Goal: Task Accomplishment & Management: Complete application form

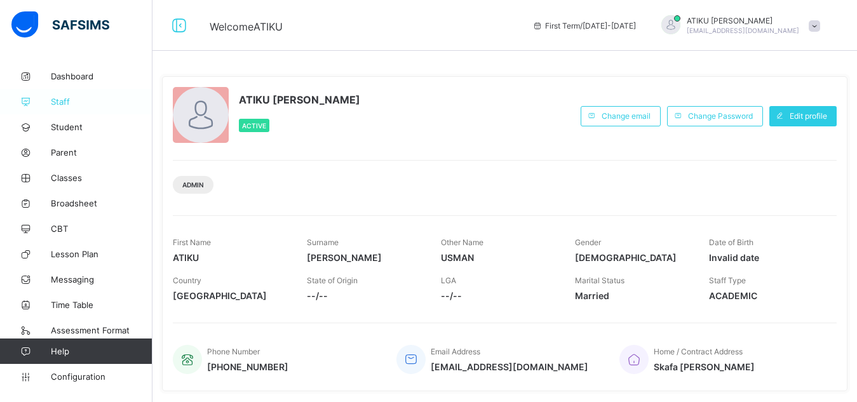
click at [34, 95] on link "Staff" at bounding box center [76, 101] width 152 height 25
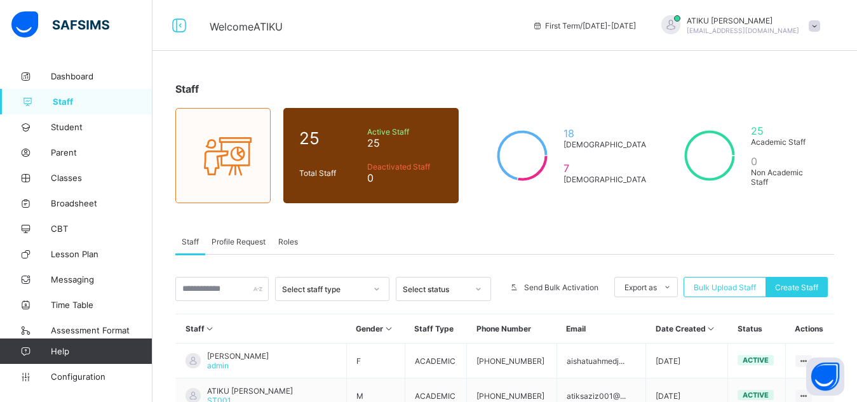
click at [76, 99] on span "Staff" at bounding box center [103, 102] width 100 height 10
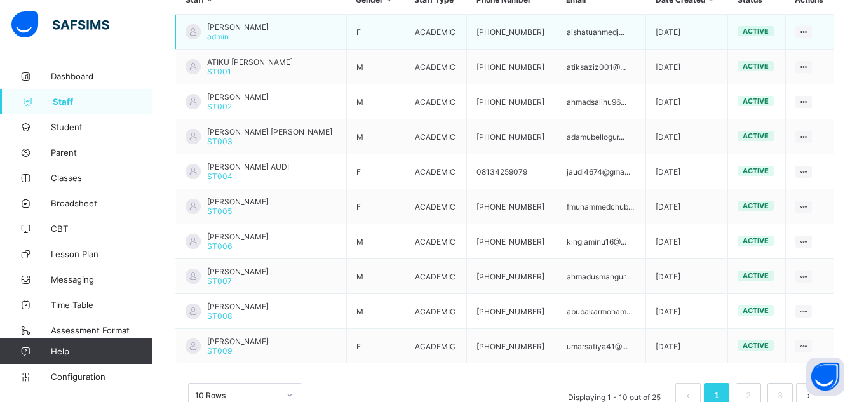
scroll to position [367, 0]
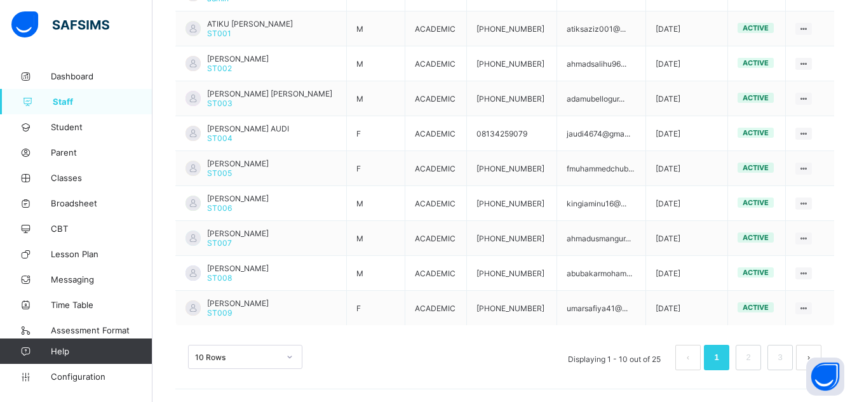
click at [820, 352] on button "next page" at bounding box center [808, 357] width 25 height 25
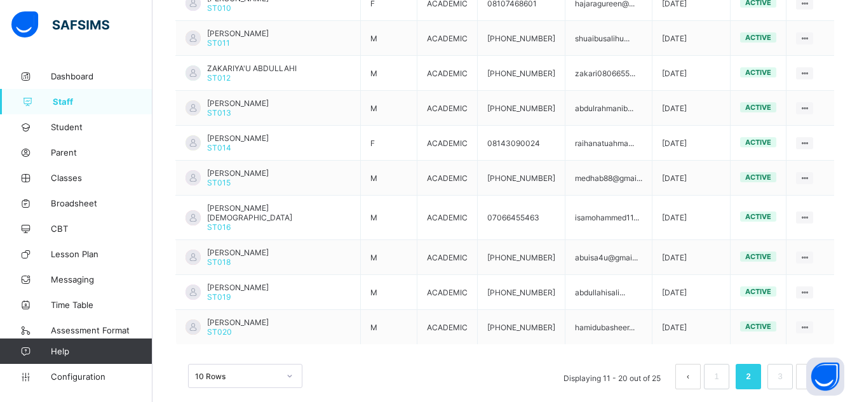
click at [820, 364] on button "next page" at bounding box center [808, 376] width 25 height 25
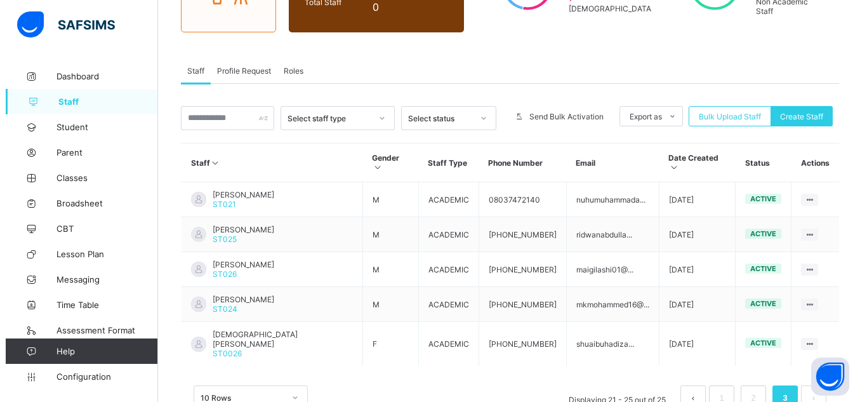
scroll to position [192, 0]
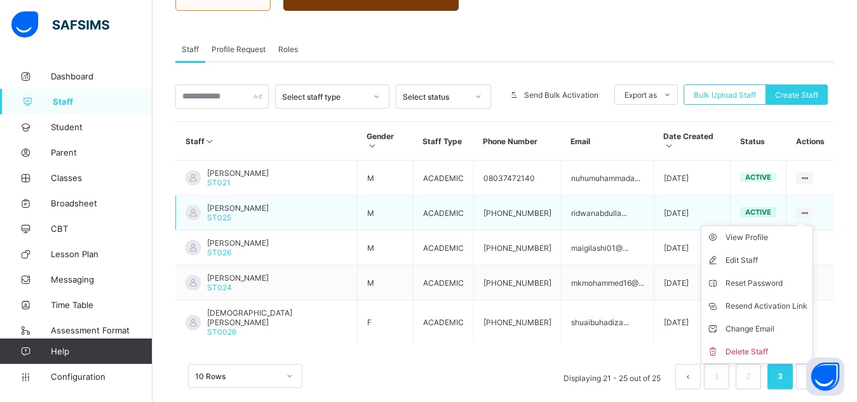
click at [810, 208] on icon at bounding box center [804, 213] width 11 height 10
click at [732, 254] on div "Edit Staff" at bounding box center [766, 260] width 82 height 13
select select "**"
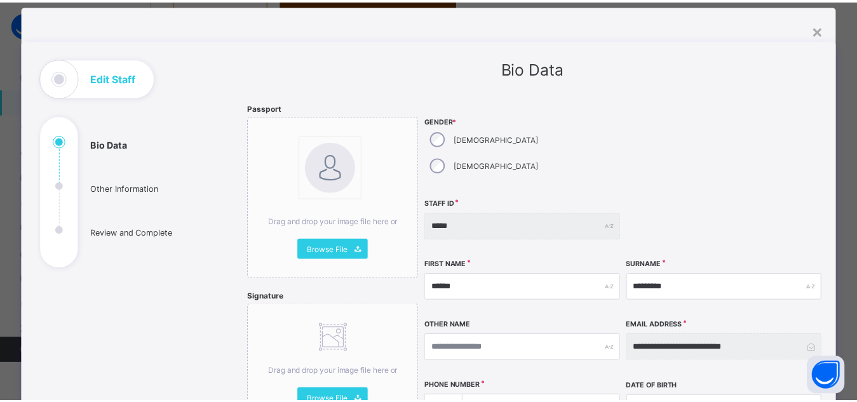
scroll to position [27, 0]
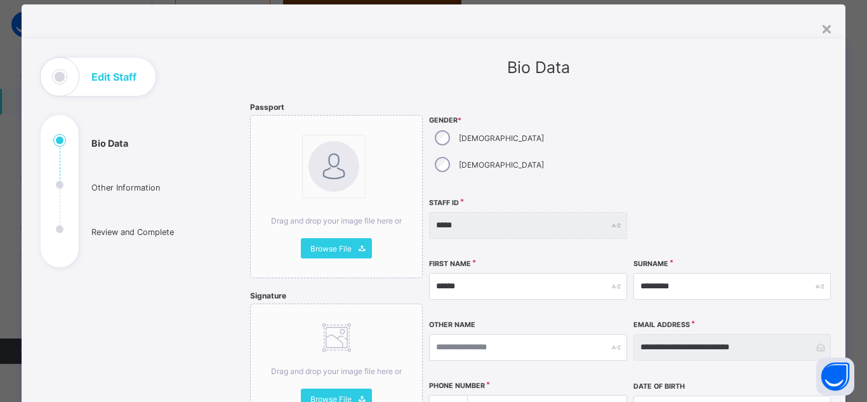
click at [611, 198] on div "Staff ID *****" at bounding box center [527, 225] width 197 height 55
click at [825, 30] on div "×" at bounding box center [827, 28] width 12 height 22
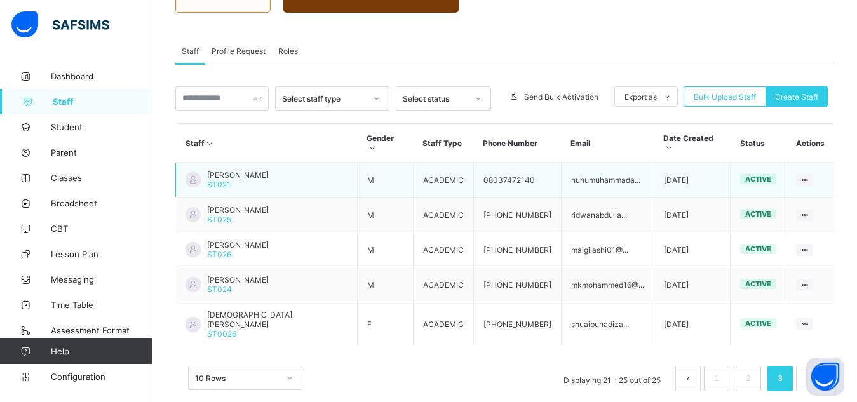
scroll to position [192, 0]
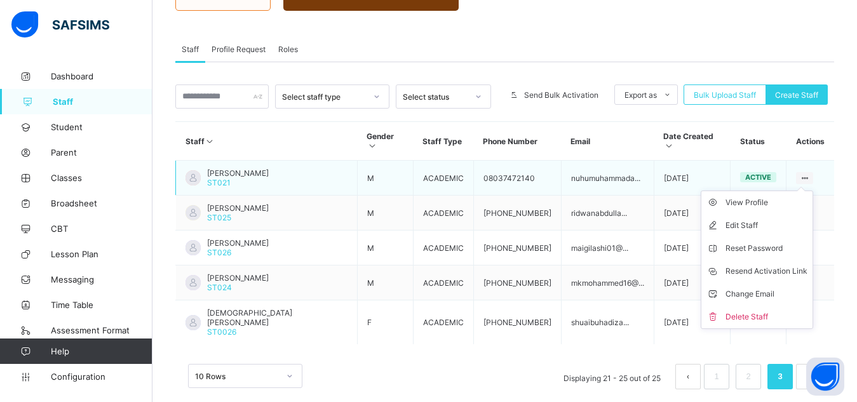
click at [811, 190] on ul "View Profile Edit Staff Reset Password Resend Activation Link Change Email Dele…" at bounding box center [756, 259] width 112 height 138
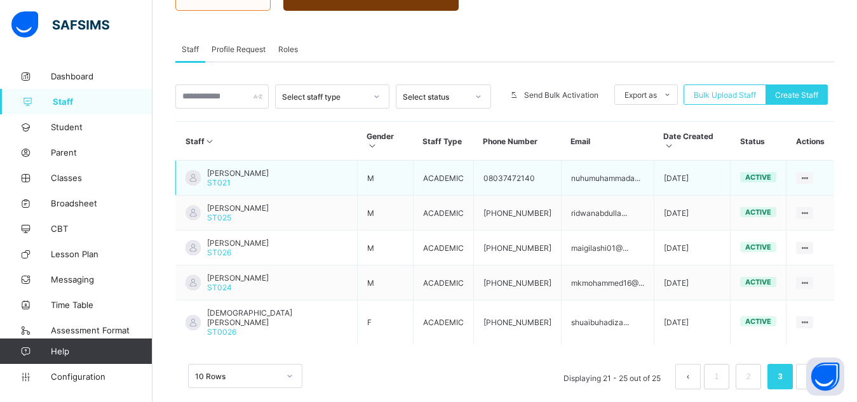
click at [816, 161] on td "View Profile Edit Staff Reset Password Resend Activation Link Change Email Dele…" at bounding box center [810, 178] width 48 height 35
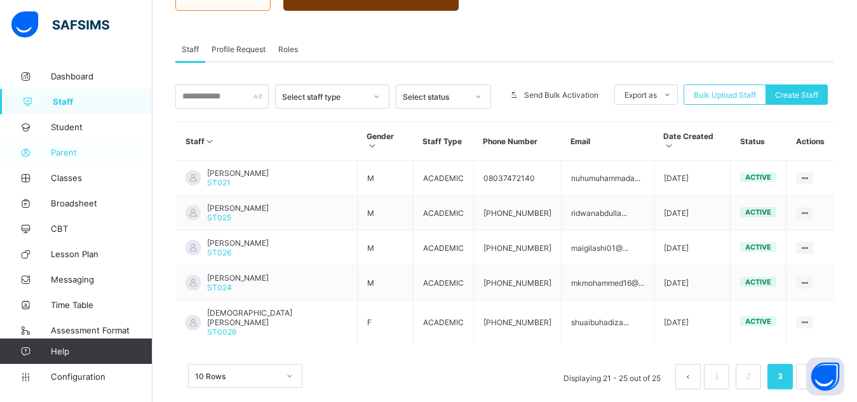
click at [50, 151] on icon at bounding box center [25, 153] width 51 height 10
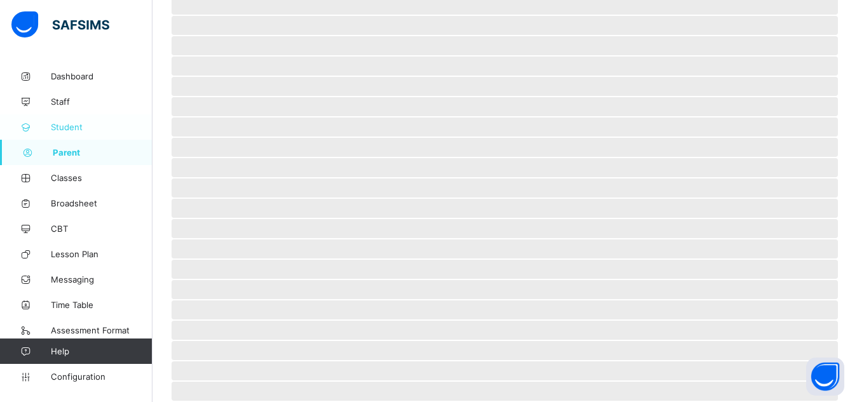
click at [51, 121] on link "Student" at bounding box center [76, 126] width 152 height 25
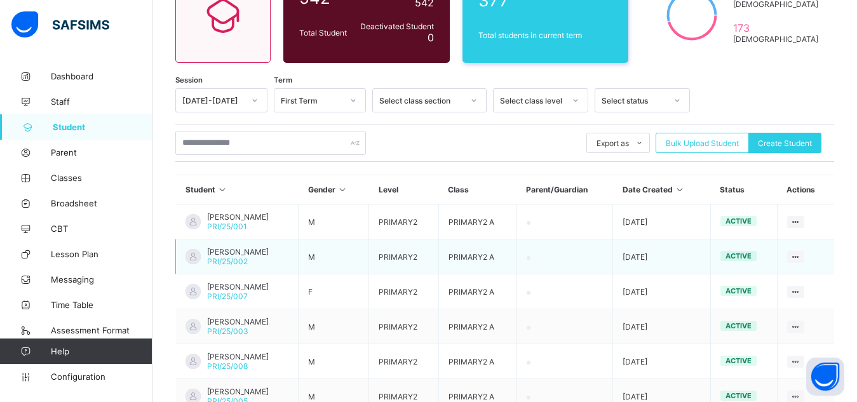
scroll to position [140, 0]
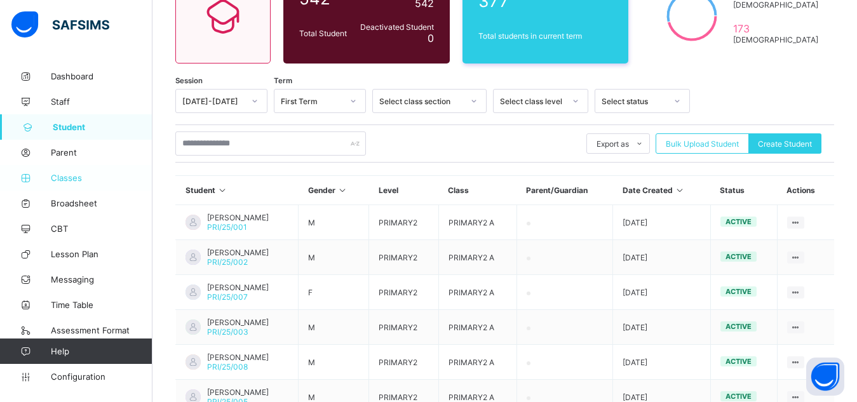
click at [74, 177] on span "Classes" at bounding box center [102, 178] width 102 height 10
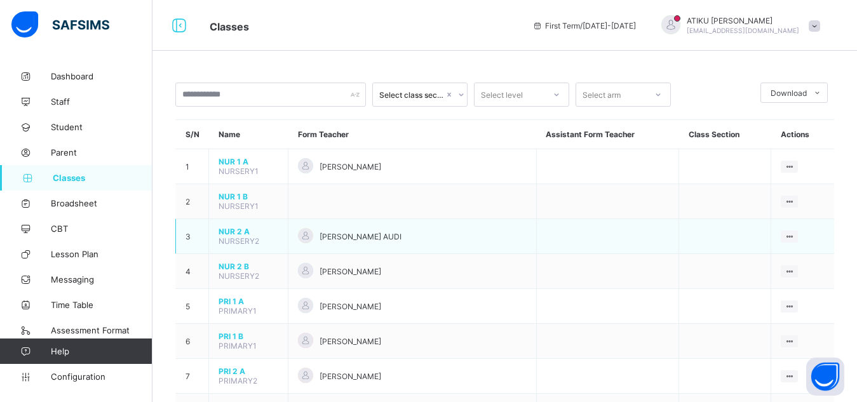
click at [513, 225] on td "[PERSON_NAME] AUDI" at bounding box center [412, 236] width 248 height 35
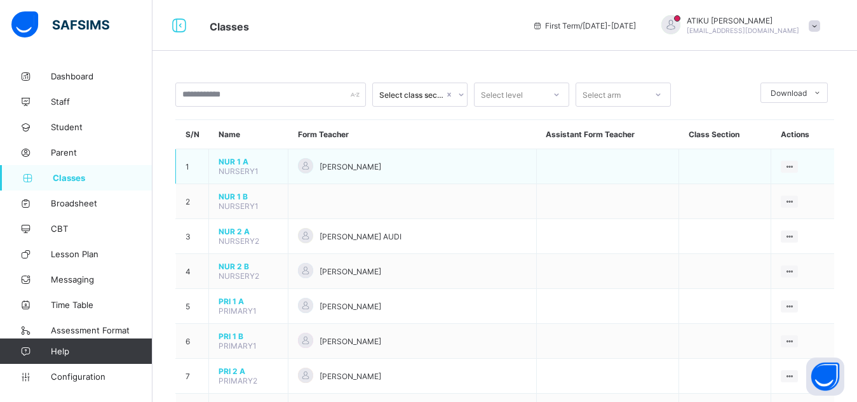
click at [354, 175] on td "[PERSON_NAME]" at bounding box center [412, 166] width 248 height 35
click at [791, 179] on ul "View Class Assign form Teacher" at bounding box center [746, 202] width 103 height 47
click at [324, 162] on div "[PERSON_NAME]" at bounding box center [412, 166] width 229 height 17
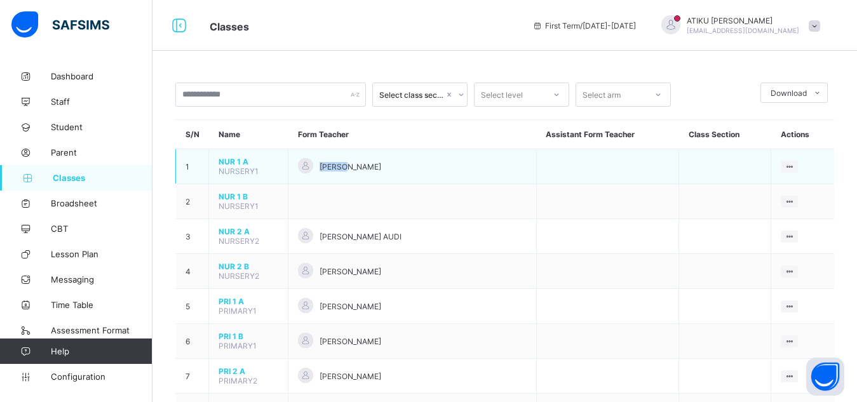
click at [324, 162] on div "[PERSON_NAME]" at bounding box center [412, 166] width 229 height 17
click at [298, 162] on td "[PERSON_NAME]" at bounding box center [412, 166] width 248 height 35
click at [286, 162] on td "NUR 1 A NURSERY1" at bounding box center [248, 166] width 79 height 35
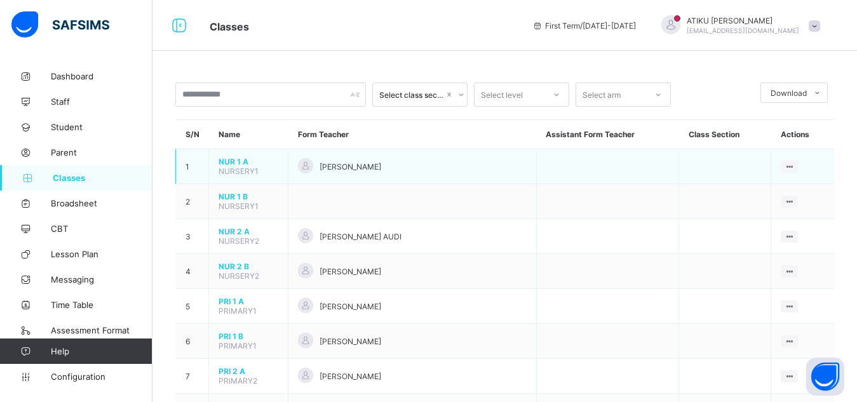
click at [286, 162] on td "NUR 1 A NURSERY1" at bounding box center [248, 166] width 79 height 35
click at [229, 160] on span "NUR 1 A" at bounding box center [248, 162] width 60 height 10
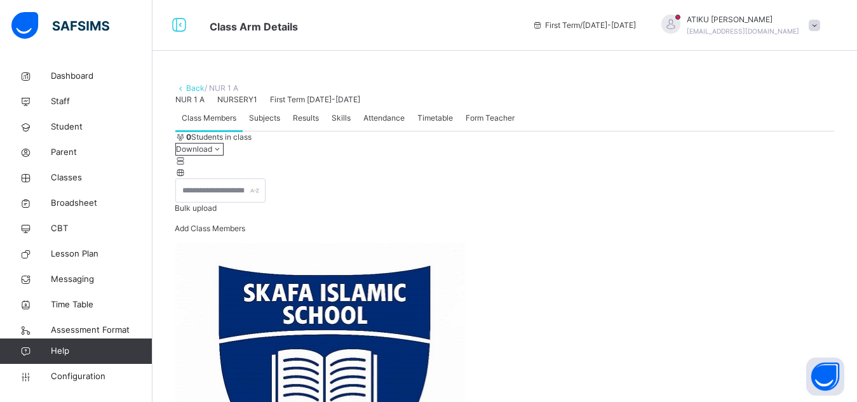
click at [191, 89] on link "Back" at bounding box center [195, 88] width 18 height 10
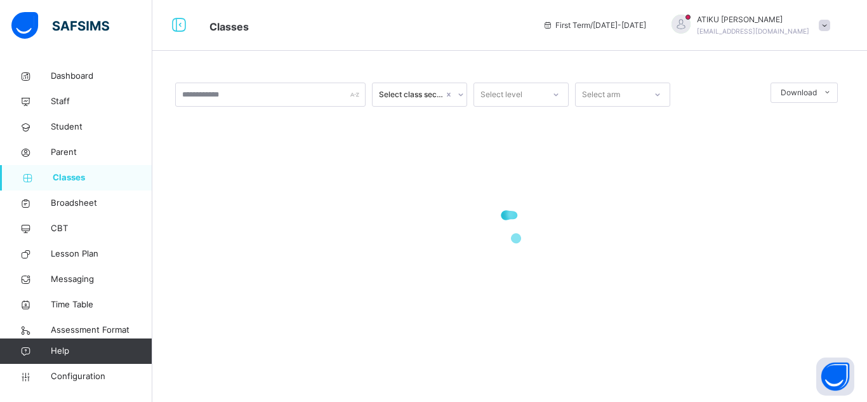
click at [691, 27] on div at bounding box center [681, 24] width 19 height 19
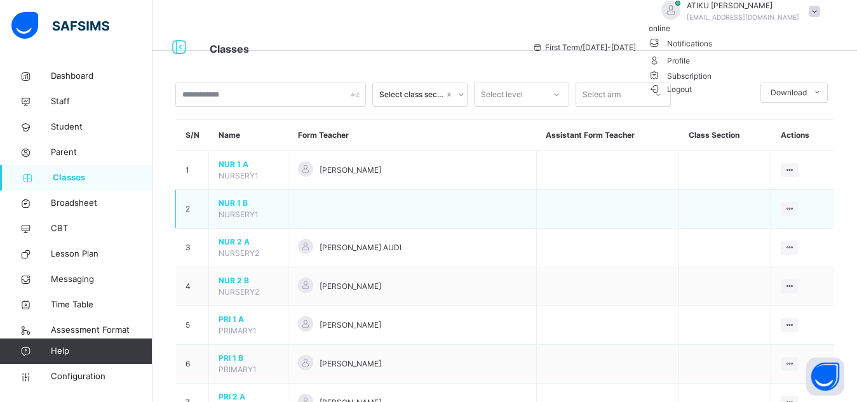
click at [538, 213] on td at bounding box center [607, 209] width 142 height 39
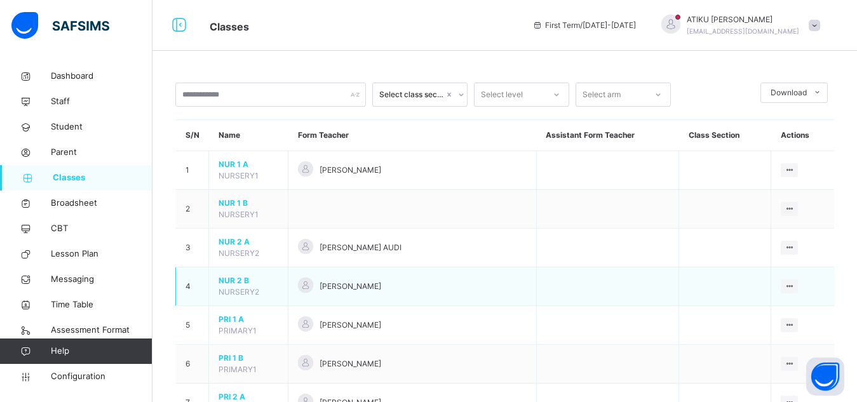
click at [237, 257] on span "NURSERY2" at bounding box center [238, 253] width 41 height 10
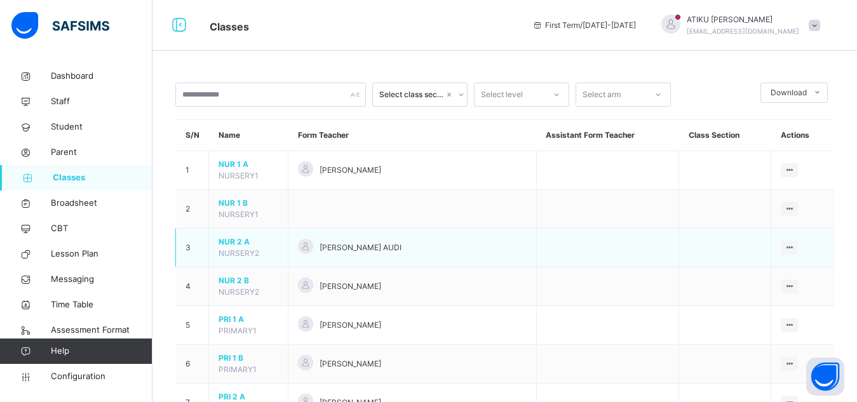
click at [237, 257] on span "NURSERY2" at bounding box center [238, 253] width 41 height 10
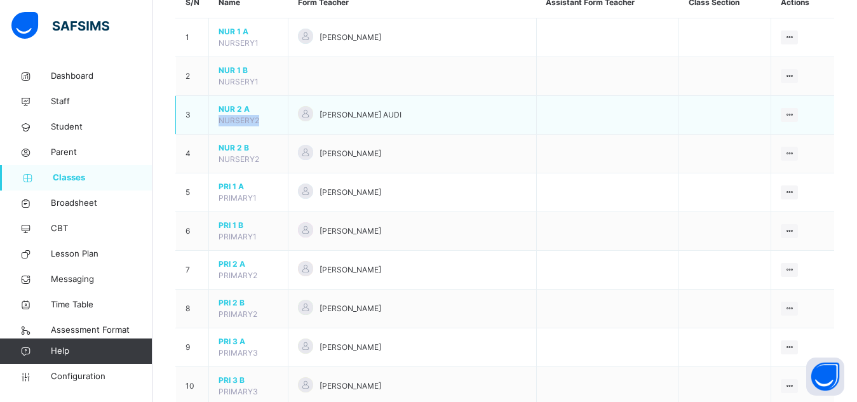
scroll to position [131, 0]
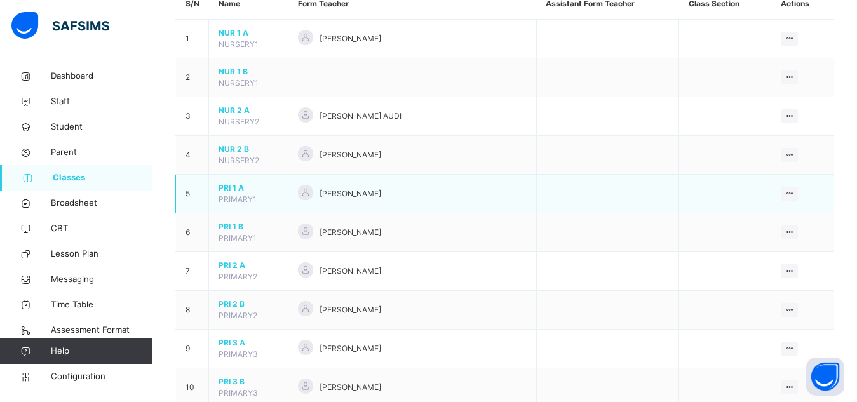
click at [234, 188] on span "PRI 1 A" at bounding box center [248, 187] width 60 height 11
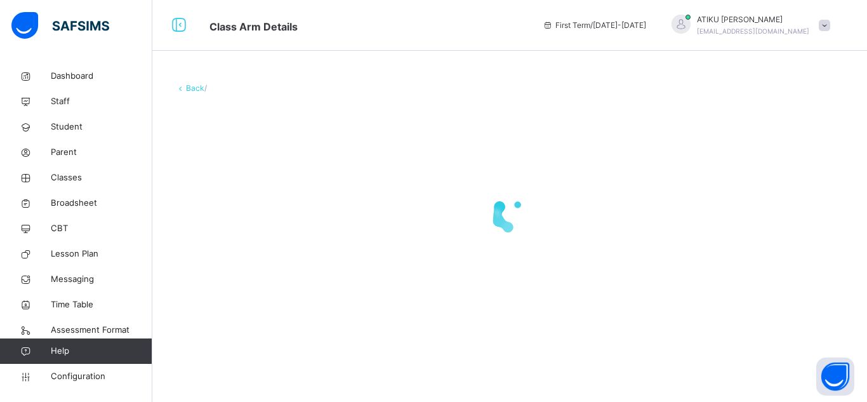
click at [234, 188] on div at bounding box center [509, 214] width 669 height 241
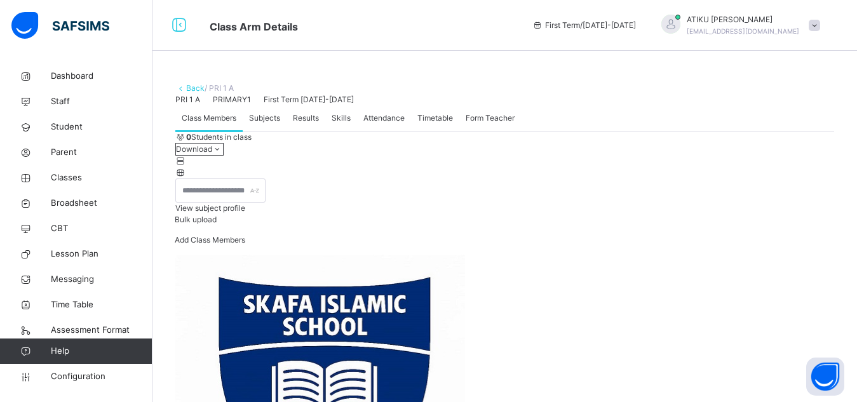
click at [186, 91] on link "Back" at bounding box center [195, 88] width 18 height 10
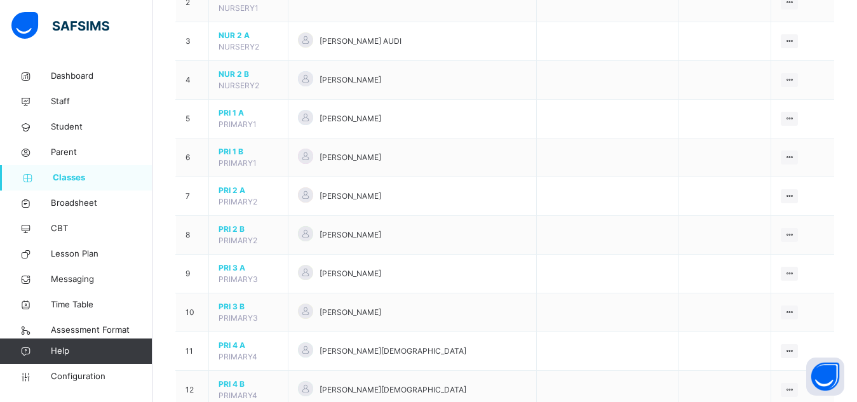
scroll to position [207, 0]
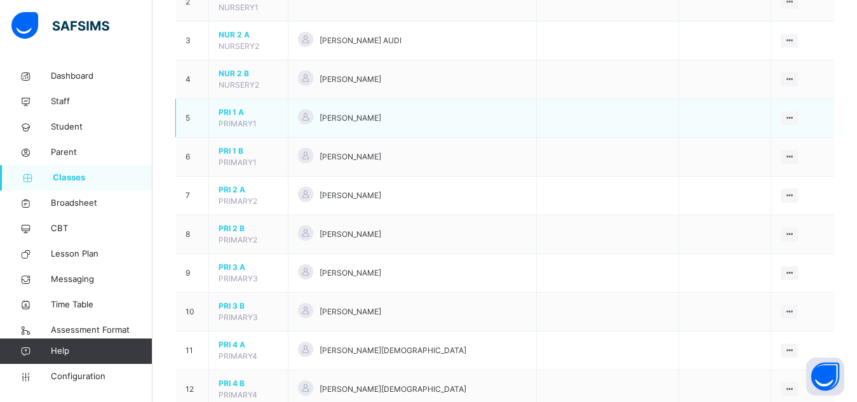
click at [225, 113] on span "PRI 1 A" at bounding box center [248, 112] width 60 height 11
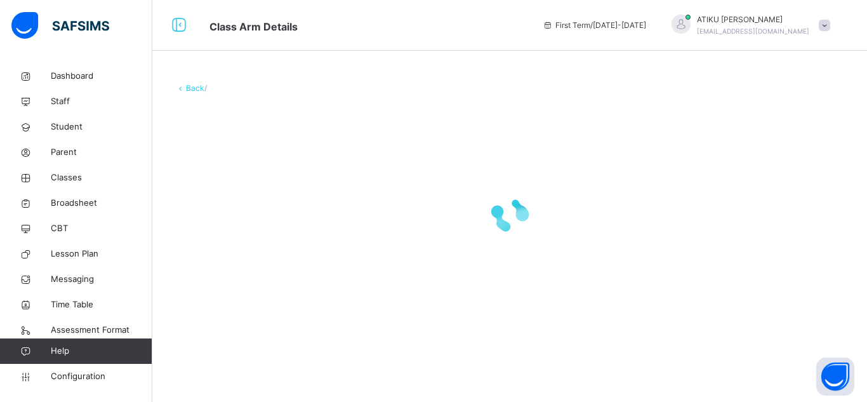
click at [225, 113] on div at bounding box center [509, 214] width 669 height 241
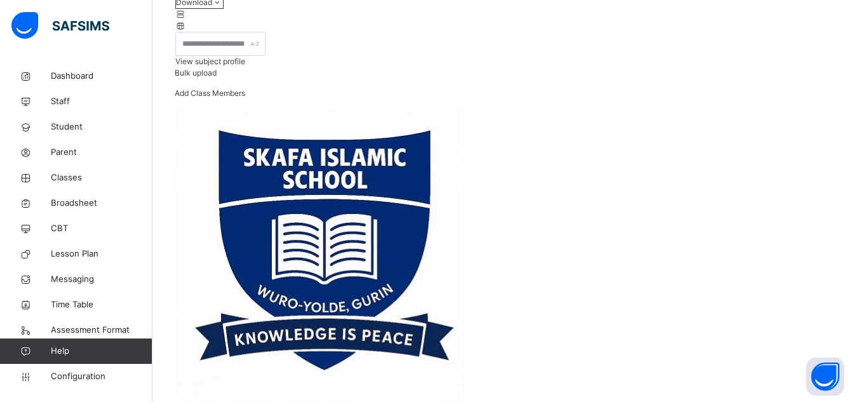
scroll to position [88, 0]
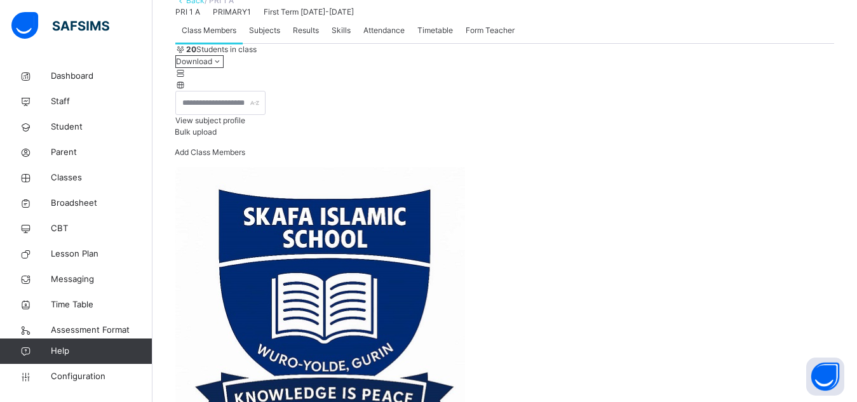
click at [248, 18] on div "PRI 1 A PRIMARY1 First Term 2025-2026" at bounding box center [504, 11] width 658 height 11
click at [213, 18] on div "PRI 1 A PRIMARY1 First Term 2025-2026" at bounding box center [504, 11] width 658 height 11
click at [232, 18] on div "PRI 1 A PRIMARY1 First Term 2025-2026" at bounding box center [504, 11] width 658 height 11
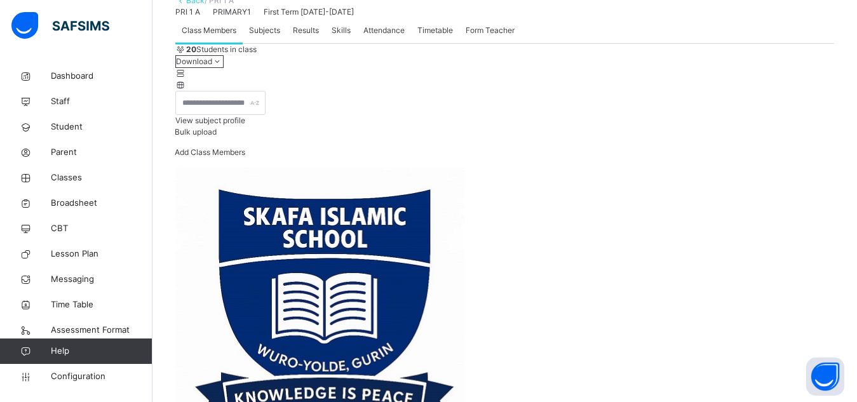
click at [232, 18] on div "PRI 1 A PRIMARY1 First Term 2025-2026" at bounding box center [504, 11] width 658 height 11
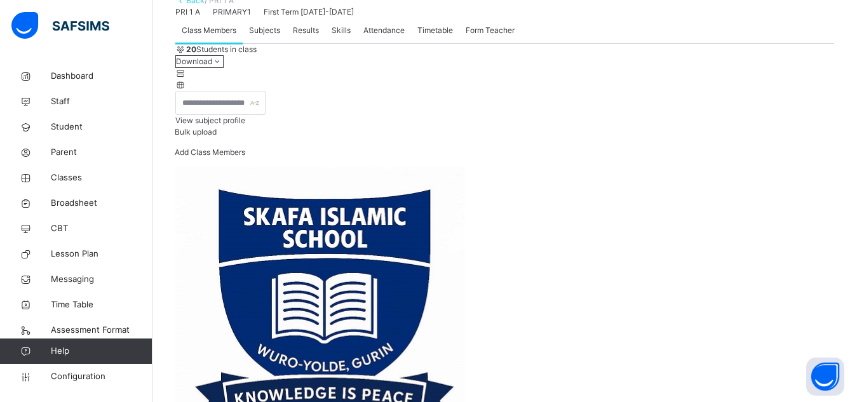
click at [232, 18] on div "PRI 1 A PRIMARY1 First Term 2025-2026" at bounding box center [504, 11] width 658 height 11
click at [484, 36] on span "Form Teacher" at bounding box center [489, 30] width 49 height 11
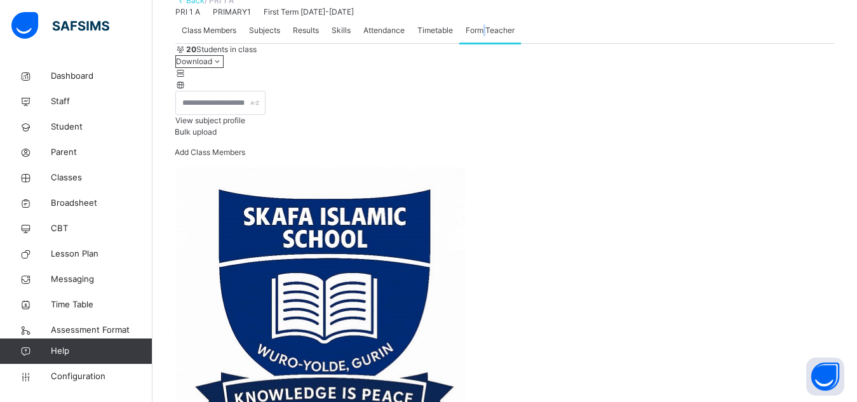
click at [484, 36] on span "Form Teacher" at bounding box center [489, 30] width 49 height 11
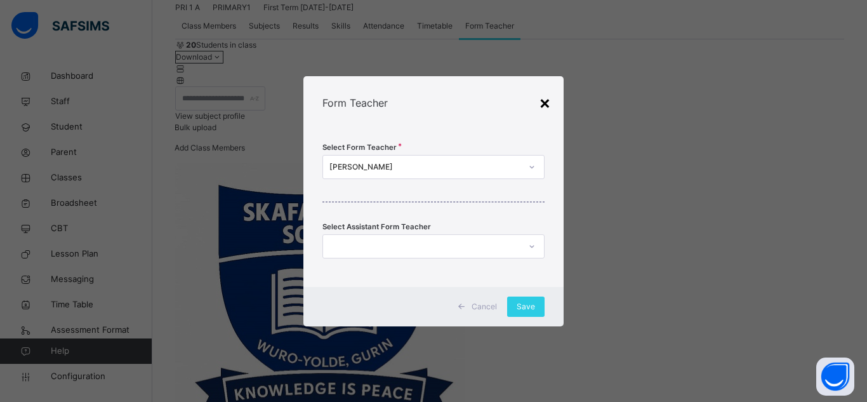
click at [547, 102] on div "×" at bounding box center [545, 102] width 12 height 27
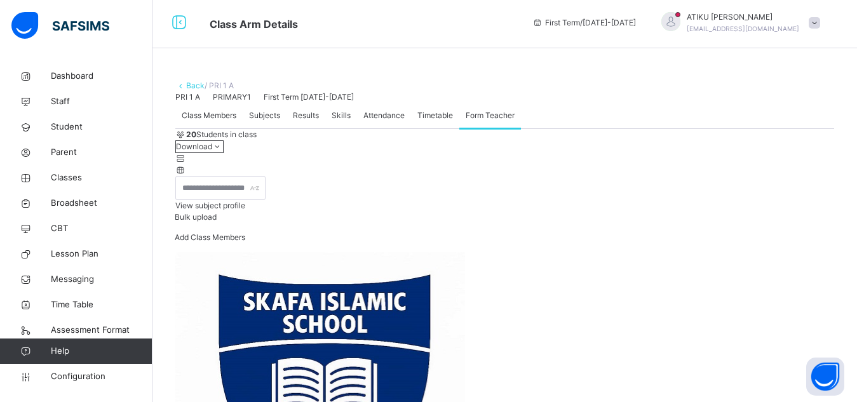
scroll to position [0, 0]
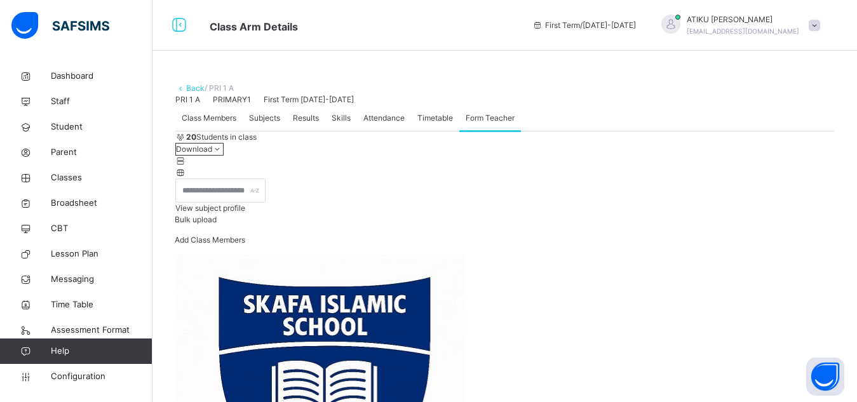
click at [186, 86] on link "Back" at bounding box center [195, 88] width 18 height 10
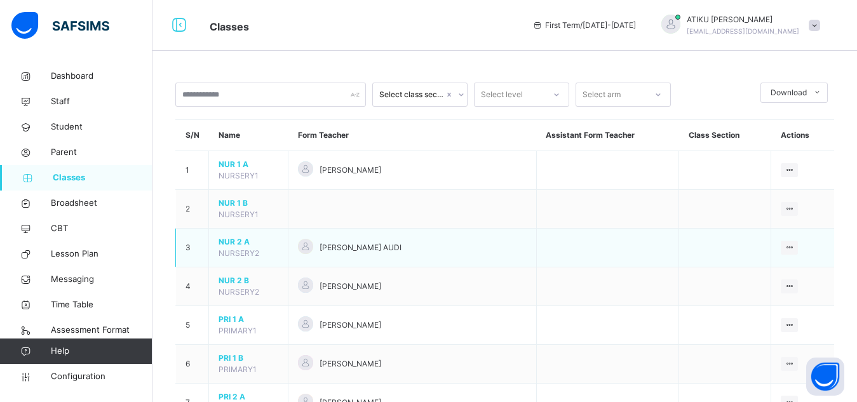
click at [241, 243] on span "NUR 2 A" at bounding box center [248, 241] width 60 height 11
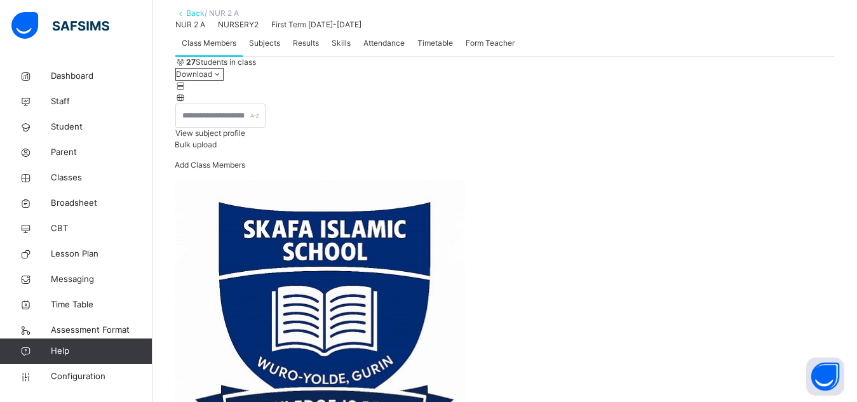
scroll to position [58, 0]
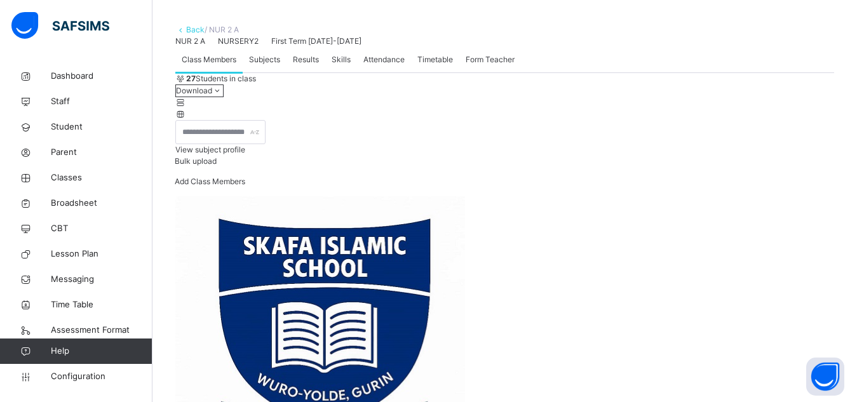
click at [255, 47] on div "NUR 2 A NURSERY2 First Term 2025-2026" at bounding box center [504, 41] width 658 height 11
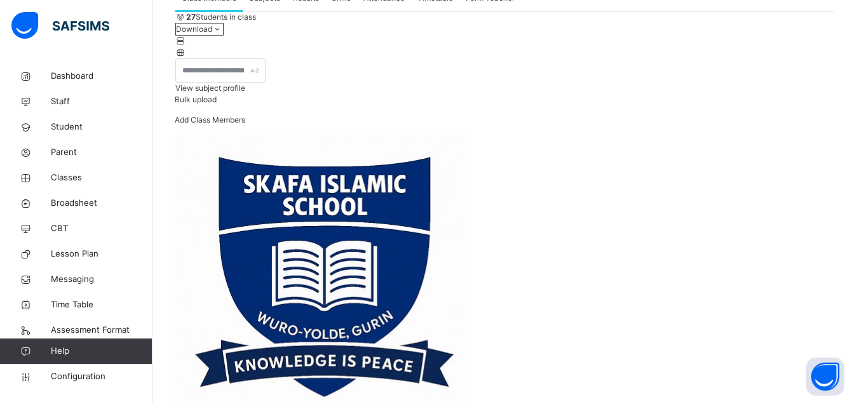
scroll to position [124, 0]
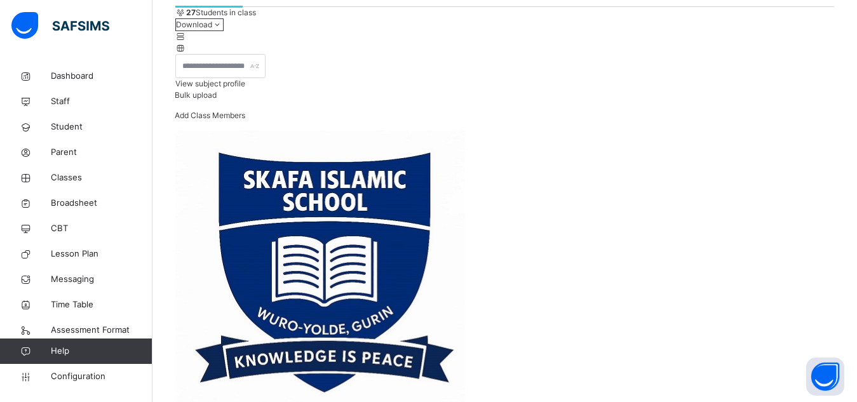
click at [245, 88] on span "View subject profile" at bounding box center [210, 84] width 70 height 10
click at [627, 90] on div "View subject profile" at bounding box center [504, 83] width 658 height 11
click at [245, 88] on span "View subject profile" at bounding box center [210, 84] width 70 height 10
click at [627, 90] on div "View subject profile" at bounding box center [504, 83] width 658 height 11
click at [245, 88] on span "View subject profile" at bounding box center [210, 84] width 70 height 10
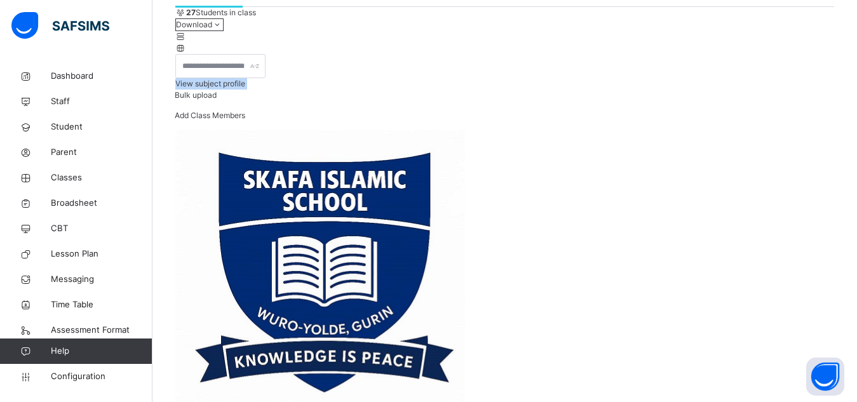
click at [627, 90] on div "View subject profile" at bounding box center [504, 83] width 658 height 11
click at [245, 88] on span "View subject profile" at bounding box center [210, 84] width 70 height 10
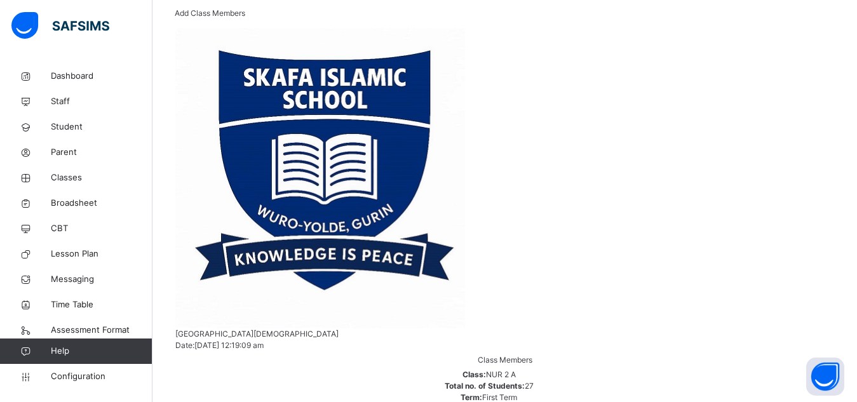
scroll to position [0, 0]
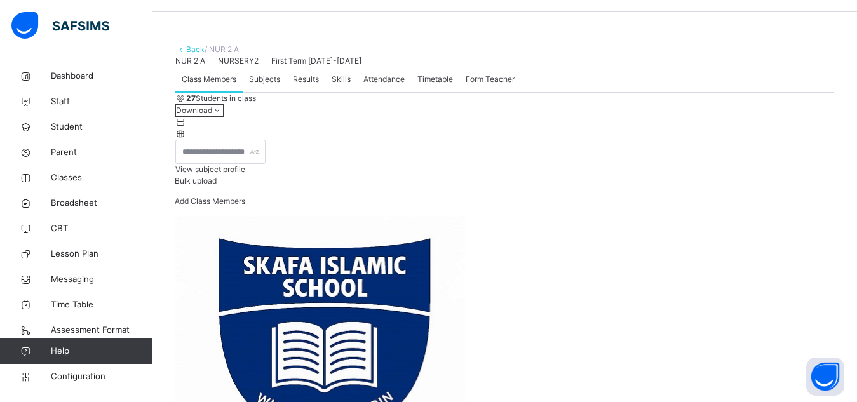
scroll to position [39, 0]
click at [189, 49] on link "Back" at bounding box center [195, 49] width 18 height 10
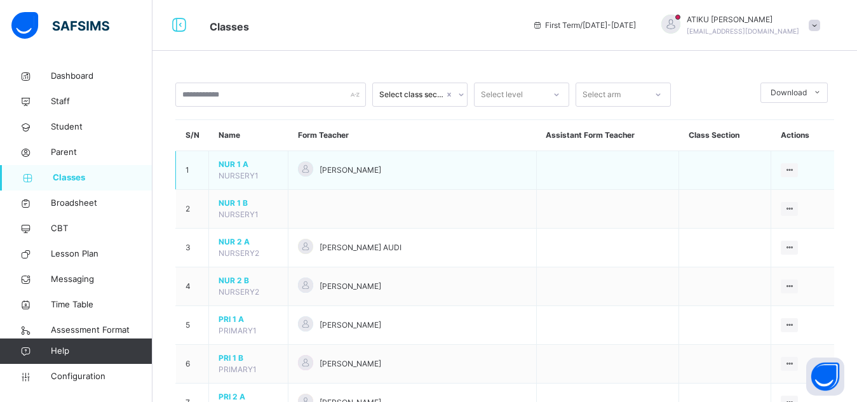
click at [234, 166] on span "NUR 1 A" at bounding box center [248, 164] width 60 height 11
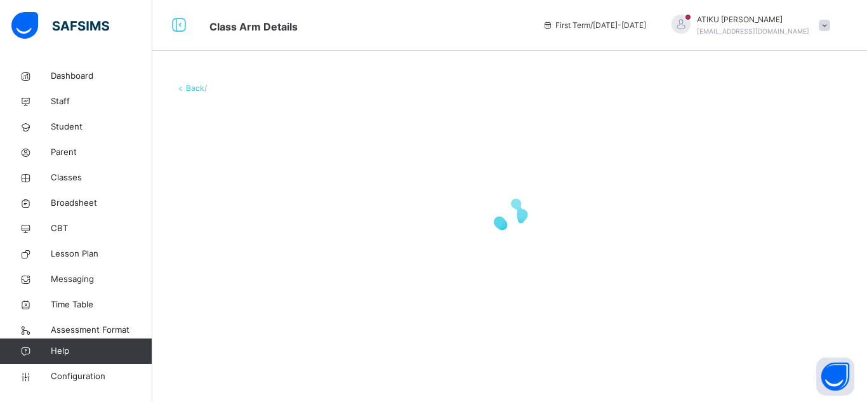
click at [234, 166] on div at bounding box center [509, 214] width 669 height 241
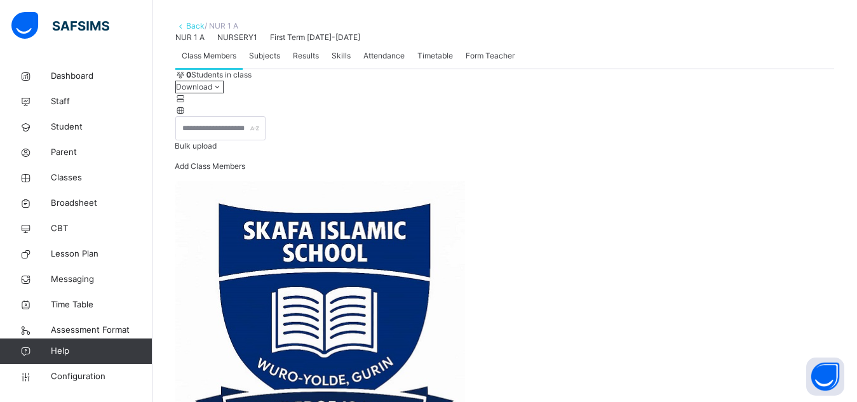
scroll to position [61, 0]
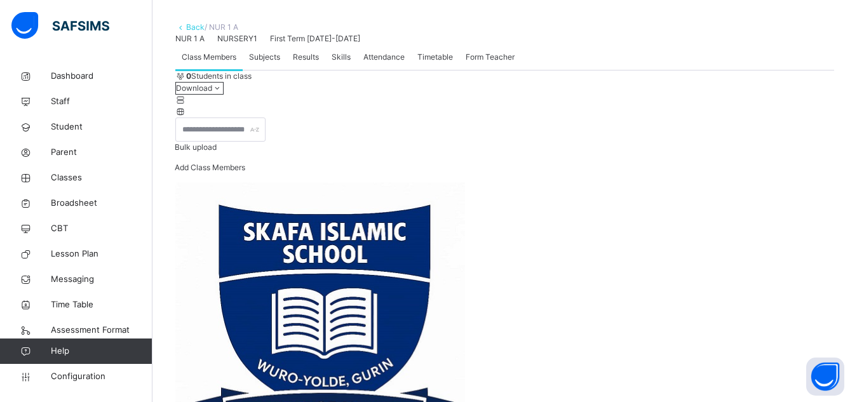
click at [265, 44] on div "NUR 1 A NURSERY1 First Term [DATE]-[DATE]" at bounding box center [504, 38] width 658 height 11
click at [261, 44] on div "NUR 1 A NURSERY1 First Term [DATE]-[DATE]" at bounding box center [504, 38] width 658 height 11
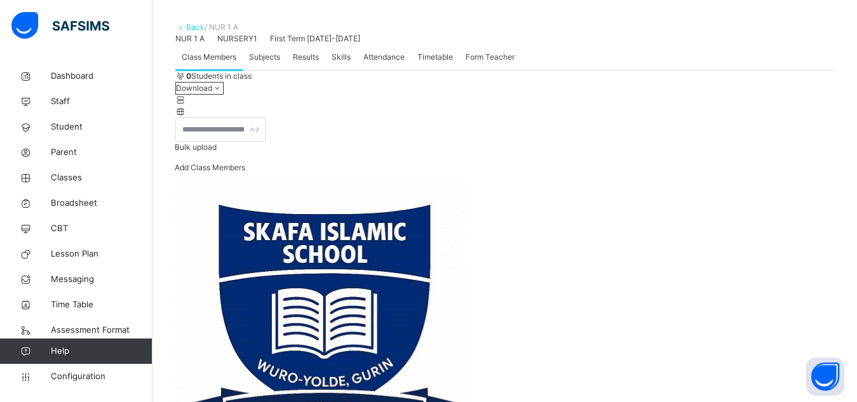
click at [187, 31] on link "Back" at bounding box center [195, 27] width 18 height 10
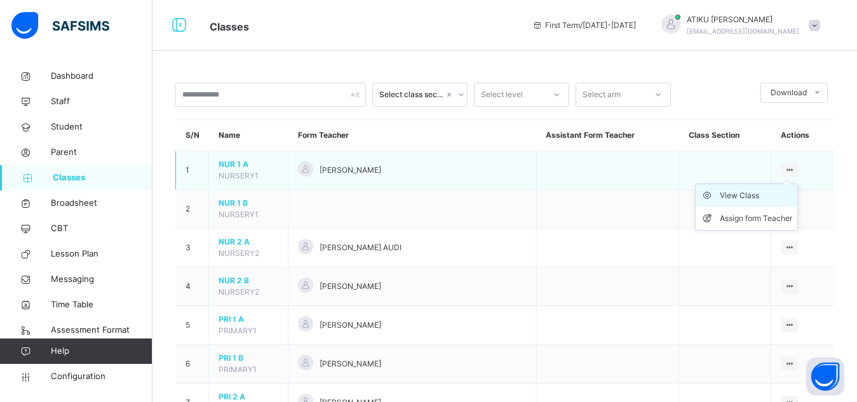
click at [768, 197] on div "View Class" at bounding box center [755, 195] width 72 height 13
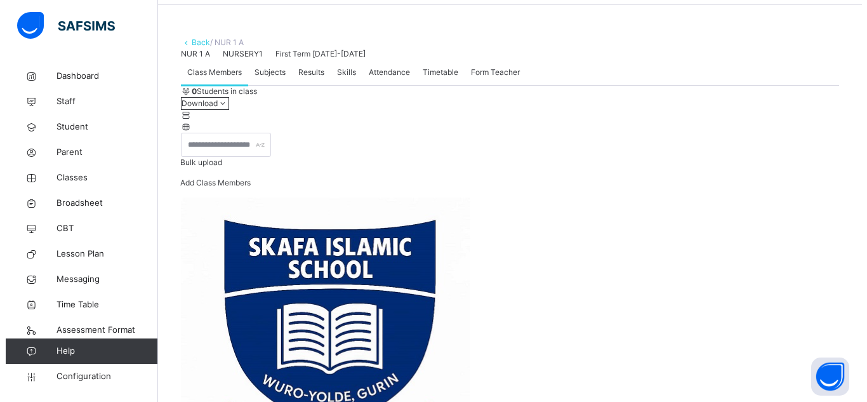
scroll to position [46, 0]
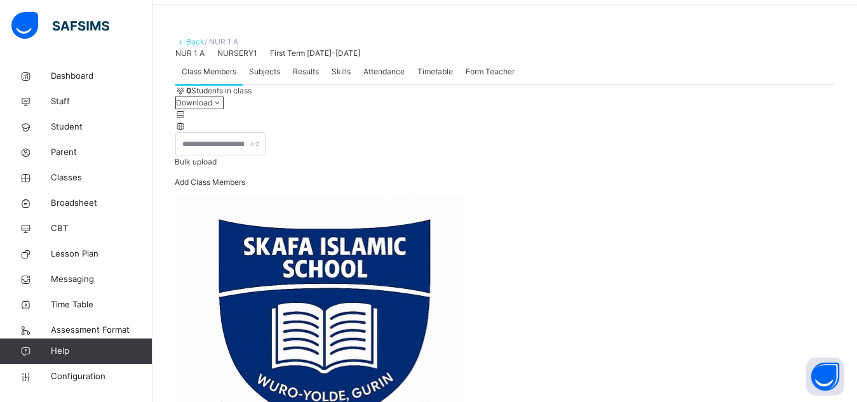
click at [217, 166] on span "Bulk upload" at bounding box center [196, 162] width 42 height 10
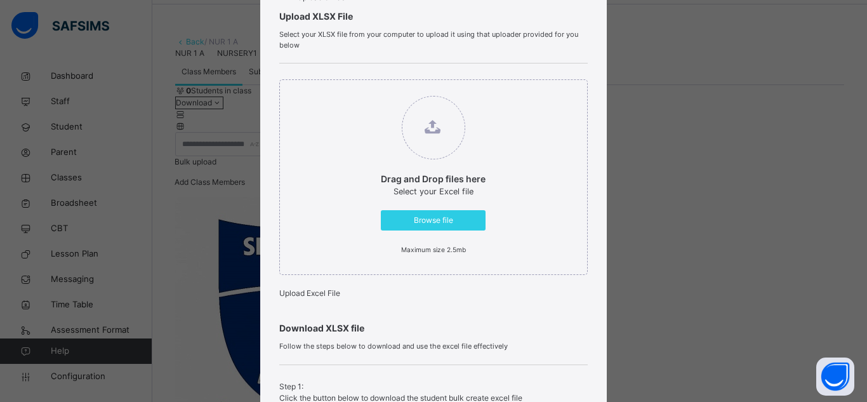
scroll to position [0, 0]
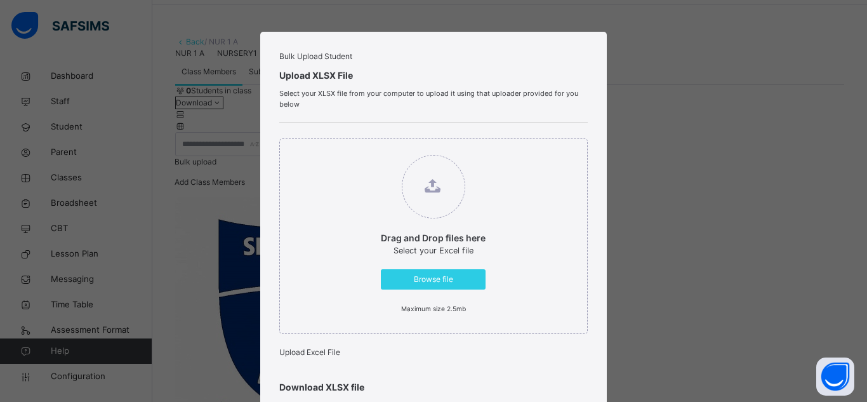
click at [714, 274] on div "Bulk Upload Student Upload XLSX File Select your XLSX file from your computer t…" at bounding box center [433, 201] width 867 height 402
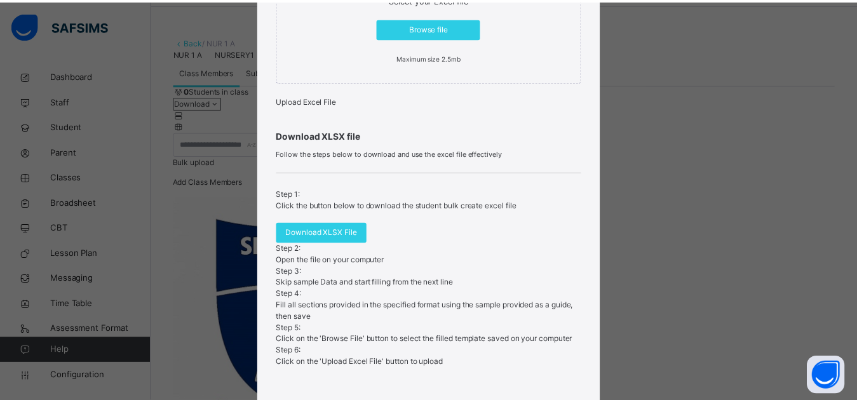
scroll to position [351, 0]
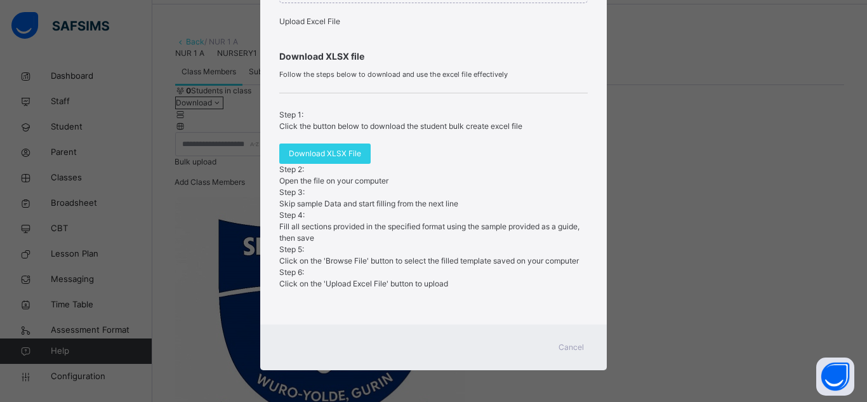
click at [564, 347] on span "Cancel" at bounding box center [571, 347] width 25 height 11
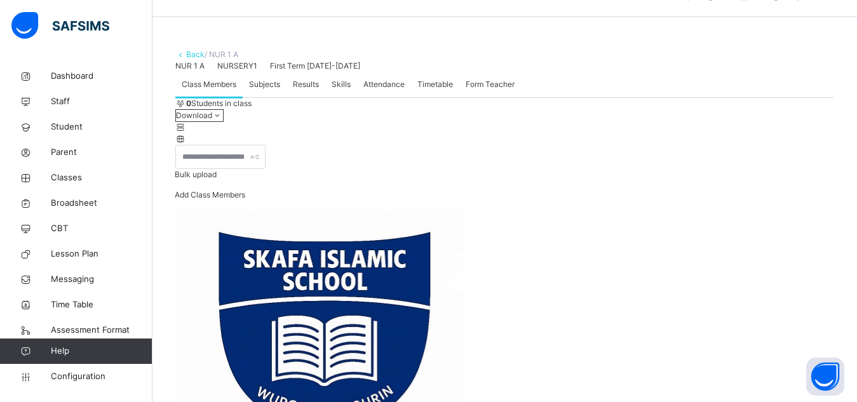
scroll to position [37, 0]
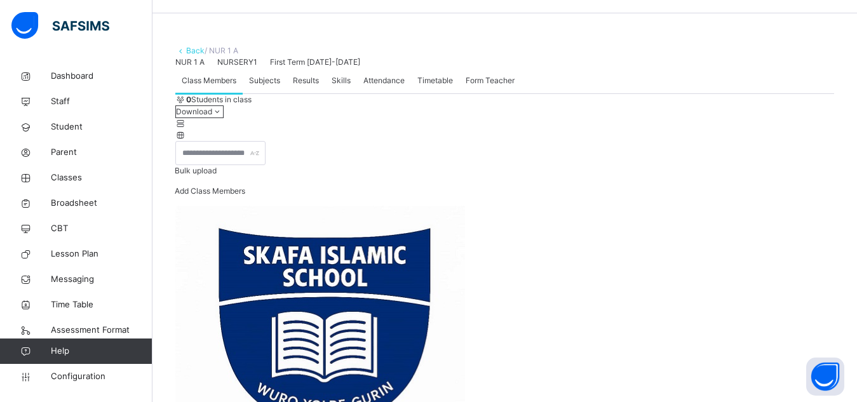
click at [191, 50] on link "Back" at bounding box center [195, 51] width 18 height 10
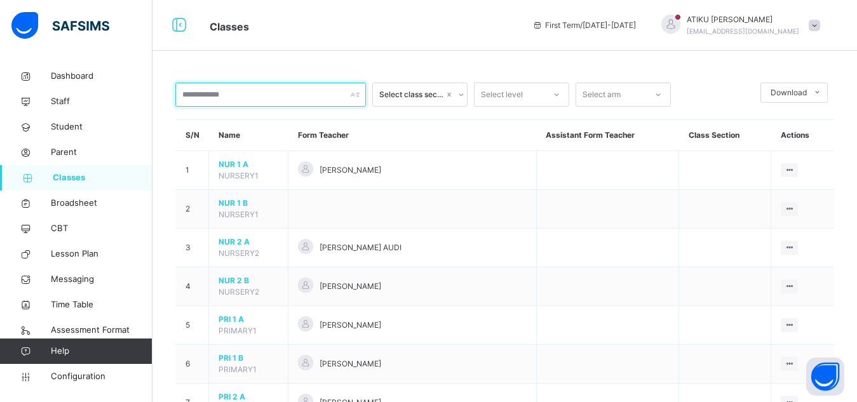
click at [222, 91] on input "text" at bounding box center [270, 95] width 190 height 24
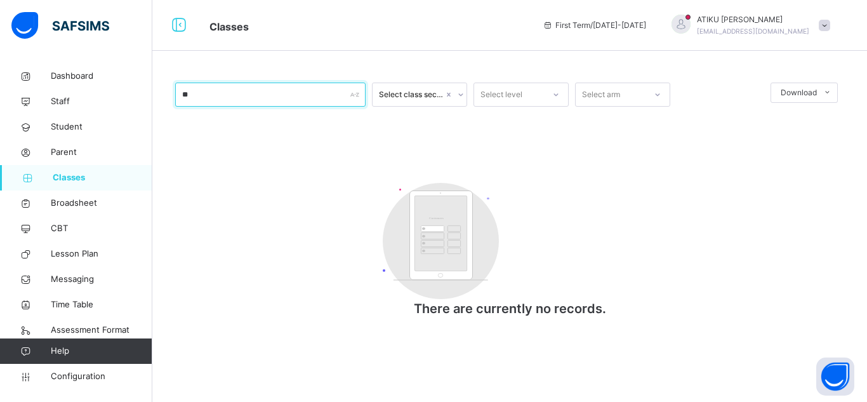
type input "*"
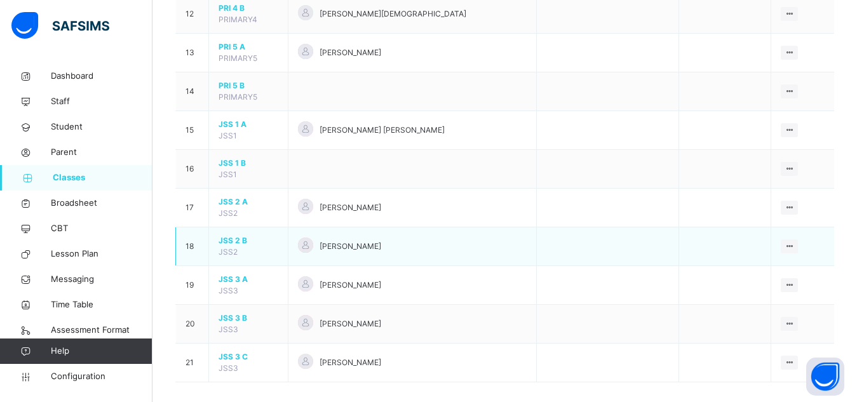
scroll to position [582, 0]
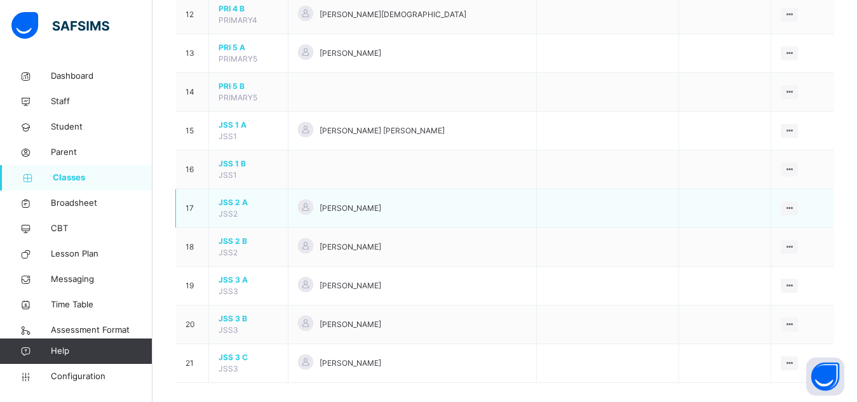
click at [225, 199] on span "JSS 2 A" at bounding box center [248, 202] width 60 height 11
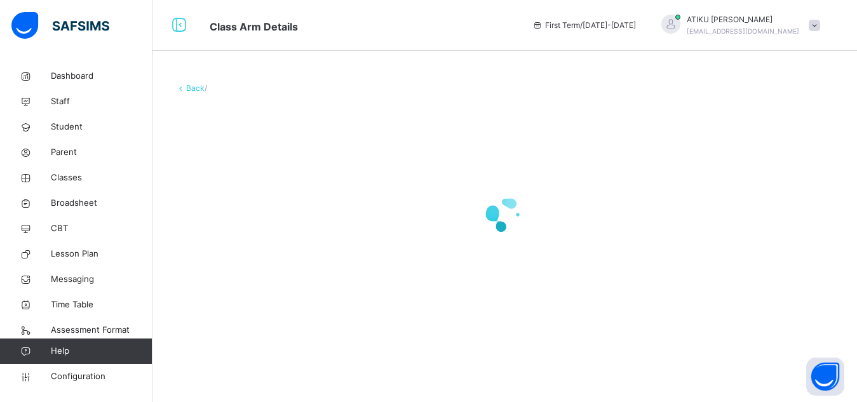
click at [225, 199] on div at bounding box center [504, 214] width 658 height 241
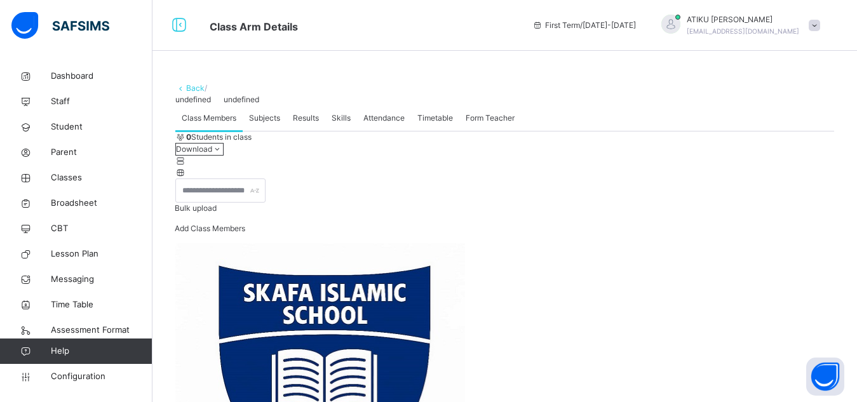
click at [225, 105] on div "undefined undefined" at bounding box center [504, 99] width 658 height 11
click at [189, 88] on link "Back" at bounding box center [195, 88] width 18 height 10
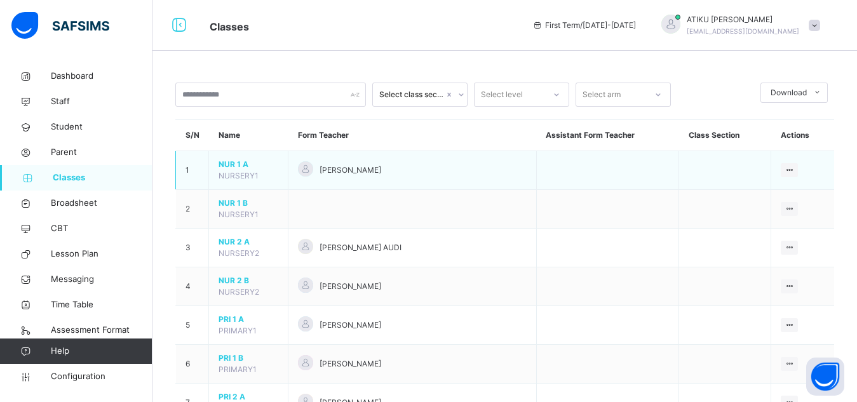
click at [237, 159] on span "NUR 1 A" at bounding box center [248, 164] width 60 height 11
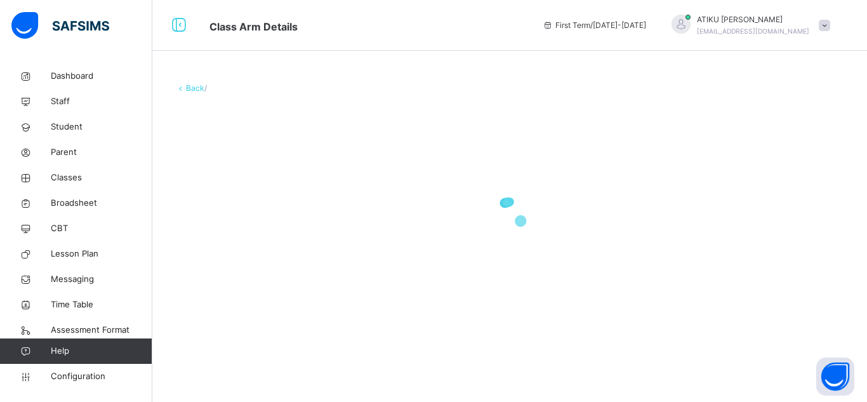
click at [237, 159] on div at bounding box center [509, 214] width 669 height 241
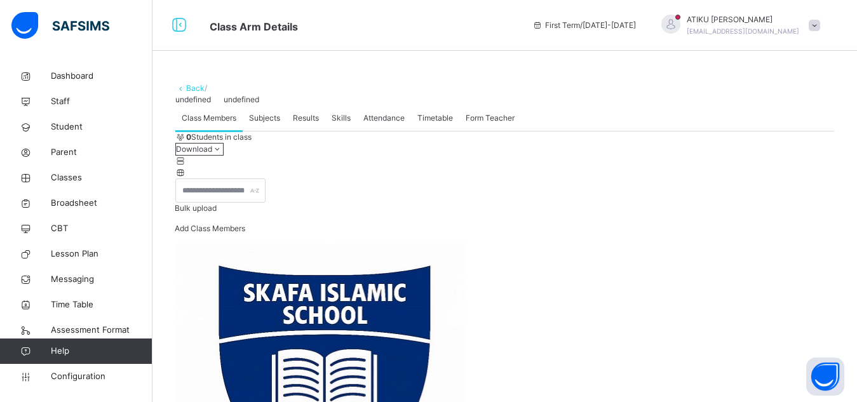
click at [192, 89] on link "Back" at bounding box center [195, 88] width 18 height 10
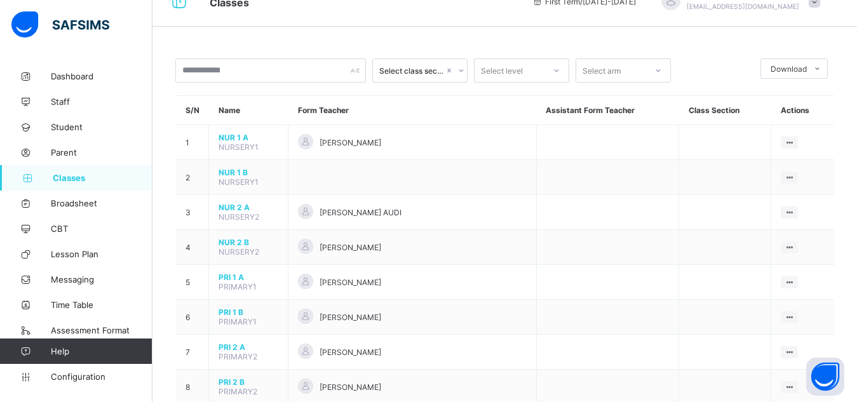
scroll to position [25, 0]
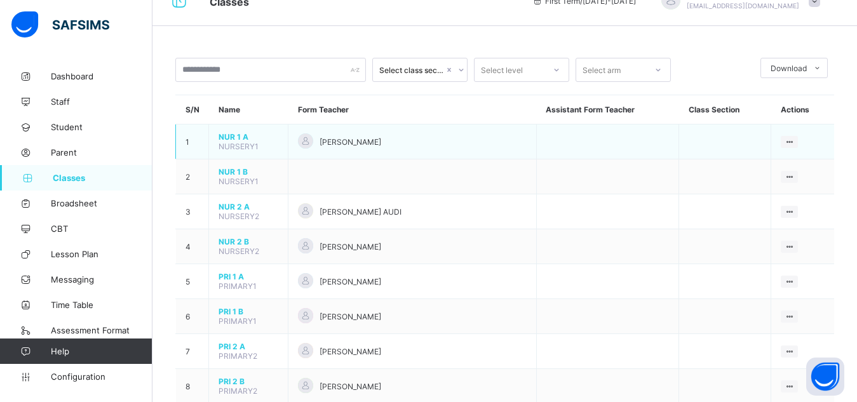
click at [222, 138] on span "NUR 1 A" at bounding box center [248, 137] width 60 height 10
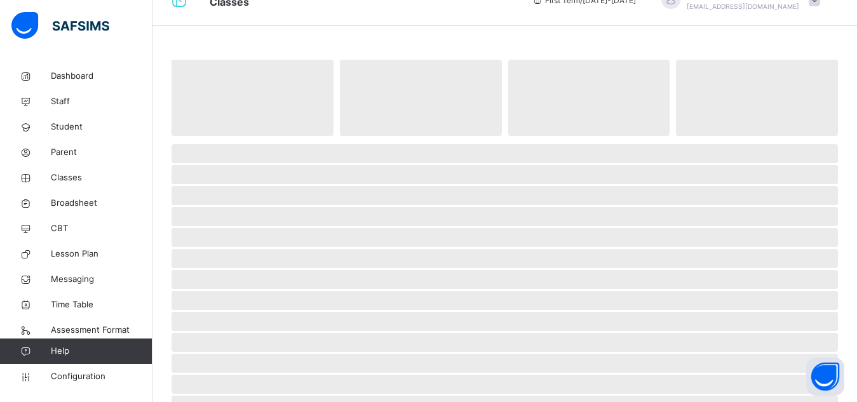
click at [222, 138] on span at bounding box center [504, 139] width 666 height 6
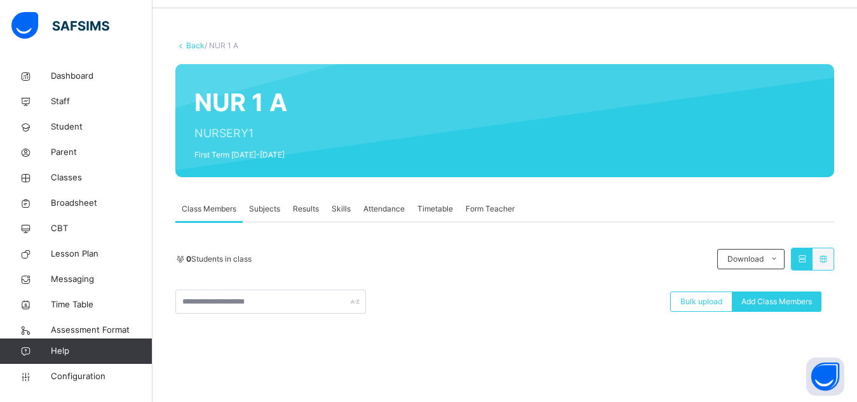
scroll to position [42, 0]
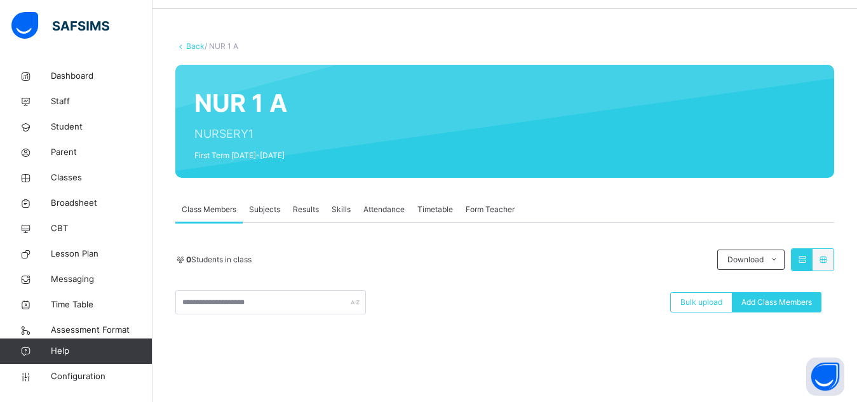
click at [188, 46] on link "Back" at bounding box center [195, 46] width 18 height 10
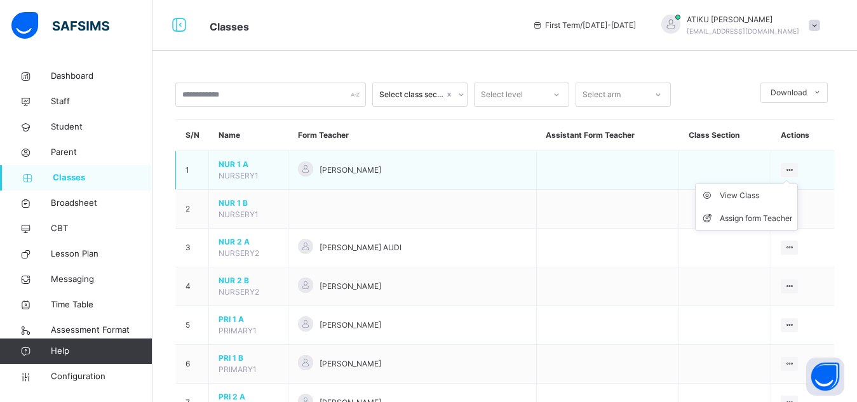
click at [794, 169] on icon at bounding box center [789, 170] width 11 height 10
click at [757, 198] on div "View Class" at bounding box center [755, 195] width 72 height 13
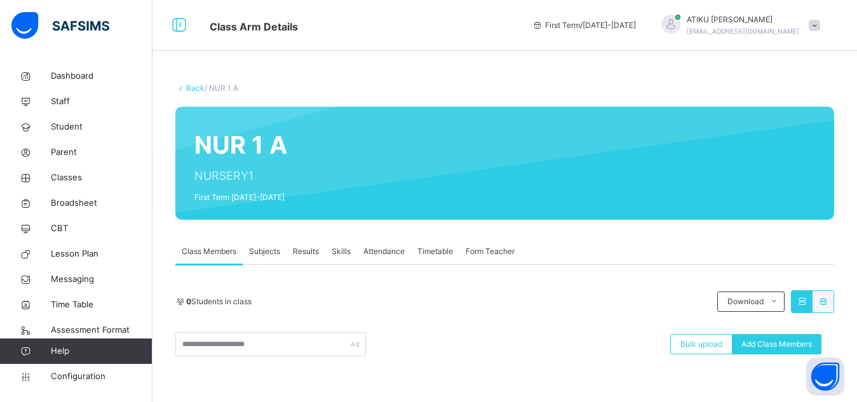
click at [271, 251] on span "Subjects" at bounding box center [264, 251] width 31 height 11
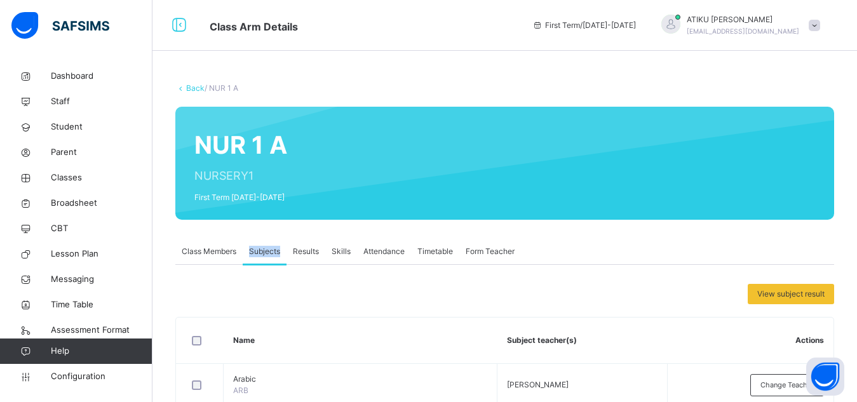
click at [271, 251] on span "Subjects" at bounding box center [264, 251] width 31 height 11
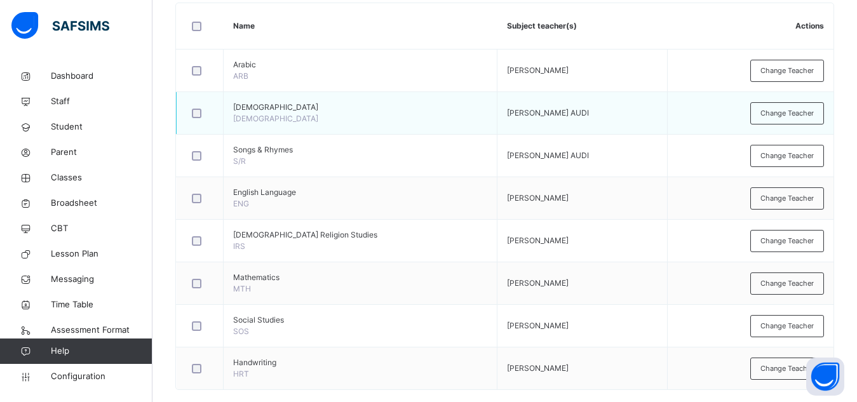
scroll to position [314, 0]
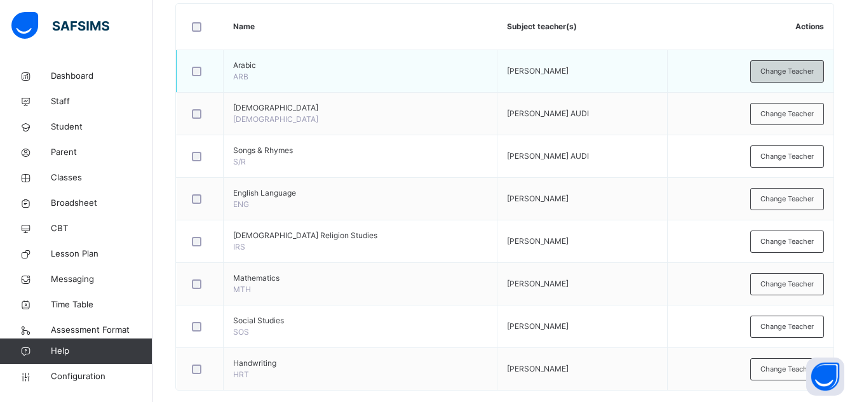
click at [782, 72] on span "Change Teacher" at bounding box center [786, 71] width 53 height 11
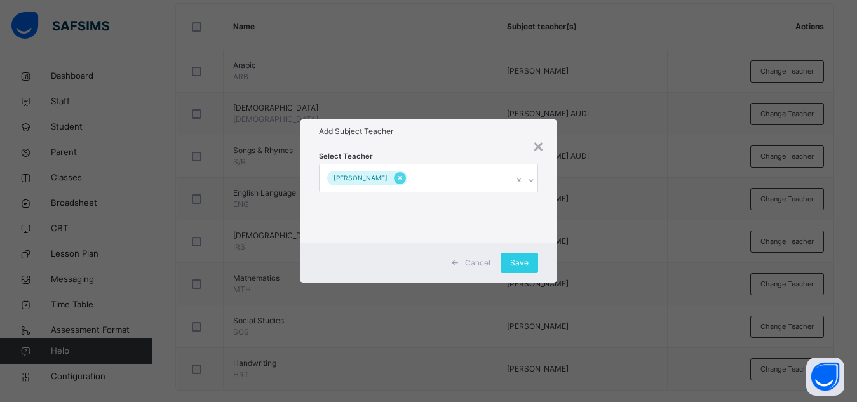
click at [403, 175] on icon at bounding box center [399, 177] width 7 height 9
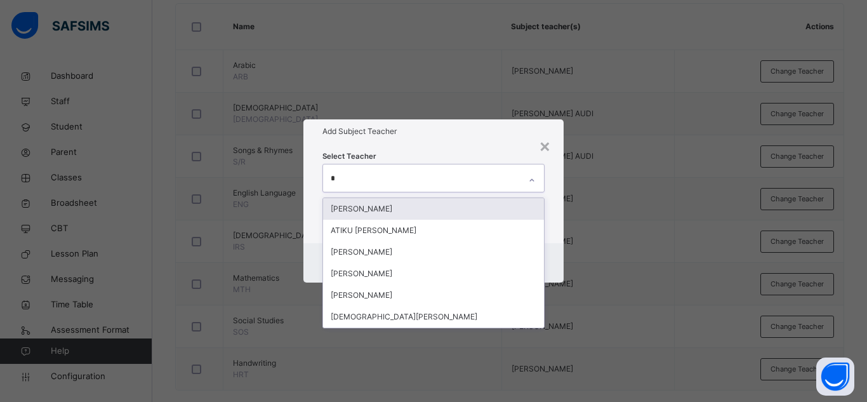
type input "**"
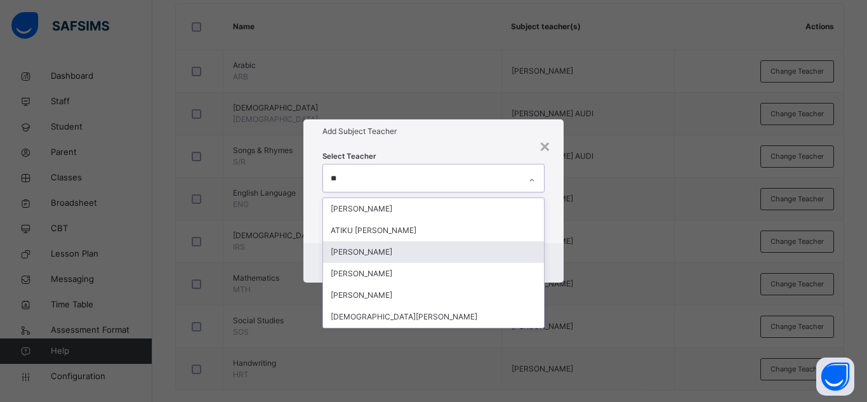
click at [386, 253] on div "[PERSON_NAME]" at bounding box center [433, 252] width 221 height 22
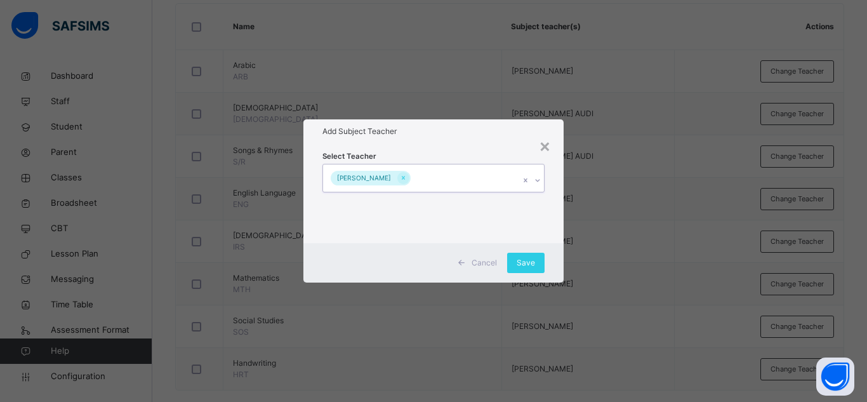
click at [512, 178] on div "[PERSON_NAME]" at bounding box center [421, 177] width 197 height 27
click at [531, 266] on span "Save" at bounding box center [526, 262] width 18 height 11
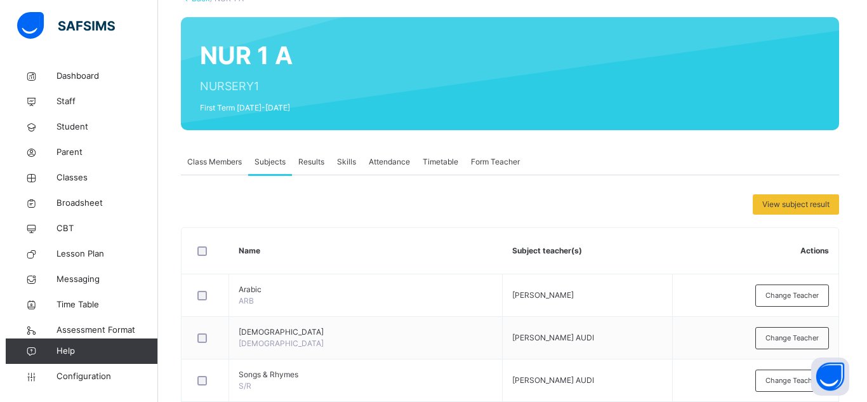
scroll to position [89, 0]
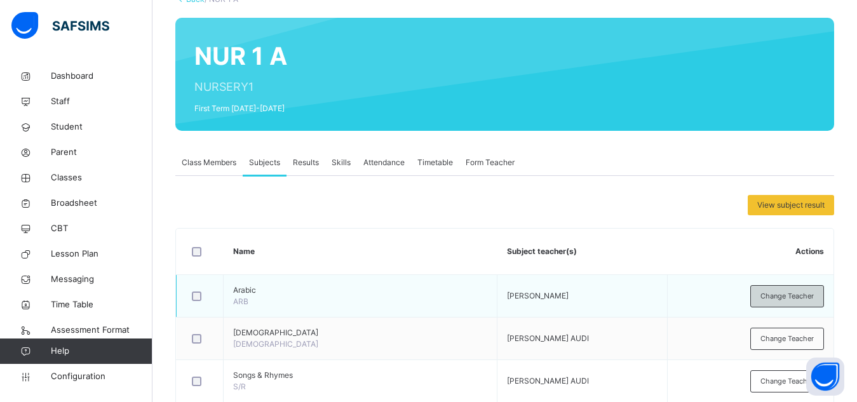
click at [788, 298] on span "Change Teacher" at bounding box center [786, 296] width 53 height 11
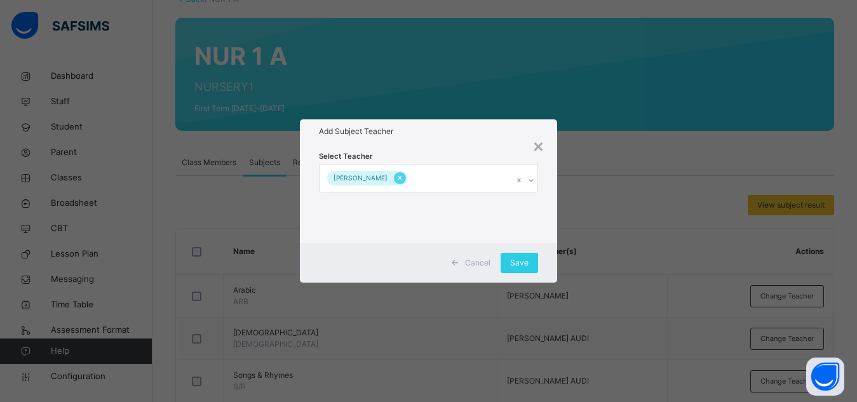
click at [403, 177] on icon at bounding box center [399, 177] width 7 height 9
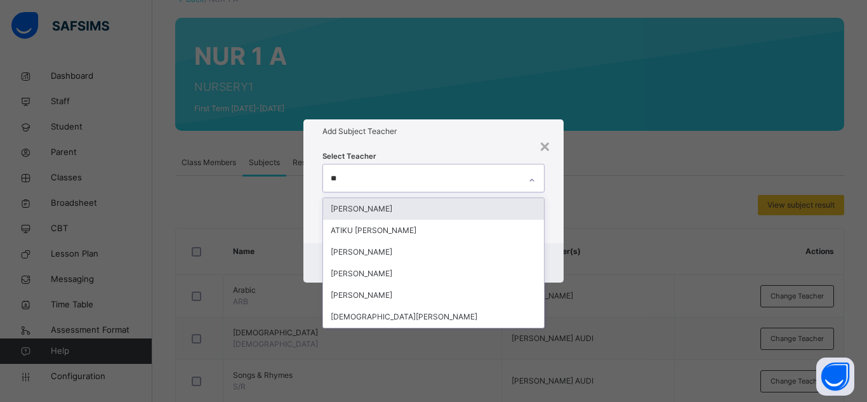
type input "***"
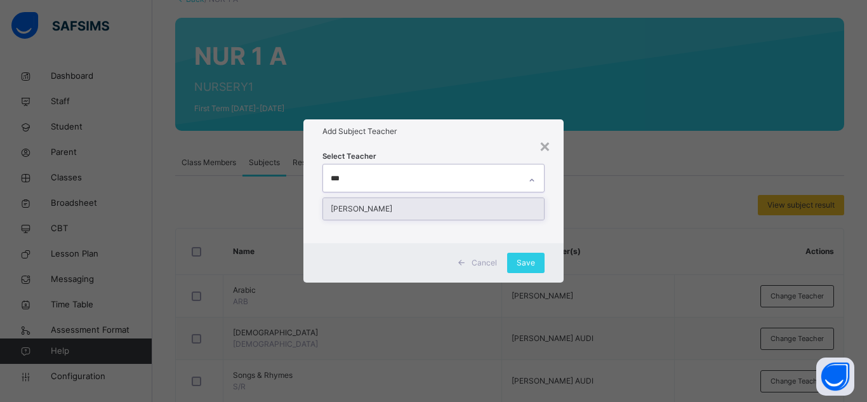
click at [430, 211] on div "[PERSON_NAME]" at bounding box center [433, 209] width 221 height 22
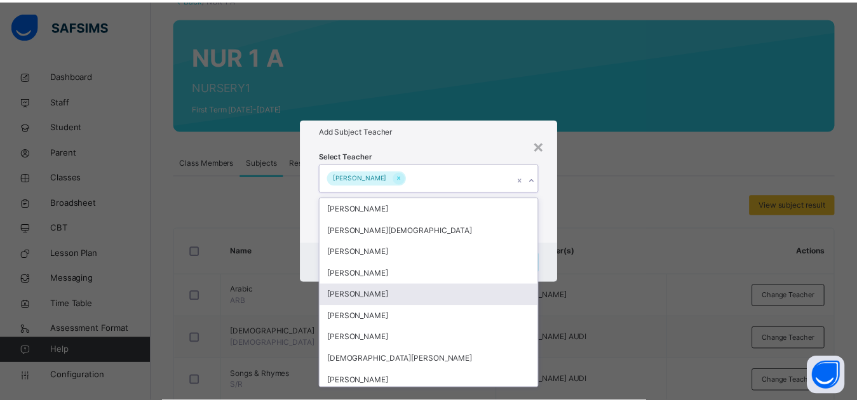
scroll to position [349, 0]
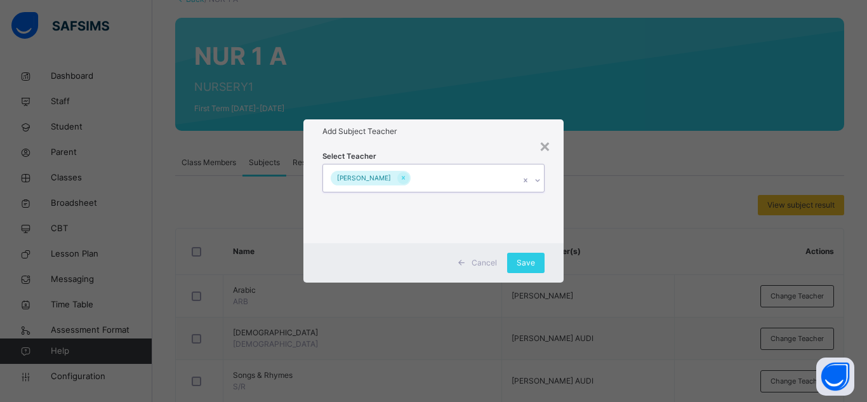
click at [469, 169] on div "[PERSON_NAME]" at bounding box center [421, 177] width 197 height 27
click at [526, 262] on span "Save" at bounding box center [526, 262] width 18 height 11
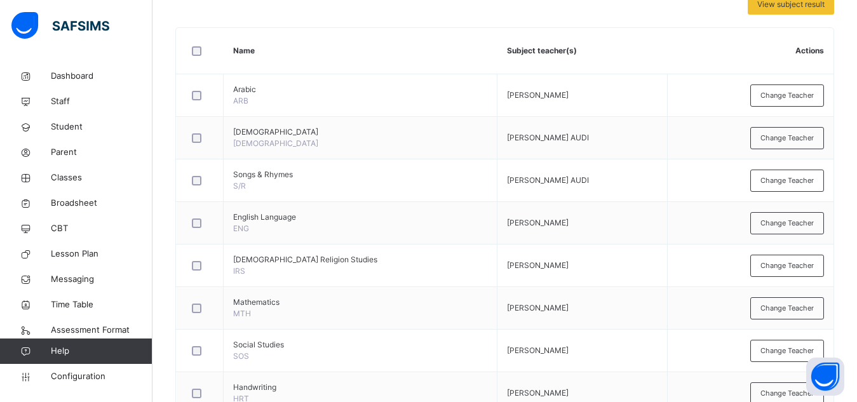
scroll to position [289, 0]
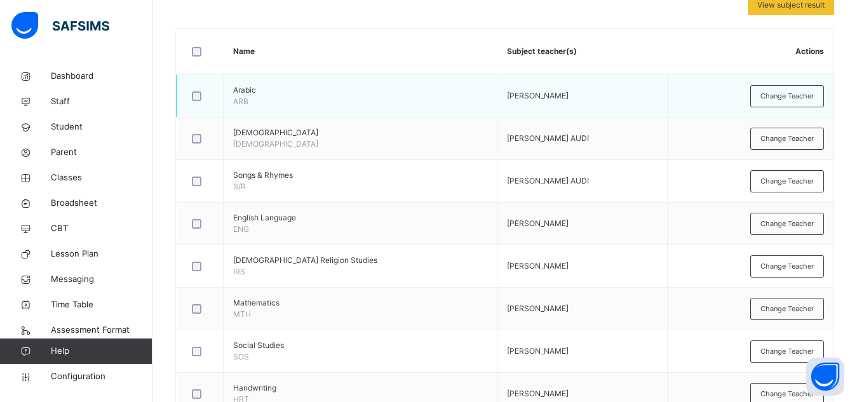
click at [248, 88] on span "Arabic" at bounding box center [360, 89] width 254 height 11
click at [286, 103] on td "Arabic ARB" at bounding box center [361, 96] width 274 height 43
drag, startPoint x: 241, startPoint y: 101, endPoint x: 274, endPoint y: 103, distance: 32.4
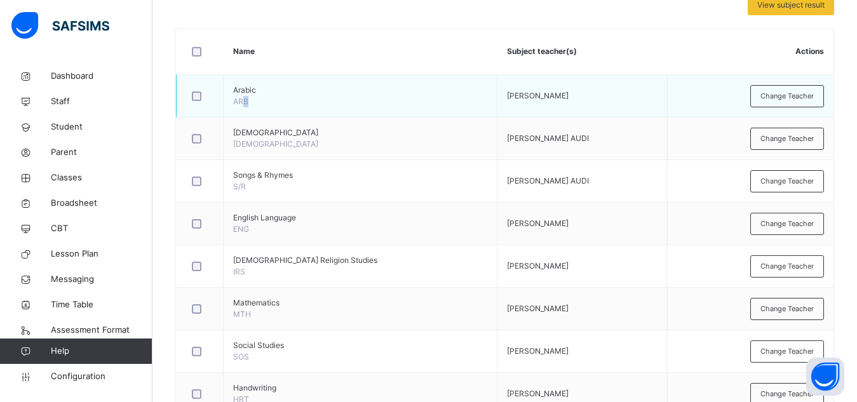
click at [274, 103] on td "Arabic ARB" at bounding box center [361, 96] width 274 height 43
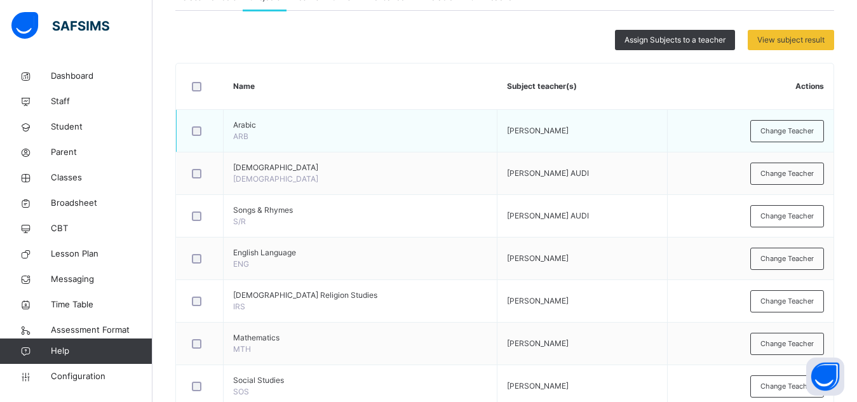
scroll to position [251, 0]
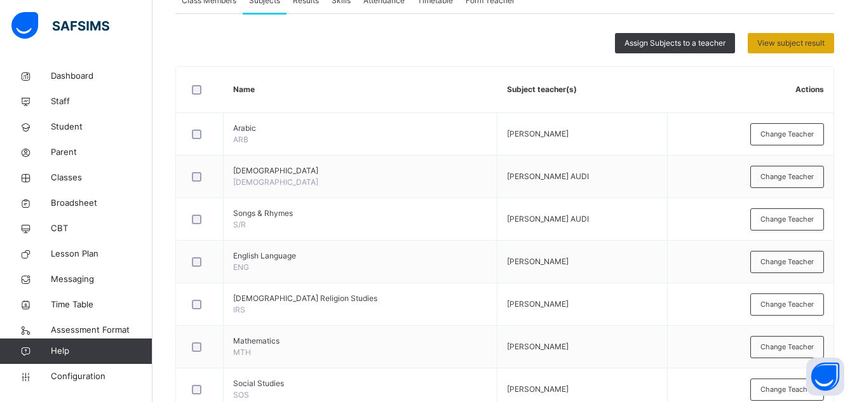
click at [808, 37] on span "View subject result" at bounding box center [790, 42] width 67 height 11
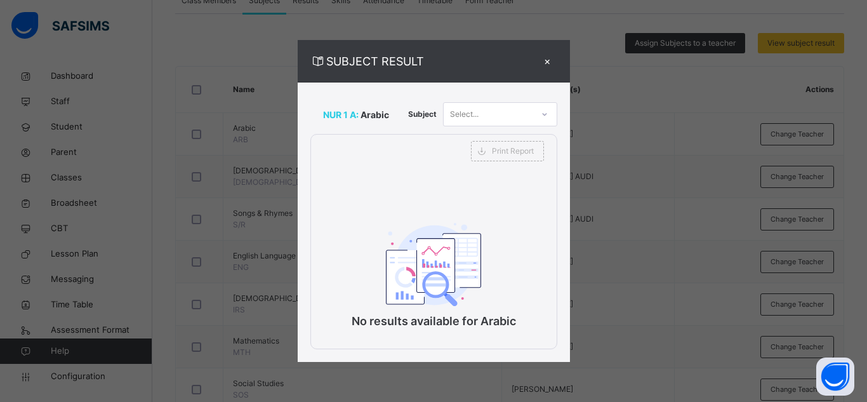
click at [545, 60] on div "×" at bounding box center [547, 61] width 19 height 17
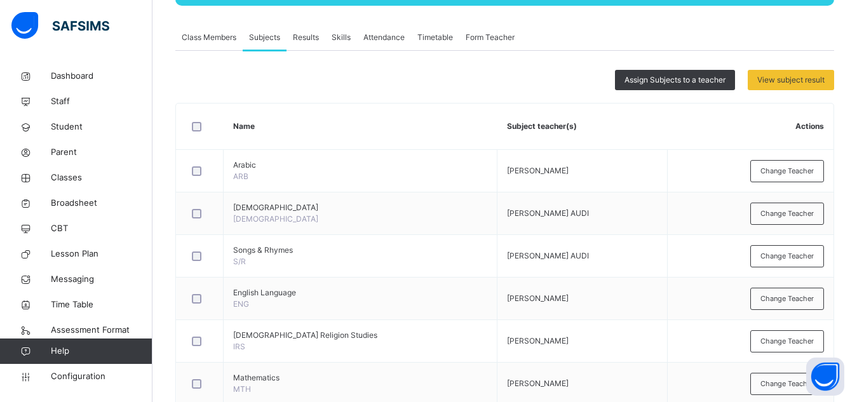
scroll to position [213, 0]
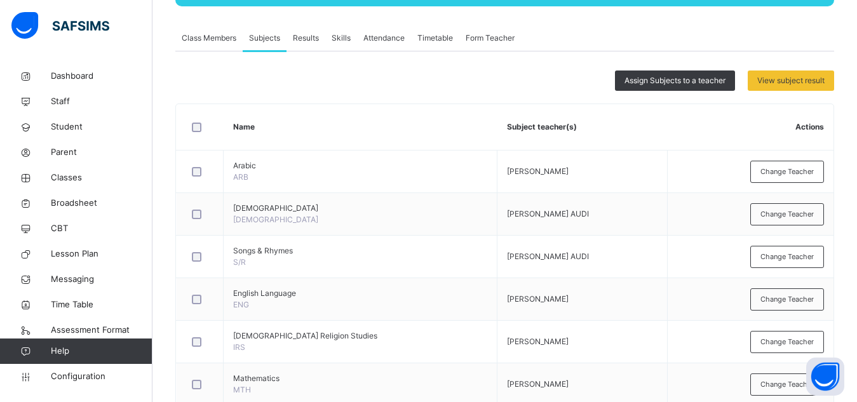
click at [305, 39] on span "Results" at bounding box center [306, 37] width 26 height 11
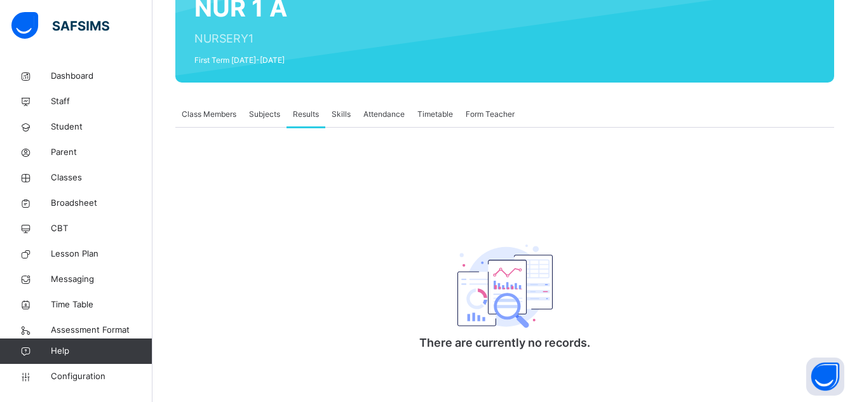
scroll to position [138, 0]
click at [305, 39] on div "NUR 1 A NURSERY1 First Term [DATE]-[DATE]" at bounding box center [504, 26] width 658 height 113
click at [265, 110] on span "Subjects" at bounding box center [264, 114] width 31 height 11
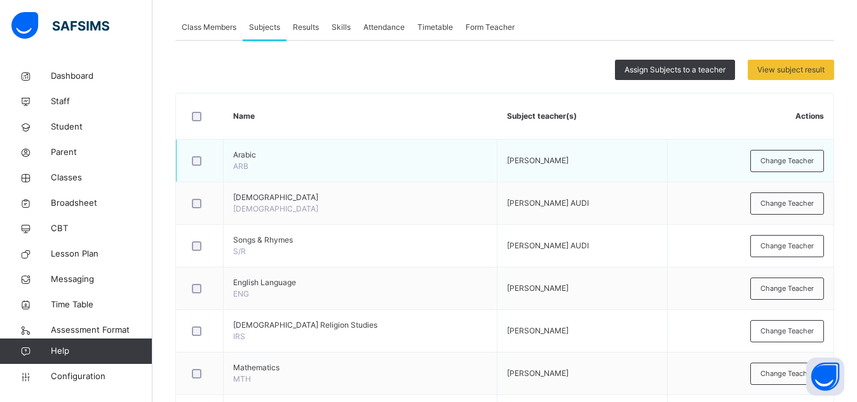
scroll to position [248, 0]
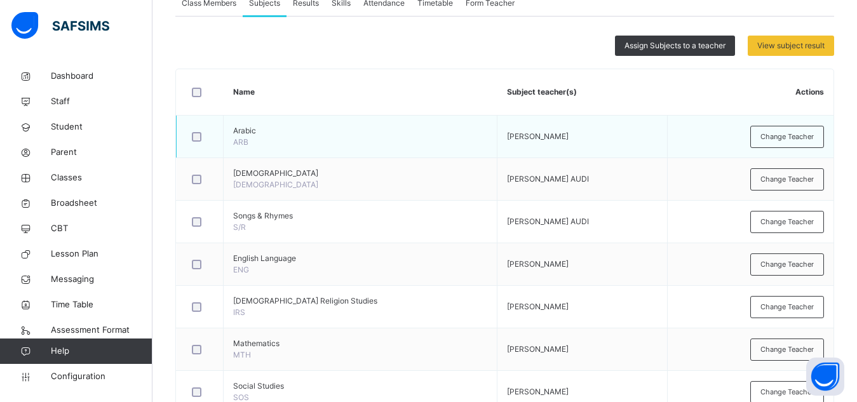
click at [195, 143] on div at bounding box center [199, 136] width 27 height 27
click at [202, 138] on div at bounding box center [199, 137] width 21 height 10
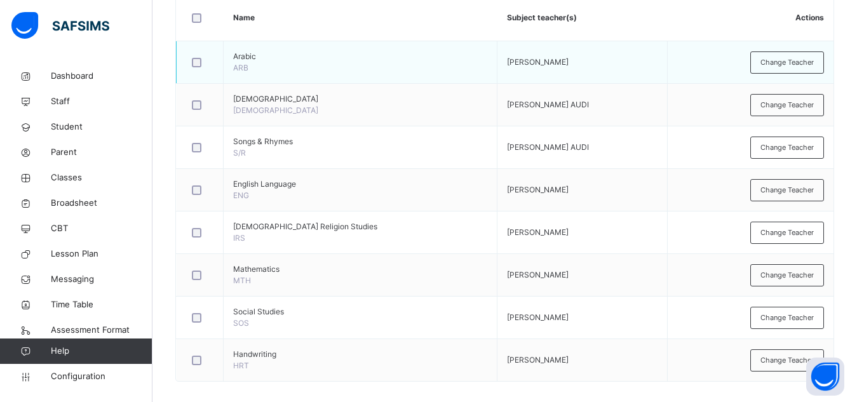
scroll to position [321, 0]
click at [194, 124] on td at bounding box center [200, 106] width 47 height 43
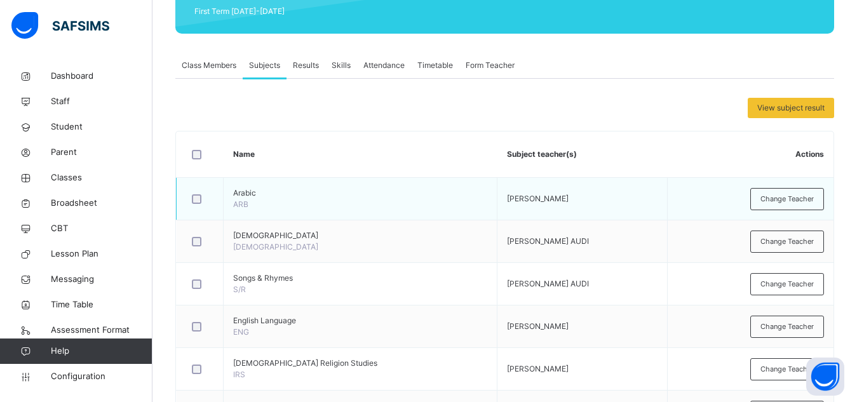
scroll to position [184, 0]
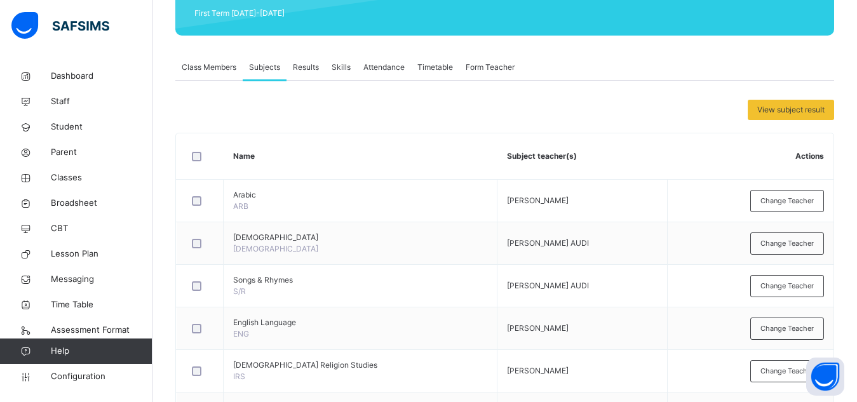
click at [491, 69] on span "Form Teacher" at bounding box center [489, 67] width 49 height 11
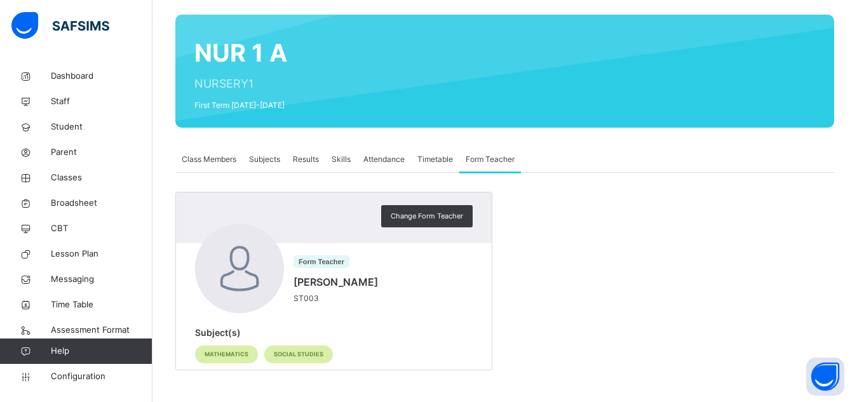
scroll to position [92, 0]
click at [491, 69] on div "NUR 1 A NURSERY1 First Term [DATE]-[DATE]" at bounding box center [504, 71] width 658 height 113
click at [216, 62] on div "NUR 1 A NURSERY1 First Term [DATE]-[DATE]" at bounding box center [504, 71] width 658 height 113
click at [196, 159] on span "Class Members" at bounding box center [209, 159] width 55 height 11
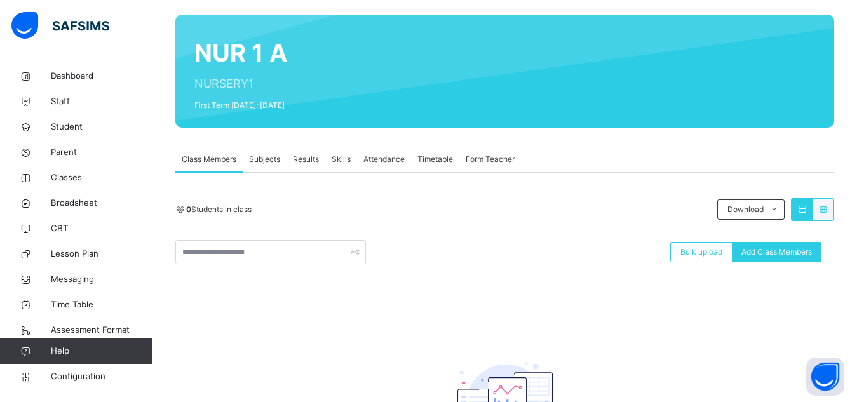
click at [168, 126] on div "Back / NUR 1 A NUR 1 A NURSERY1 First Term [DATE]-[DATE] Class Members Subjects…" at bounding box center [504, 255] width 704 height 568
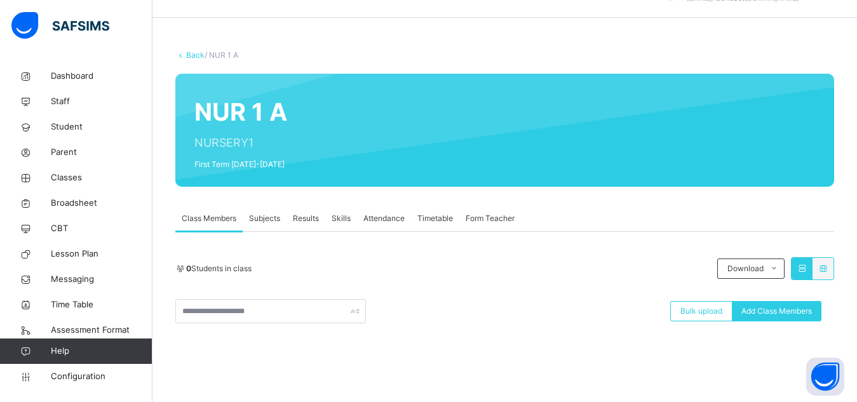
scroll to position [0, 0]
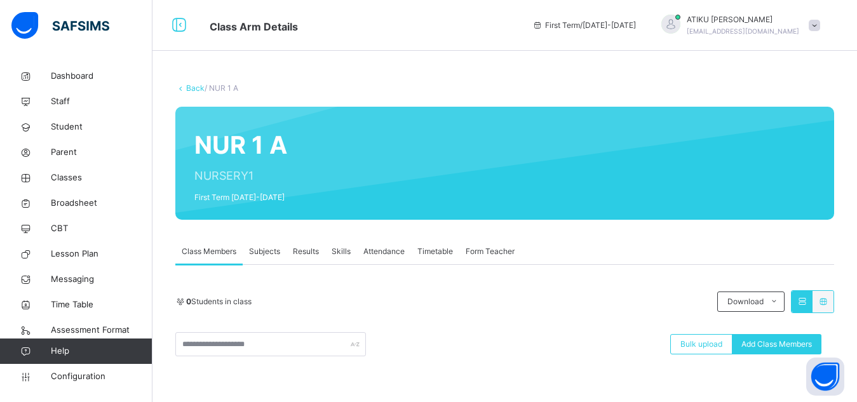
click at [196, 88] on link "Back" at bounding box center [195, 88] width 18 height 10
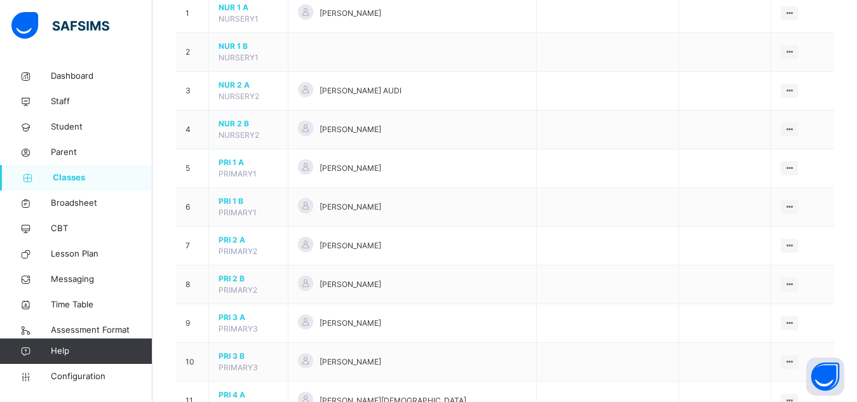
scroll to position [157, 0]
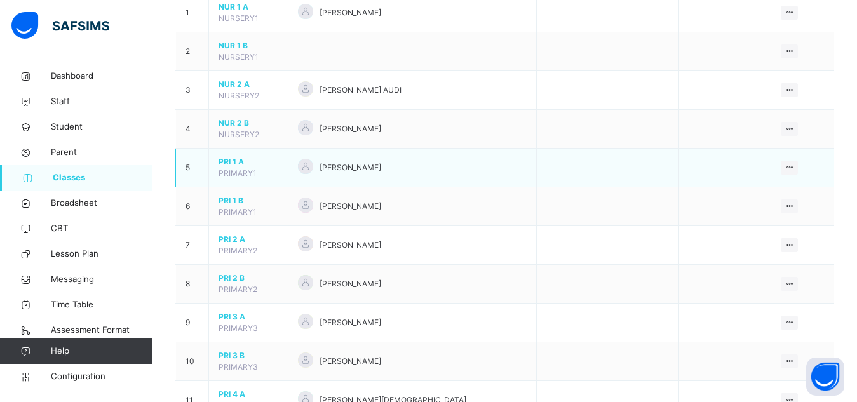
click at [232, 163] on span "PRI 1 A" at bounding box center [248, 161] width 60 height 11
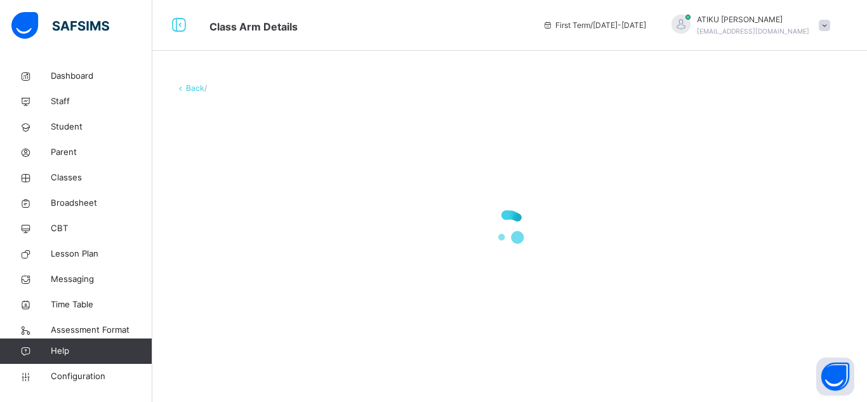
click at [232, 163] on div at bounding box center [509, 227] width 669 height 241
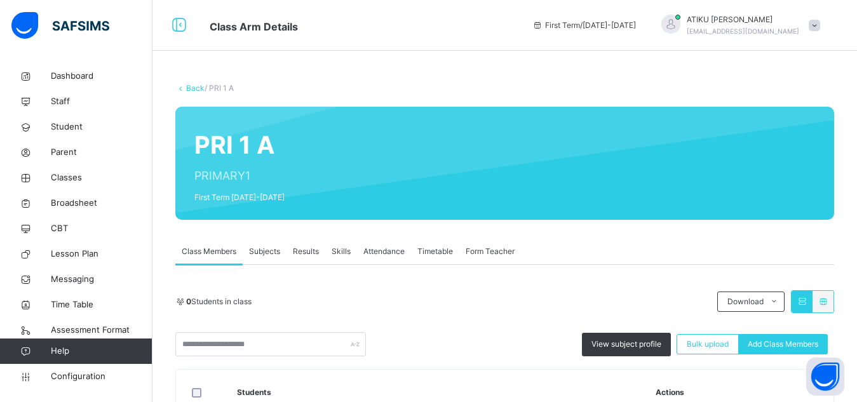
click at [500, 250] on span "Form Teacher" at bounding box center [489, 251] width 49 height 11
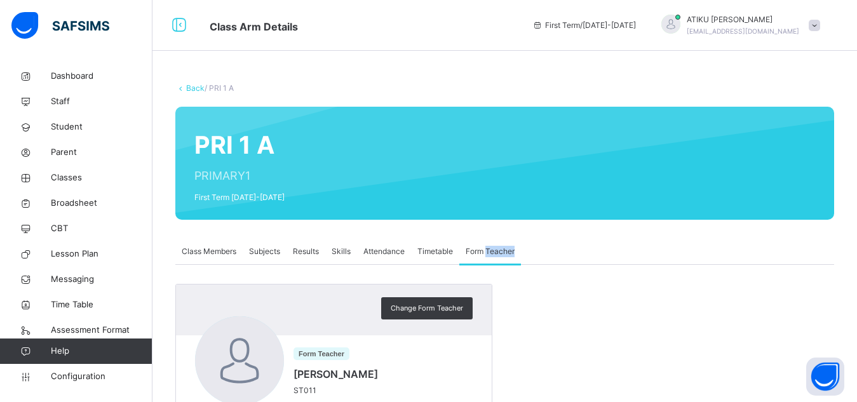
click at [500, 250] on span "Form Teacher" at bounding box center [489, 251] width 49 height 11
click at [436, 311] on span "Change Form Teacher" at bounding box center [426, 308] width 72 height 11
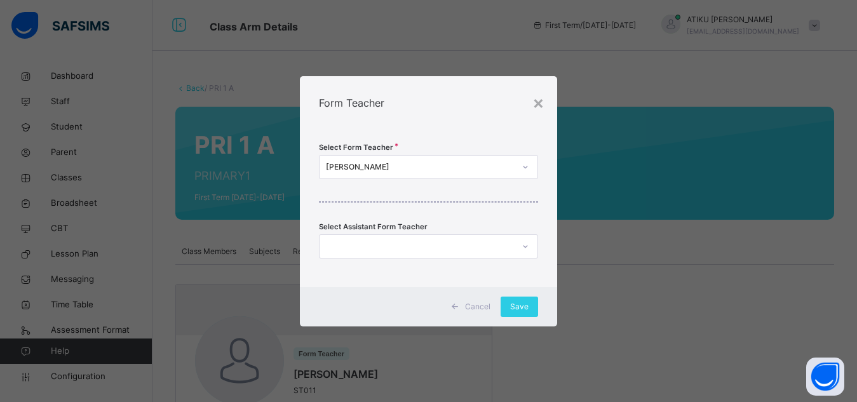
click at [427, 163] on div "[PERSON_NAME]" at bounding box center [420, 166] width 189 height 11
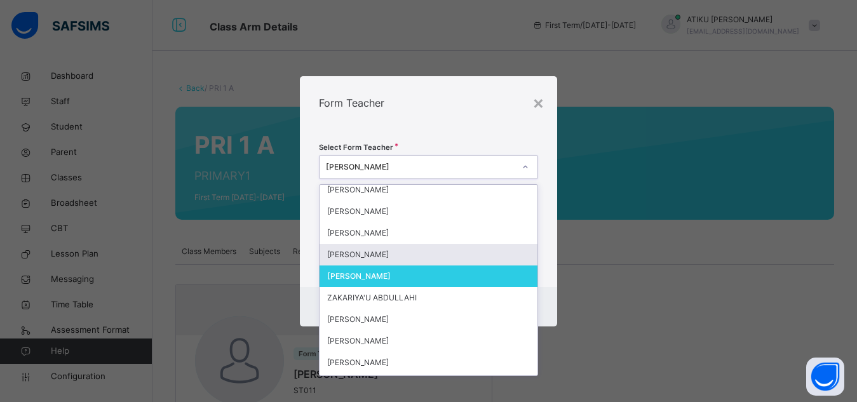
scroll to position [201, 0]
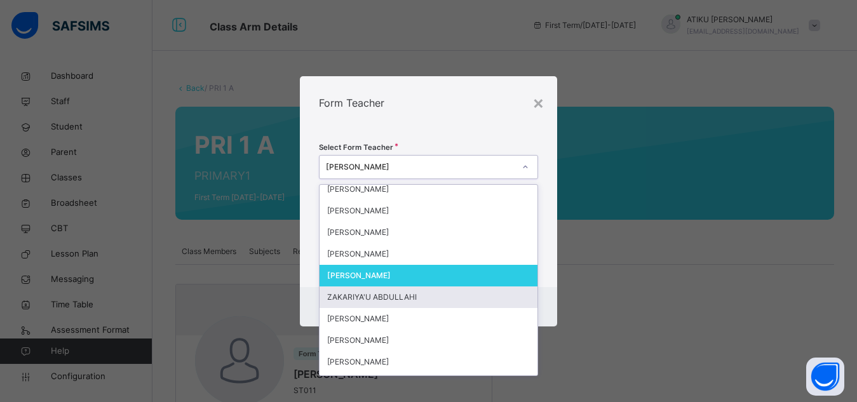
click at [390, 299] on div "ZAKARIYA'U ABDULLAHI" at bounding box center [428, 297] width 218 height 22
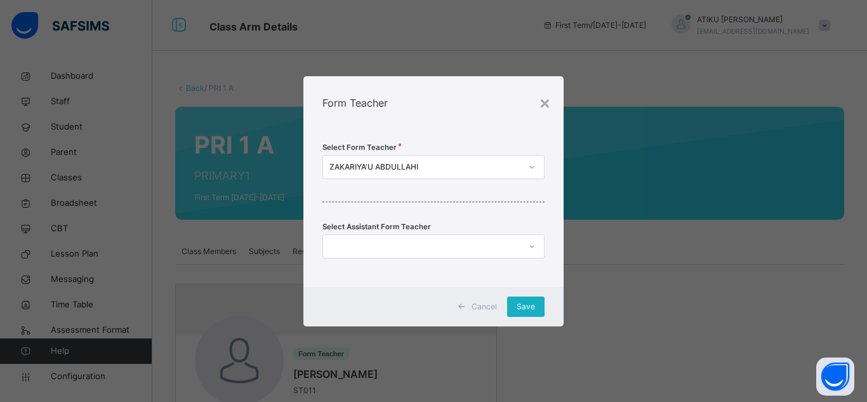
click at [531, 307] on span "Save" at bounding box center [526, 306] width 18 height 11
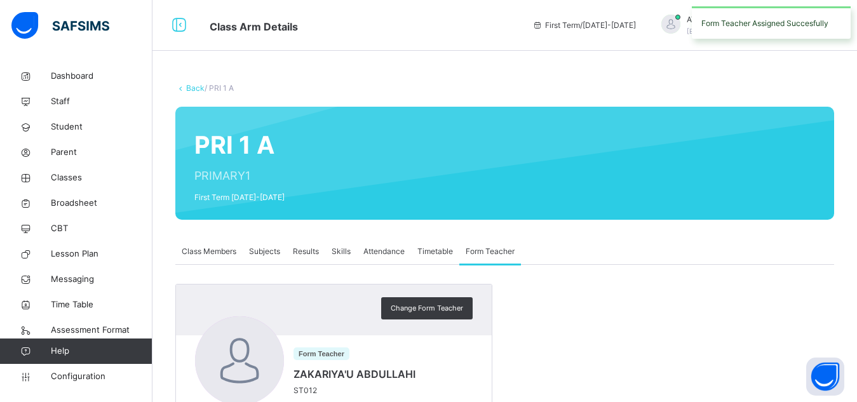
click at [265, 251] on span "Subjects" at bounding box center [264, 251] width 31 height 11
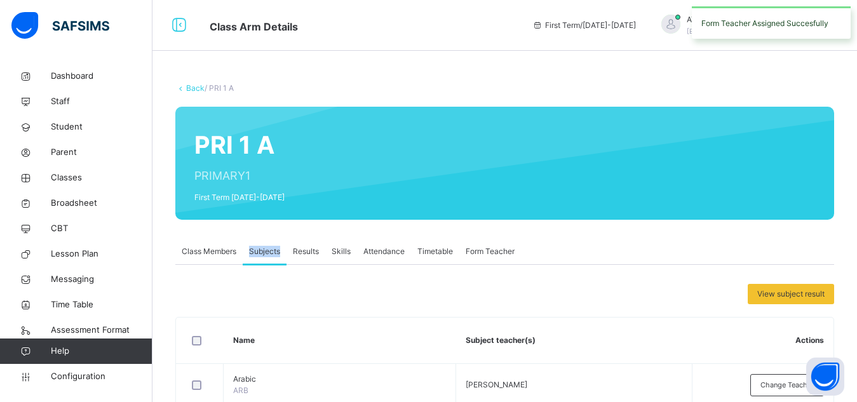
click at [265, 251] on span "Subjects" at bounding box center [264, 251] width 31 height 11
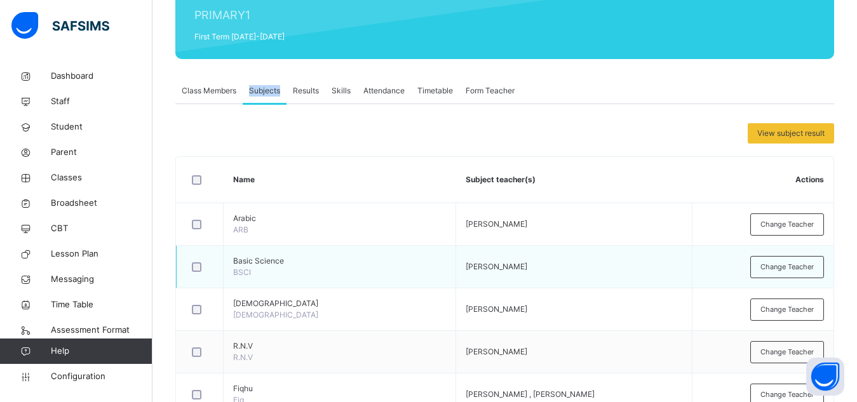
scroll to position [162, 0]
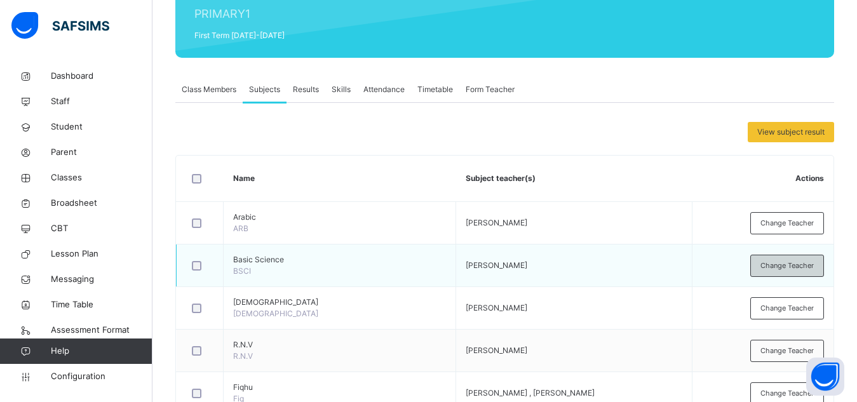
click at [796, 270] on span "Change Teacher" at bounding box center [786, 265] width 53 height 11
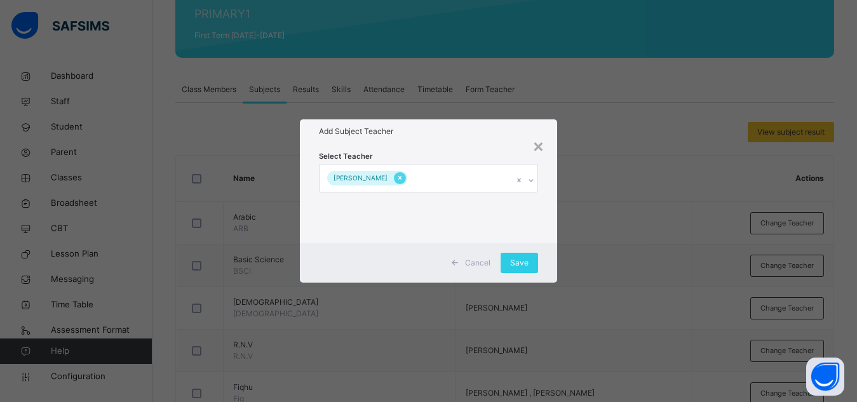
click at [403, 178] on icon at bounding box center [399, 177] width 7 height 9
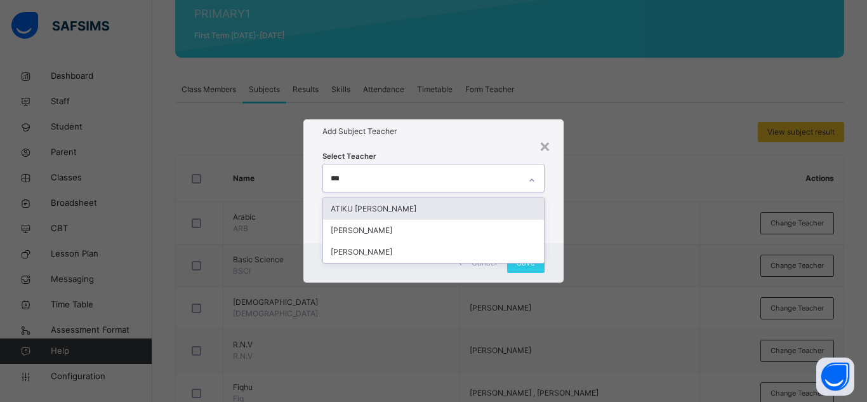
type input "****"
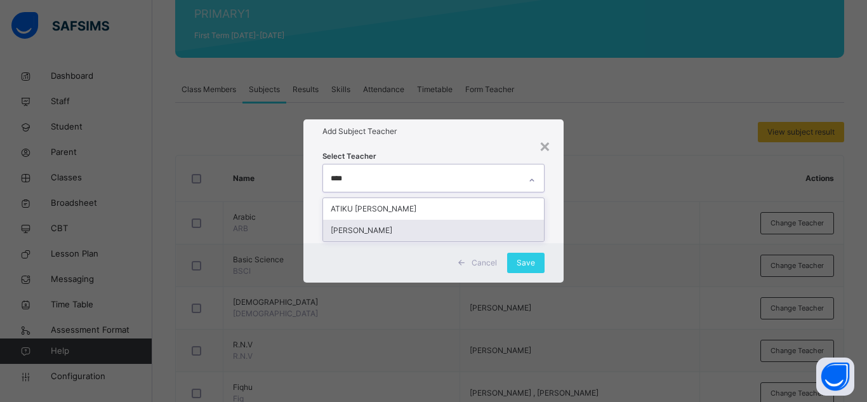
click at [362, 234] on div "[PERSON_NAME]" at bounding box center [433, 231] width 221 height 22
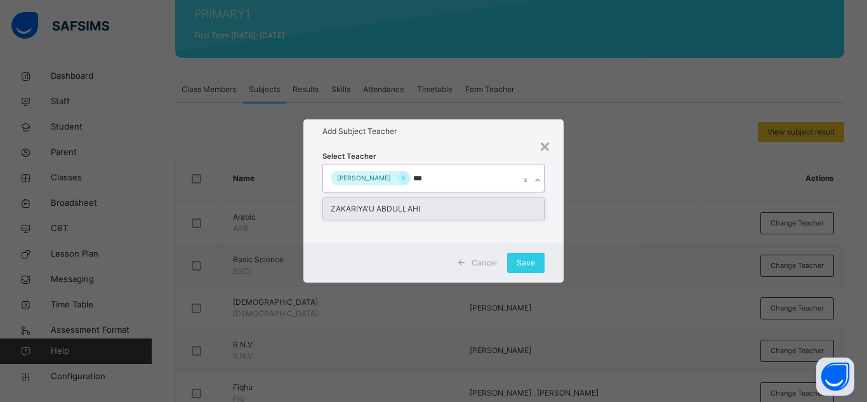
type input "****"
click at [399, 211] on div "ZAKARIYA'U ABDULLAHI" at bounding box center [433, 209] width 221 height 22
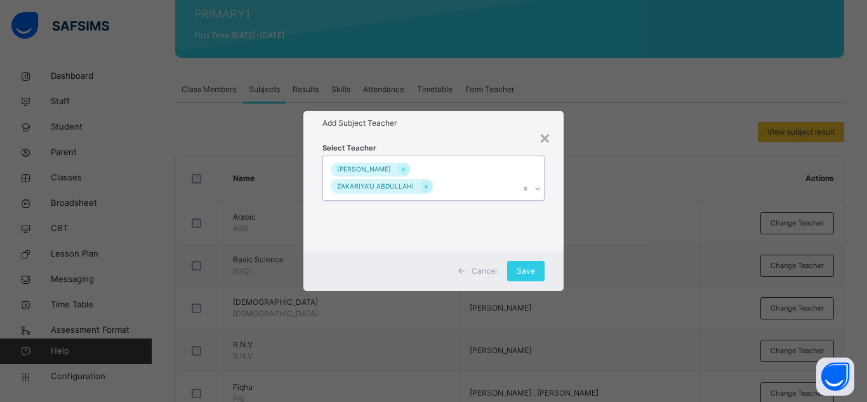
click at [531, 162] on div at bounding box center [532, 178] width 24 height 44
click at [526, 270] on span "Save" at bounding box center [526, 270] width 18 height 11
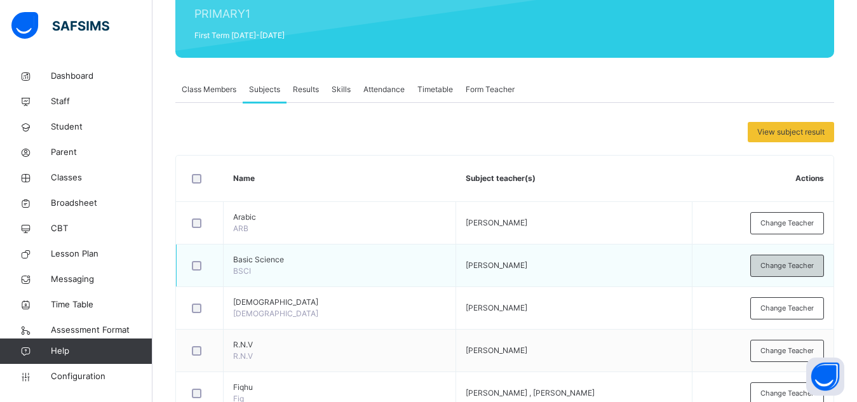
click at [794, 268] on span "Change Teacher" at bounding box center [786, 265] width 53 height 11
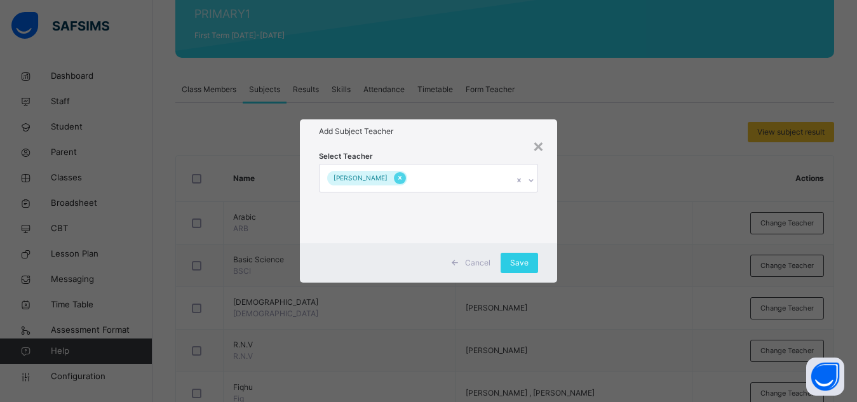
click at [401, 177] on icon at bounding box center [399, 179] width 3 height 4
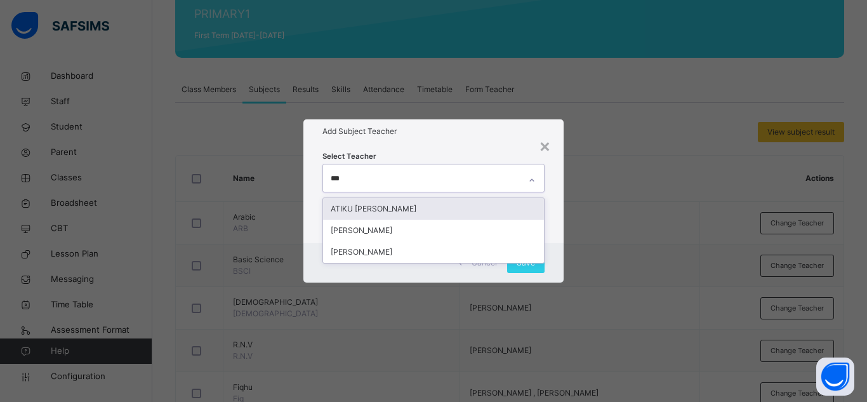
type input "****"
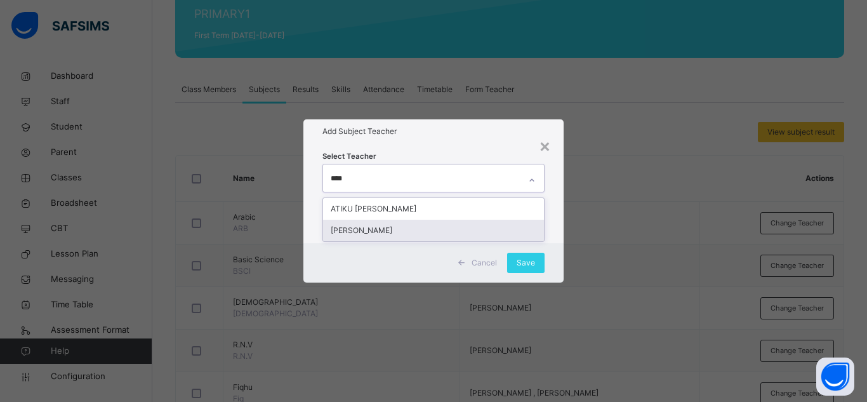
click at [375, 233] on div "[PERSON_NAME]" at bounding box center [433, 231] width 221 height 22
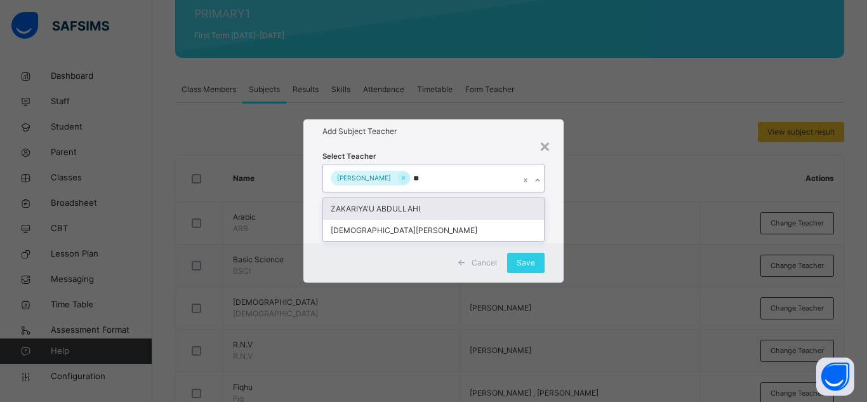
type input "***"
click at [407, 205] on div "ZAKARIYA'U ABDULLAHI" at bounding box center [433, 209] width 221 height 22
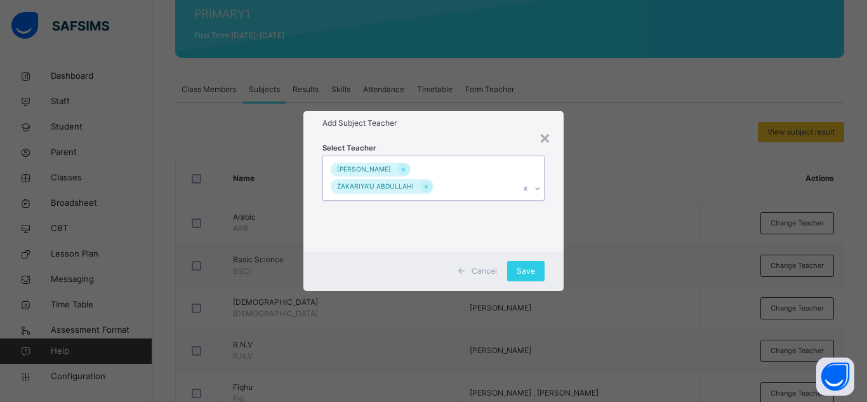
click at [525, 173] on div at bounding box center [532, 178] width 24 height 44
click at [521, 274] on span "Save" at bounding box center [526, 270] width 18 height 11
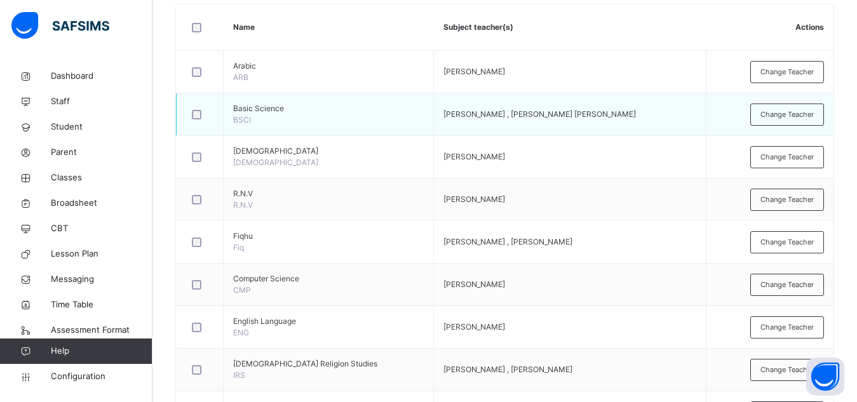
scroll to position [314, 0]
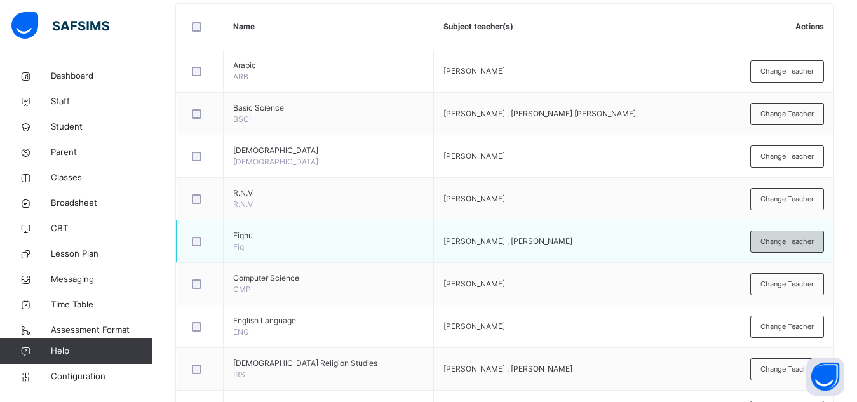
click at [813, 243] on span "Change Teacher" at bounding box center [786, 241] width 53 height 11
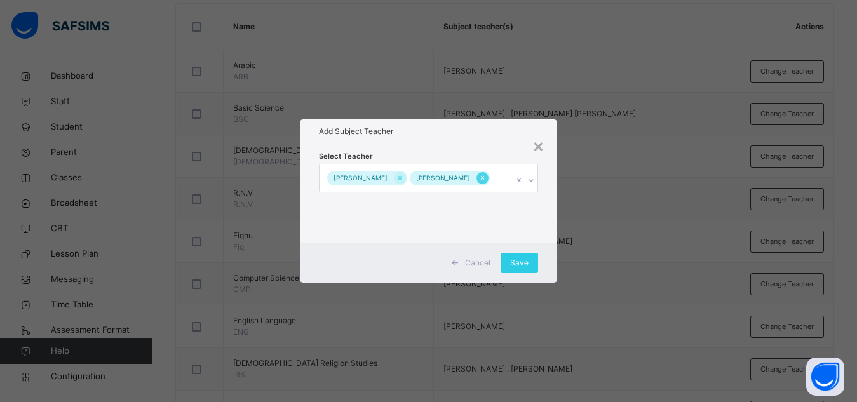
click at [486, 182] on icon at bounding box center [482, 177] width 7 height 9
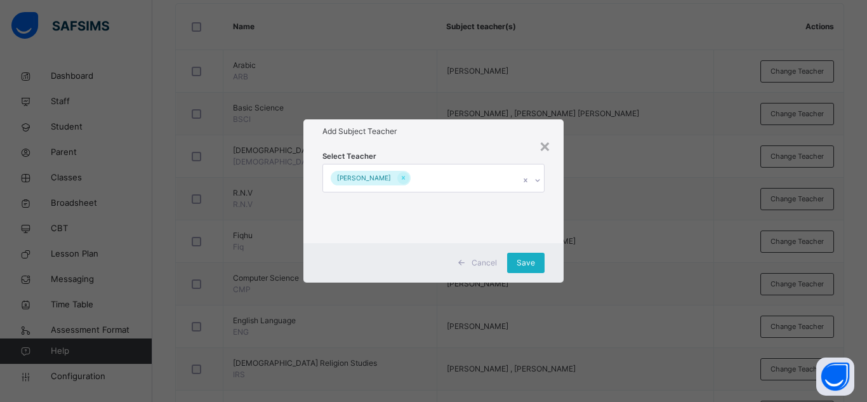
click at [529, 259] on span "Save" at bounding box center [526, 262] width 18 height 11
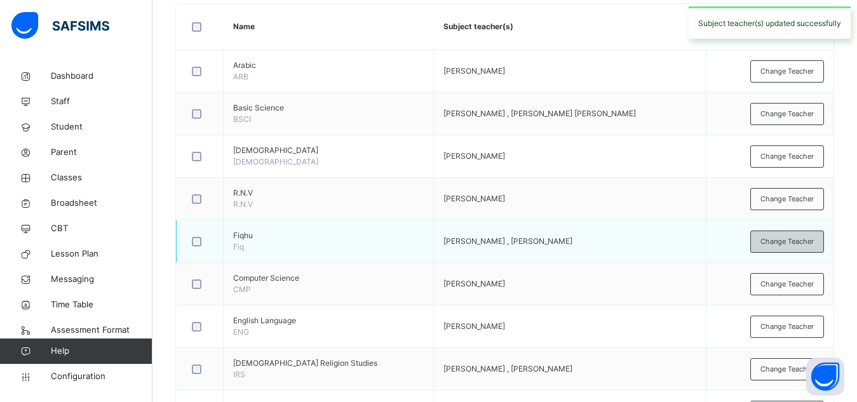
click at [807, 242] on span "Change Teacher" at bounding box center [786, 241] width 53 height 11
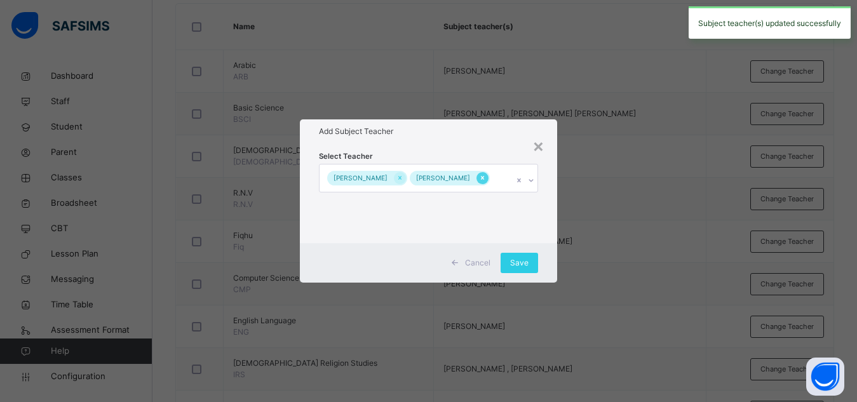
click at [486, 180] on icon at bounding box center [482, 177] width 7 height 9
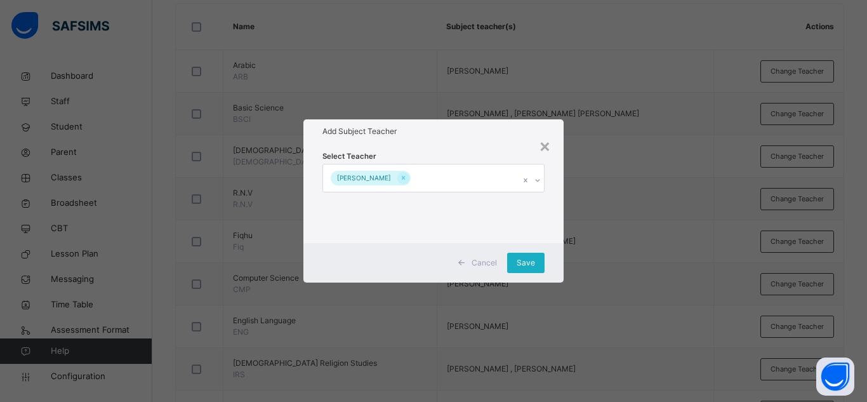
click at [538, 254] on div "Save" at bounding box center [525, 263] width 37 height 20
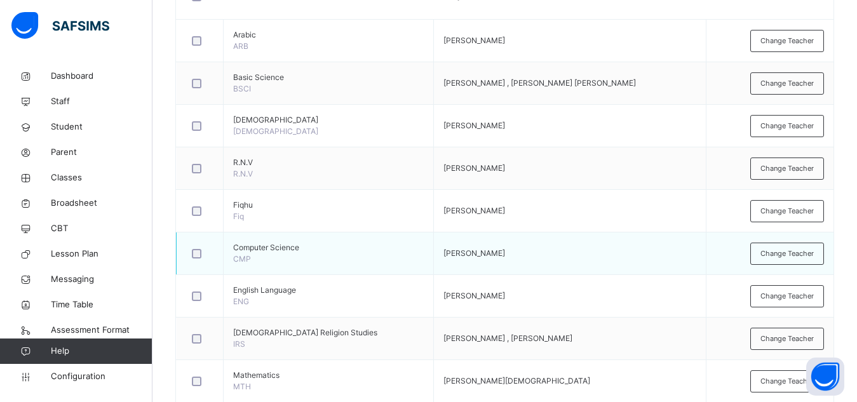
scroll to position [345, 0]
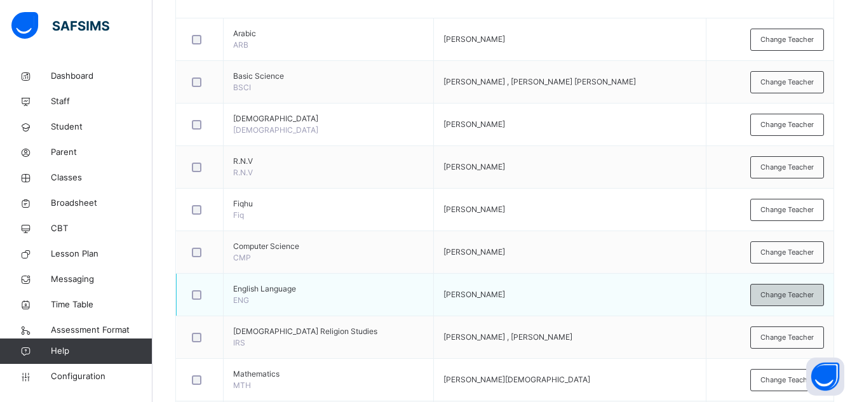
click at [791, 297] on span "Change Teacher" at bounding box center [786, 295] width 53 height 11
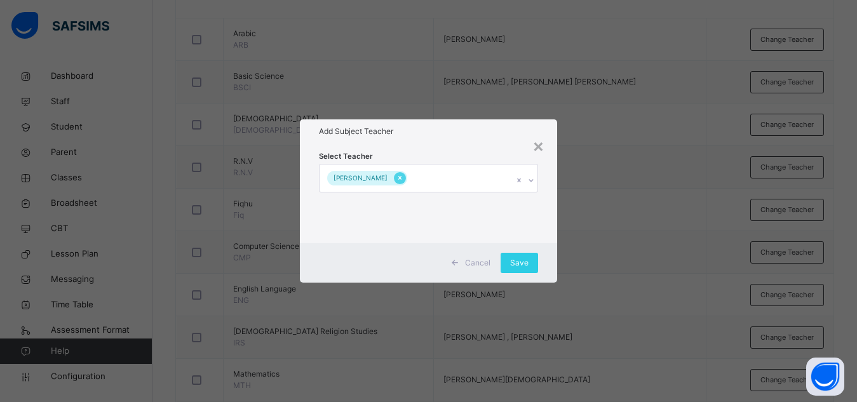
click at [403, 174] on icon at bounding box center [399, 177] width 7 height 9
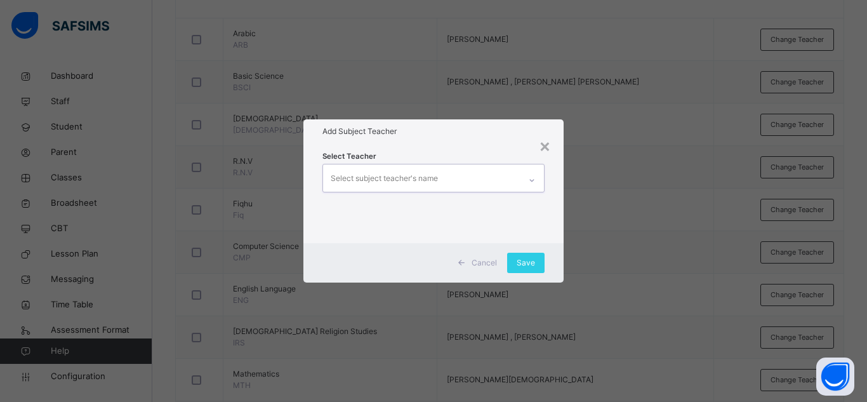
type input "*"
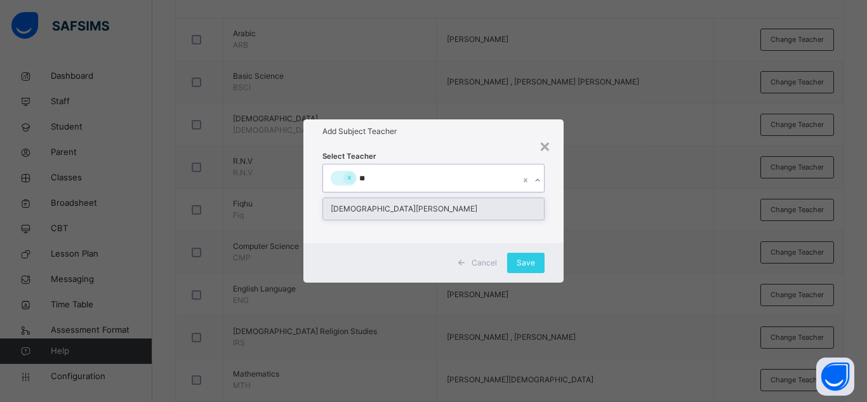
type input "***"
click at [377, 205] on div "[DEMOGRAPHIC_DATA][PERSON_NAME]" at bounding box center [433, 209] width 221 height 22
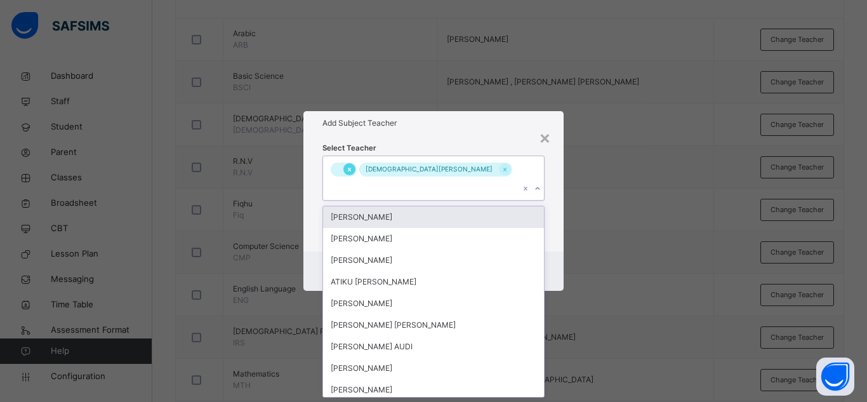
click at [350, 174] on icon at bounding box center [349, 169] width 7 height 9
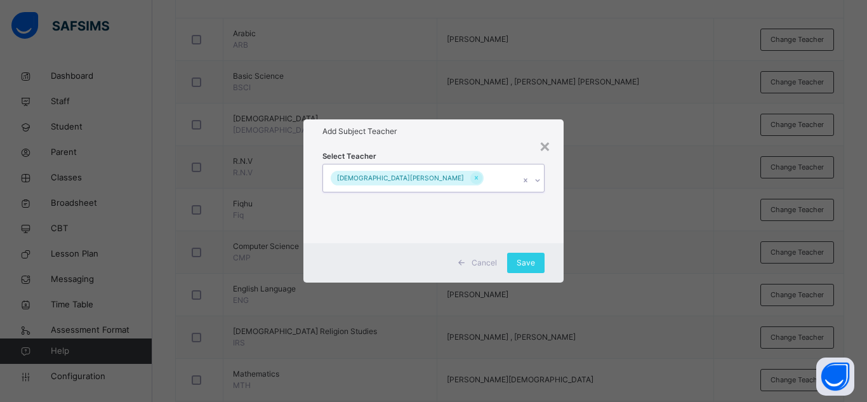
click at [459, 184] on div "[DEMOGRAPHIC_DATA][PERSON_NAME]" at bounding box center [421, 177] width 197 height 27
click at [523, 255] on div "Save" at bounding box center [525, 263] width 37 height 20
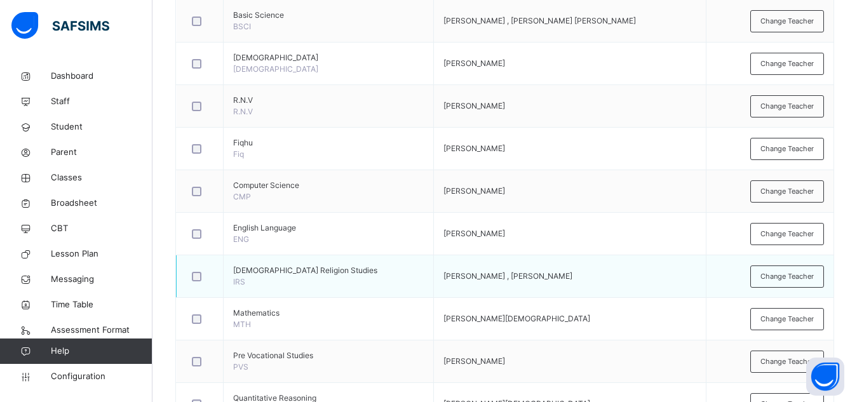
scroll to position [410, 0]
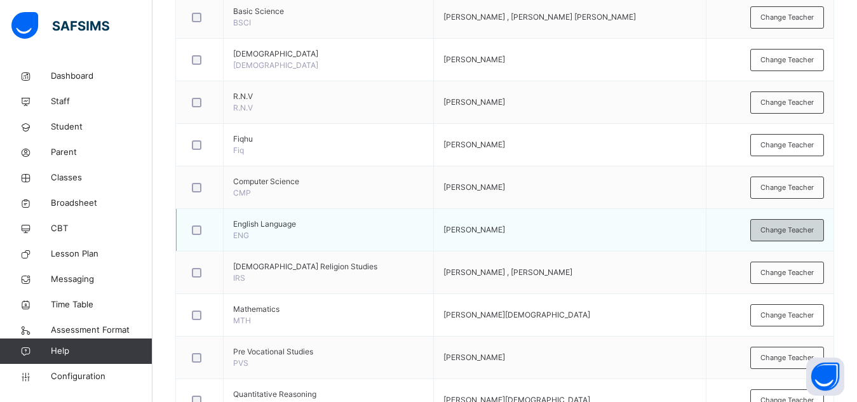
click at [780, 227] on span "Change Teacher" at bounding box center [786, 230] width 53 height 11
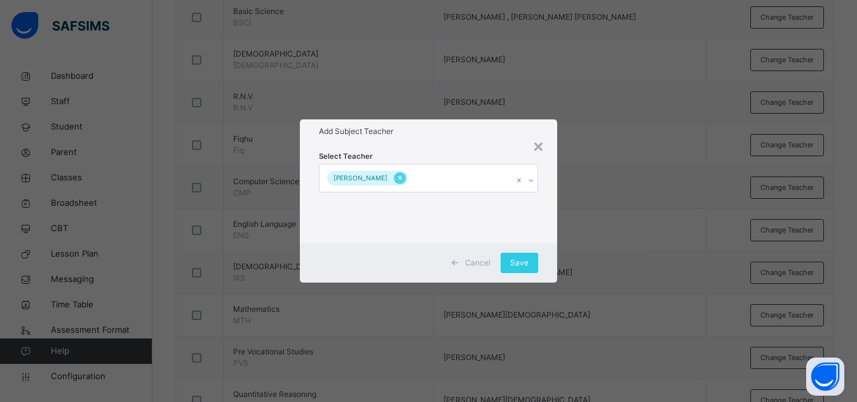
click at [403, 174] on icon at bounding box center [399, 177] width 7 height 9
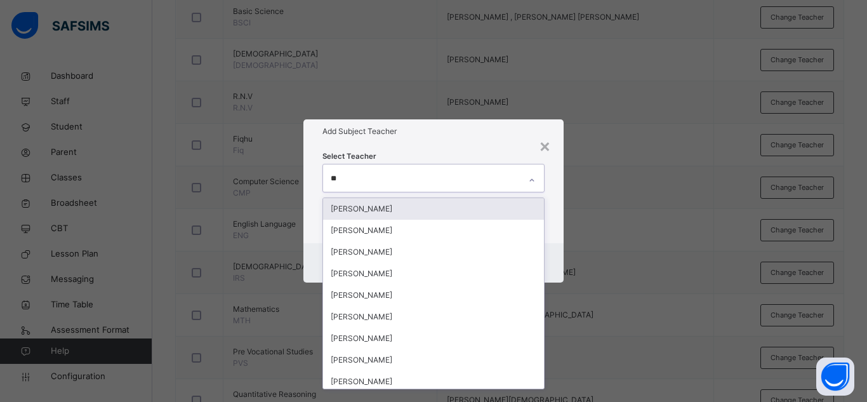
type input "***"
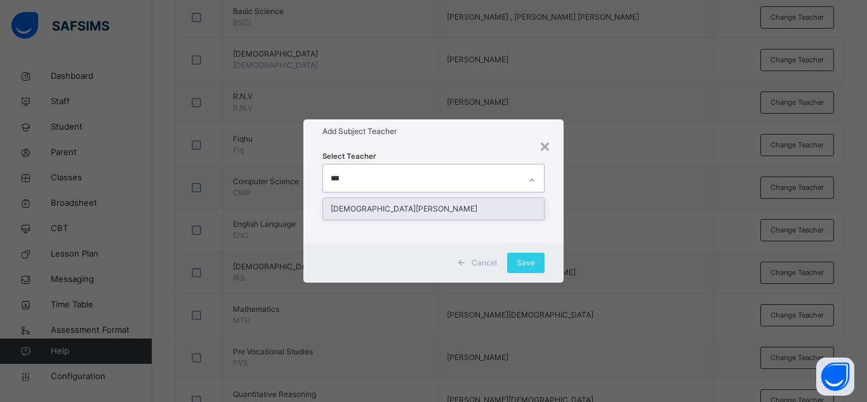
click at [390, 215] on div "[DEMOGRAPHIC_DATA][PERSON_NAME]" at bounding box center [433, 209] width 221 height 22
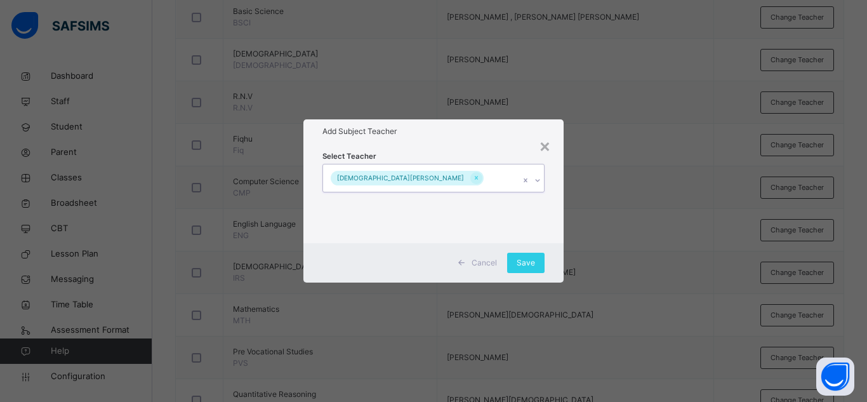
click at [467, 169] on div "[DEMOGRAPHIC_DATA][PERSON_NAME]" at bounding box center [421, 177] width 197 height 27
click at [530, 266] on span "Save" at bounding box center [526, 262] width 18 height 11
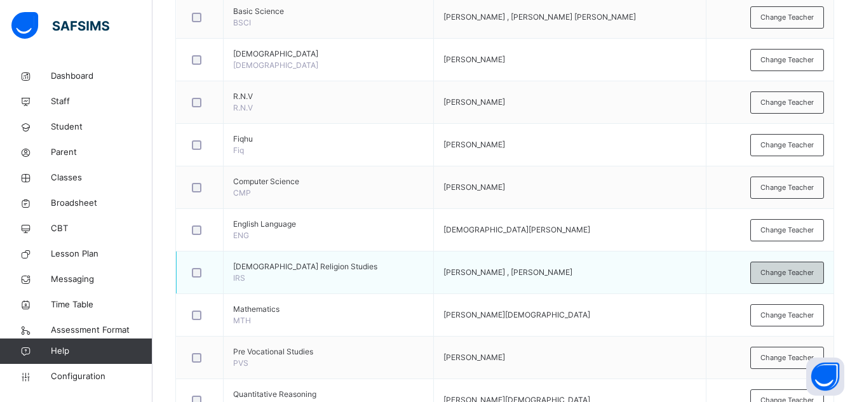
click at [780, 271] on span "Change Teacher" at bounding box center [786, 272] width 53 height 11
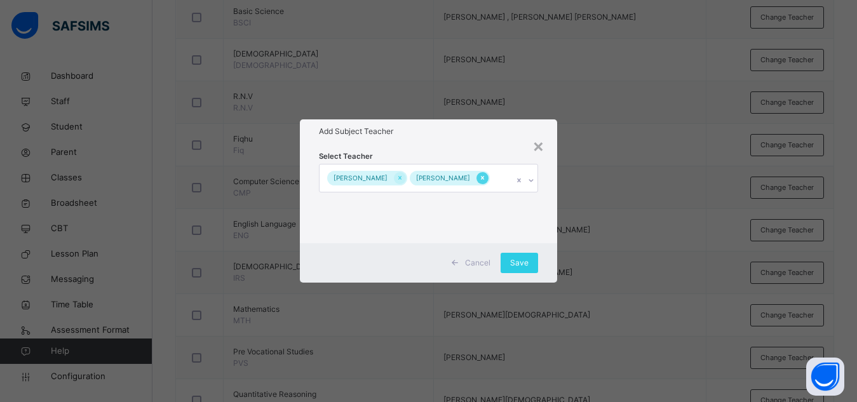
click at [479, 181] on icon at bounding box center [482, 177] width 7 height 9
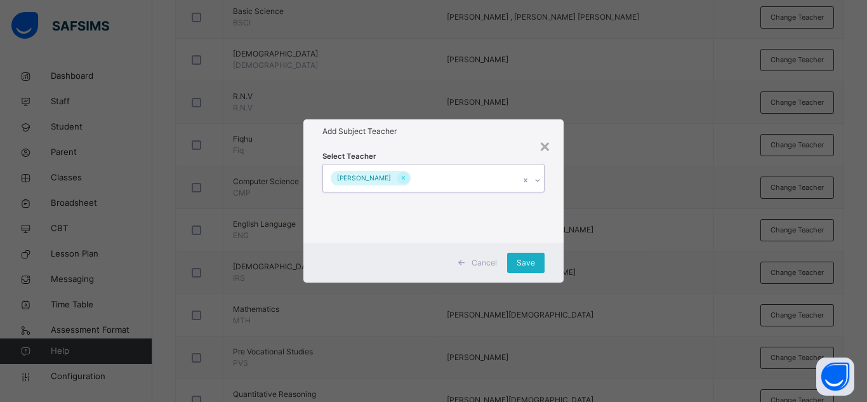
click at [517, 261] on div "Save" at bounding box center [525, 263] width 37 height 20
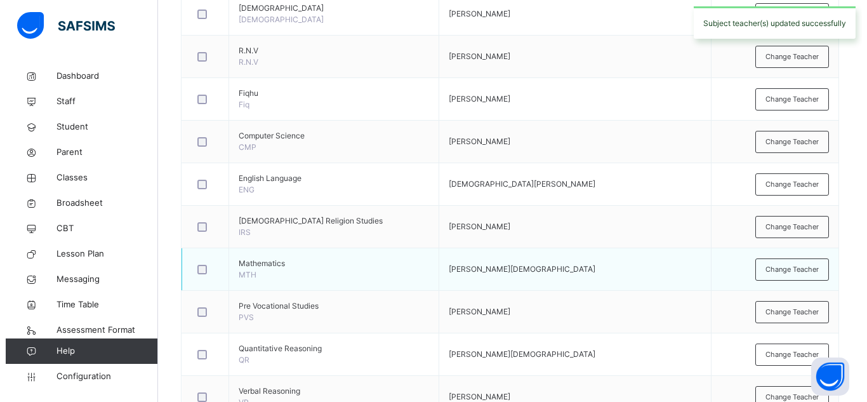
scroll to position [458, 0]
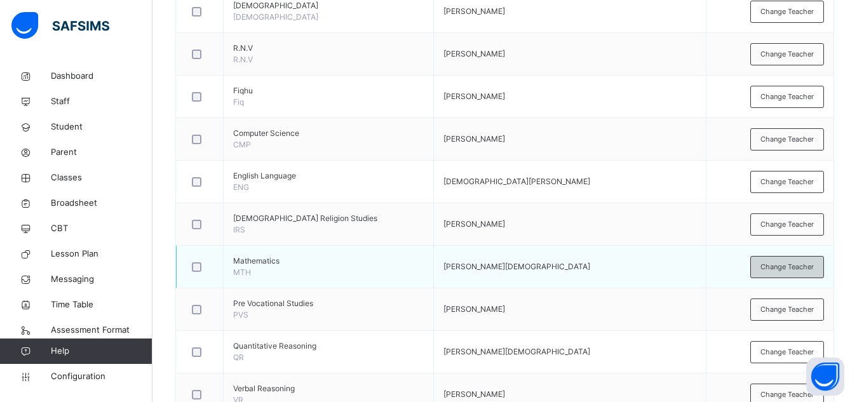
click at [791, 267] on span "Change Teacher" at bounding box center [786, 267] width 53 height 11
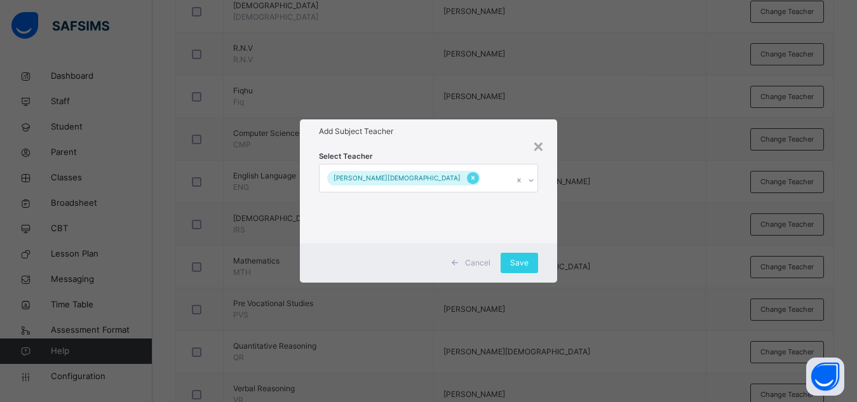
click at [471, 180] on icon at bounding box center [472, 179] width 3 height 4
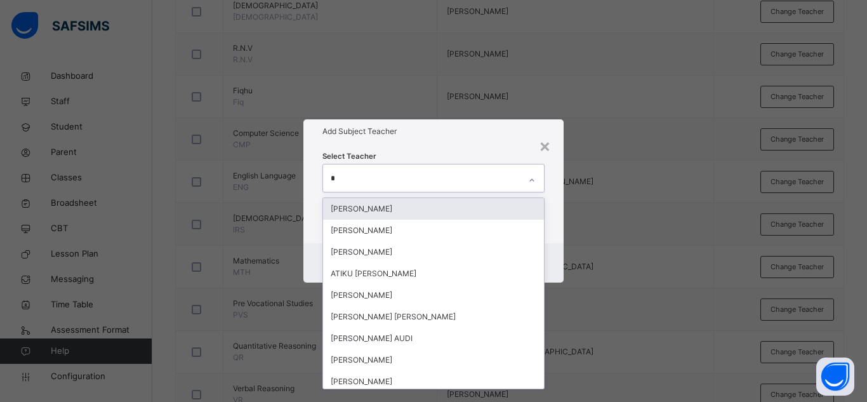
type input "**"
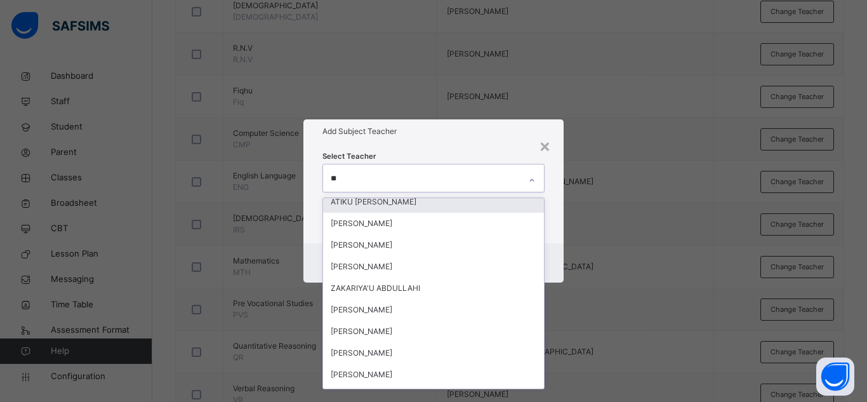
scroll to position [51, 0]
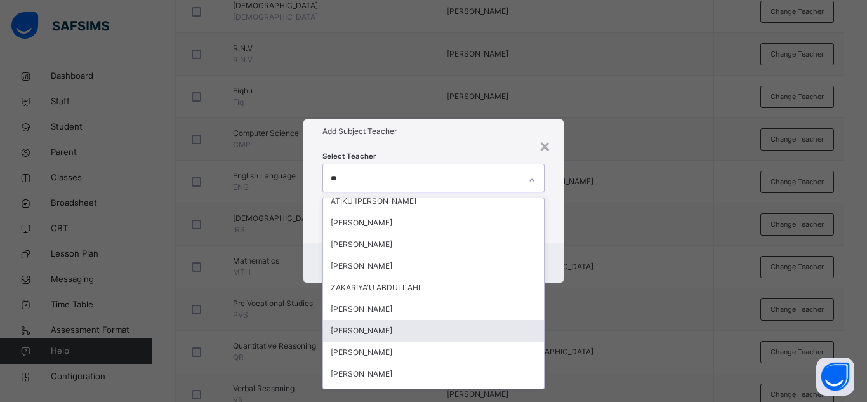
click at [389, 329] on div "[PERSON_NAME]" at bounding box center [433, 331] width 221 height 22
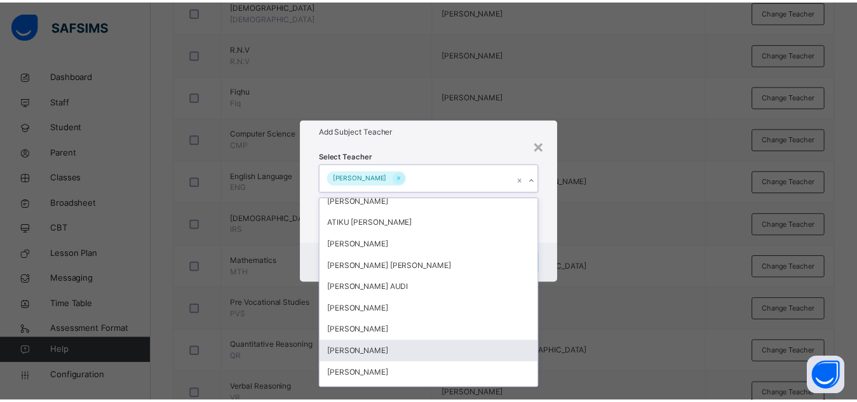
scroll to position [72, 0]
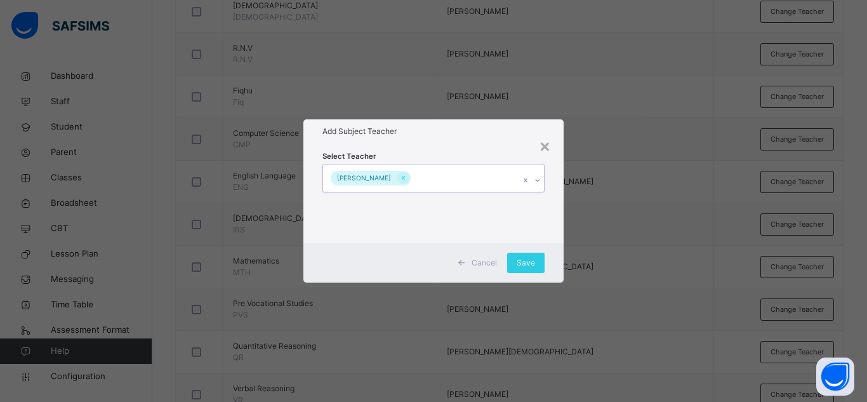
click at [489, 169] on div "[PERSON_NAME]" at bounding box center [421, 177] width 197 height 27
click at [527, 264] on span "Save" at bounding box center [526, 262] width 18 height 11
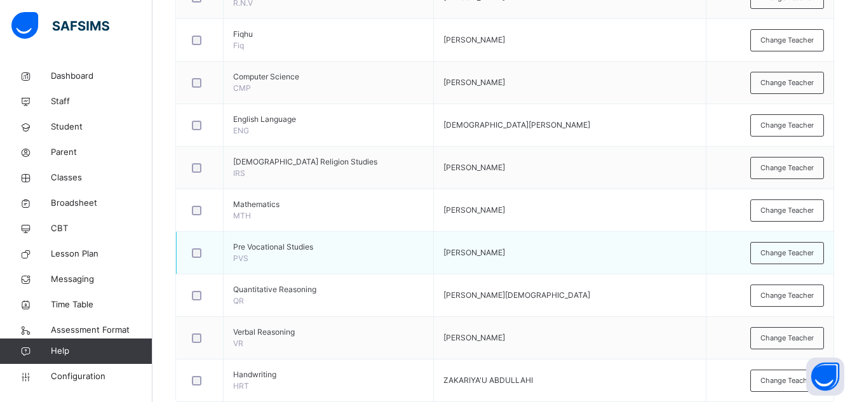
scroll to position [516, 0]
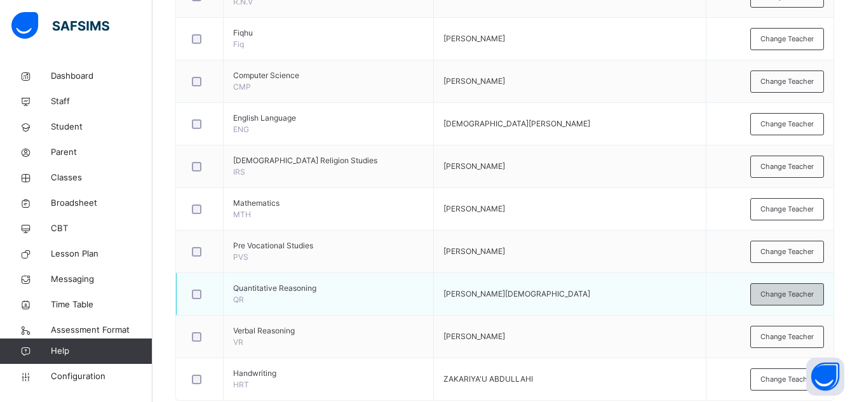
click at [787, 297] on span "Change Teacher" at bounding box center [786, 294] width 53 height 11
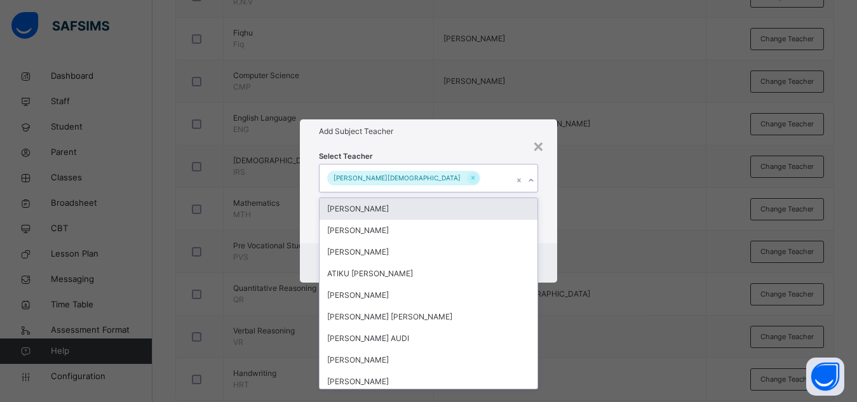
click at [469, 172] on div "[PERSON_NAME][DEMOGRAPHIC_DATA]" at bounding box center [416, 177] width 194 height 27
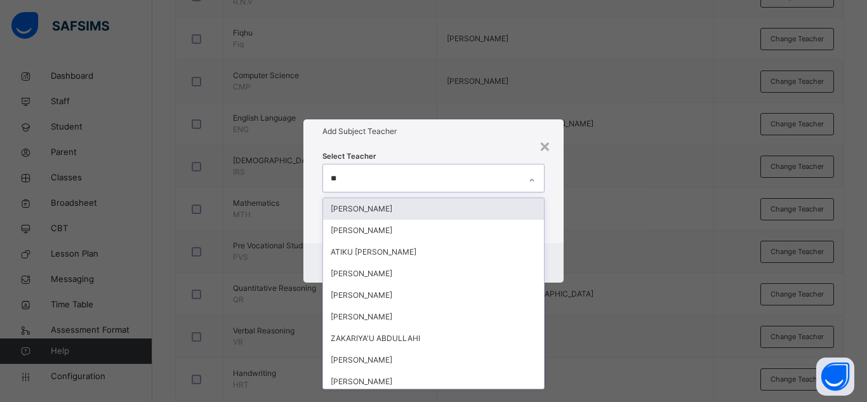
type input "***"
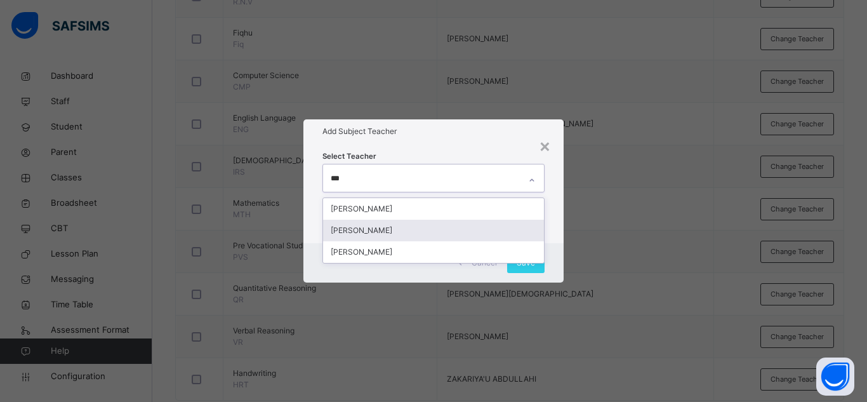
click at [397, 233] on div "[PERSON_NAME]" at bounding box center [433, 231] width 221 height 22
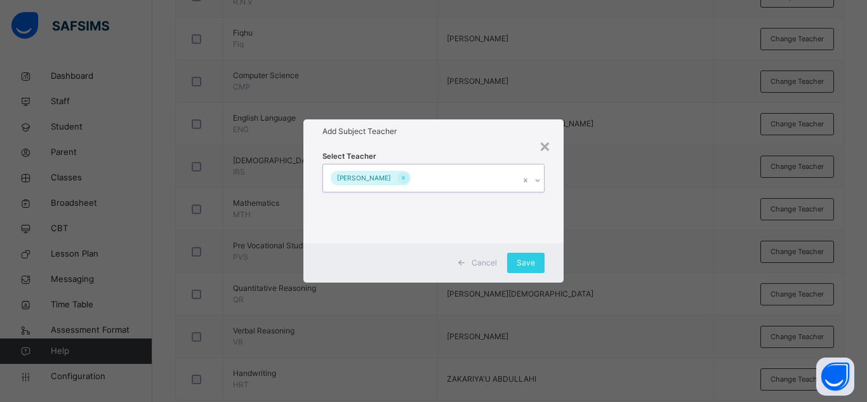
click at [487, 175] on div "[PERSON_NAME]" at bounding box center [421, 177] width 197 height 27
click at [530, 258] on span "Save" at bounding box center [526, 262] width 18 height 11
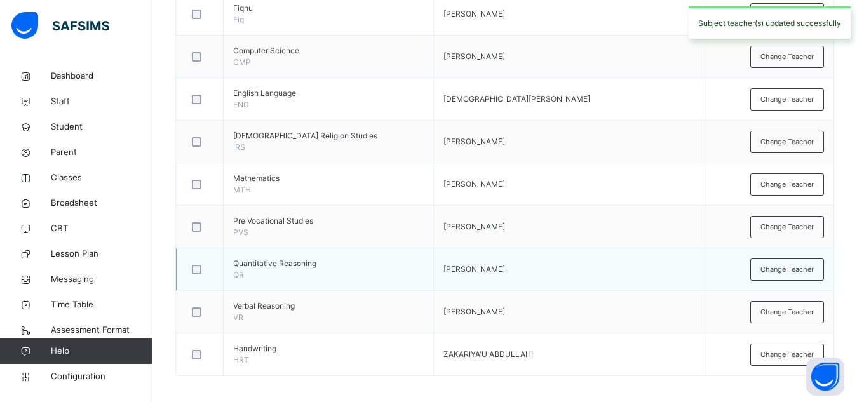
scroll to position [547, 0]
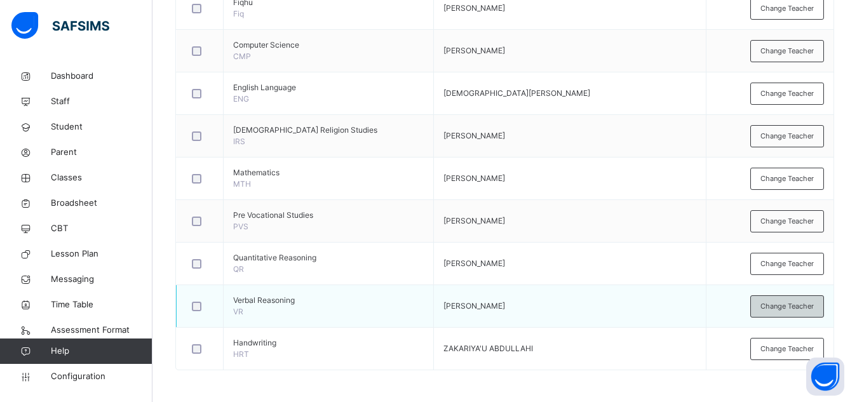
click at [806, 310] on span "Change Teacher" at bounding box center [786, 306] width 53 height 11
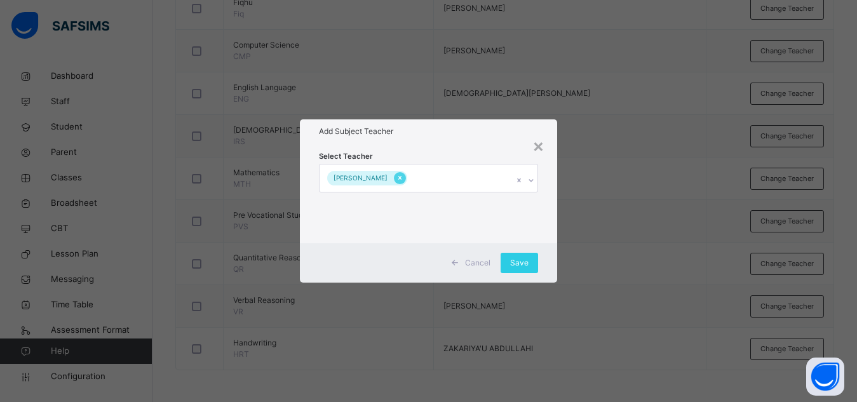
click at [403, 178] on icon at bounding box center [399, 177] width 7 height 9
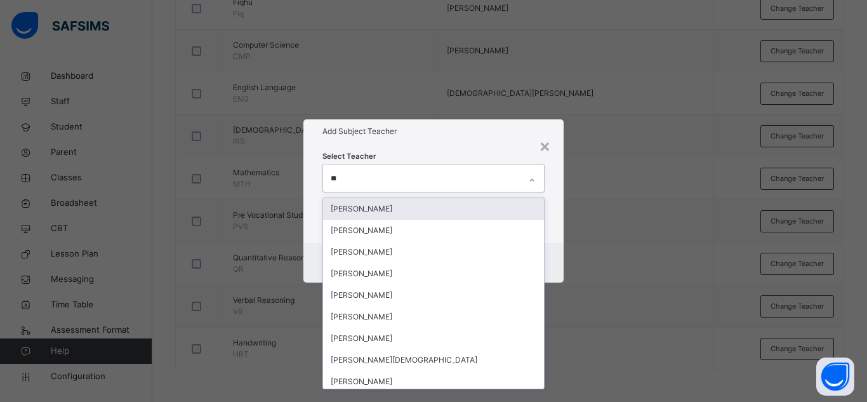
type input "***"
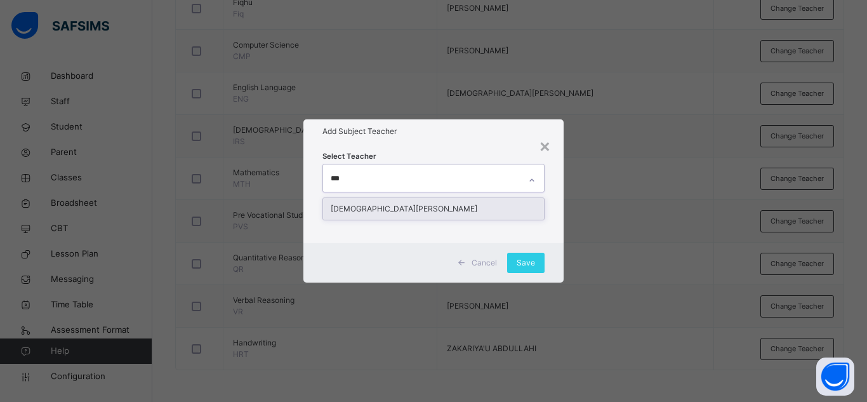
click at [388, 216] on div "[DEMOGRAPHIC_DATA][PERSON_NAME]" at bounding box center [433, 209] width 221 height 22
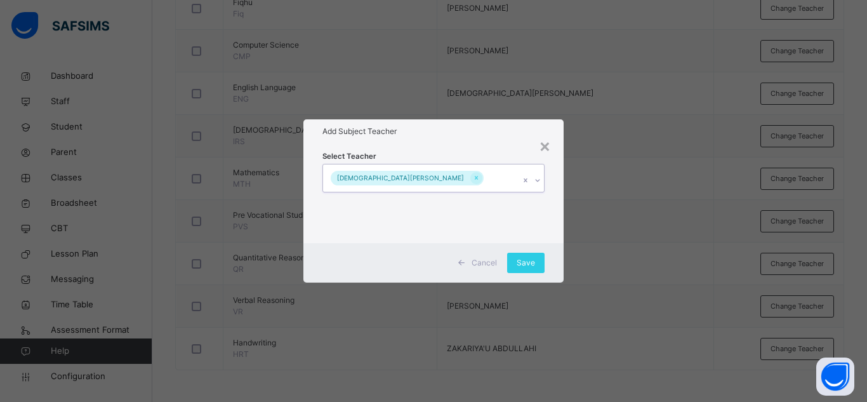
click at [476, 176] on div "[DEMOGRAPHIC_DATA][PERSON_NAME]" at bounding box center [421, 177] width 197 height 27
click at [531, 260] on span "Save" at bounding box center [526, 262] width 18 height 11
click at [531, 260] on div "Save" at bounding box center [525, 263] width 37 height 20
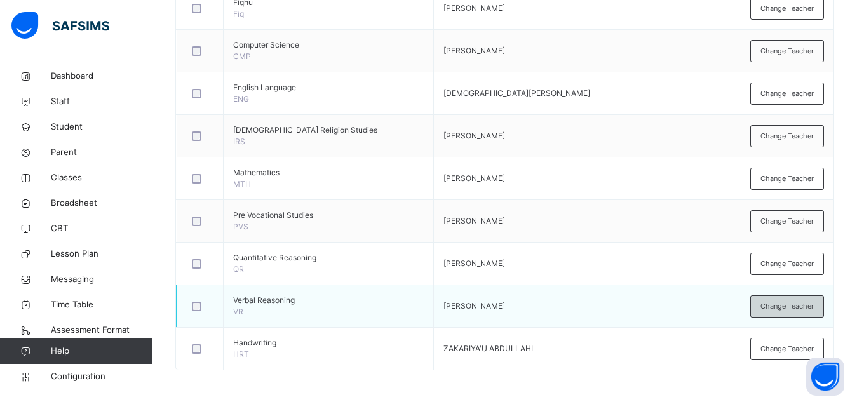
click at [787, 301] on span "Change Teacher" at bounding box center [786, 306] width 53 height 11
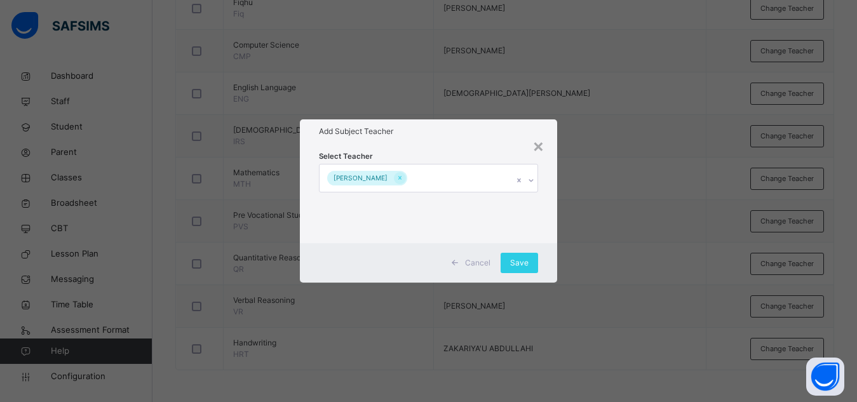
click at [787, 300] on div "× Add Subject Teacher Select Teacher [PERSON_NAME] Cancel Save" at bounding box center [428, 201] width 857 height 402
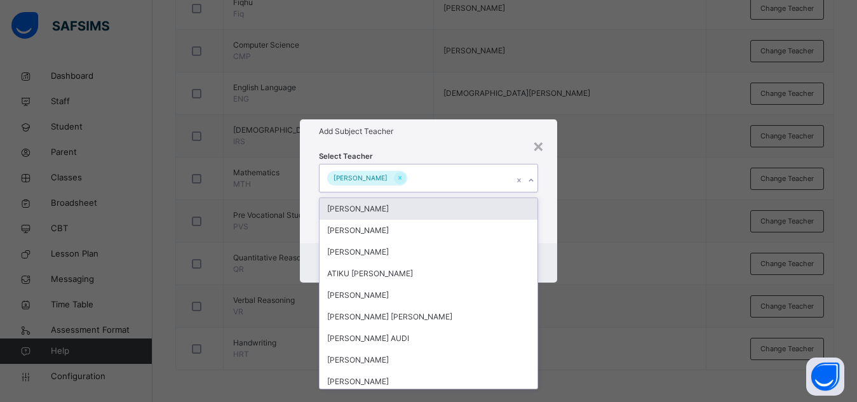
click at [459, 175] on div "[PERSON_NAME]" at bounding box center [416, 177] width 194 height 27
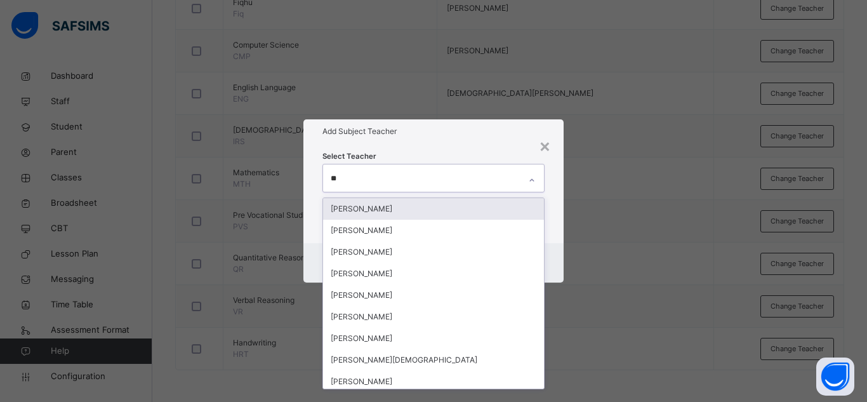
type input "***"
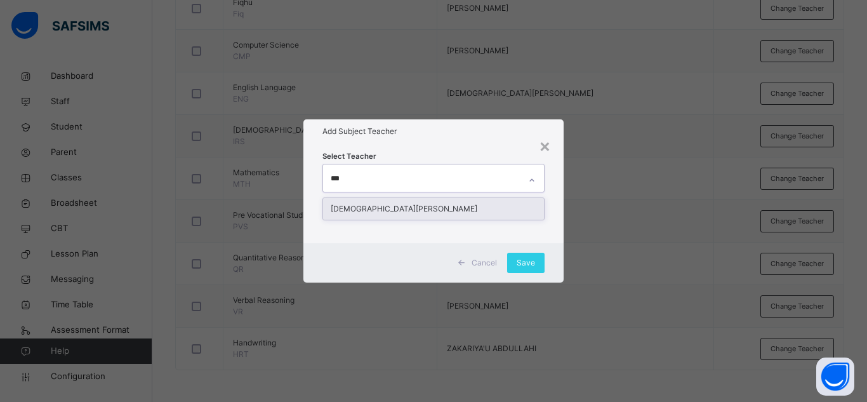
click at [415, 206] on div "[DEMOGRAPHIC_DATA][PERSON_NAME]" at bounding box center [433, 209] width 221 height 22
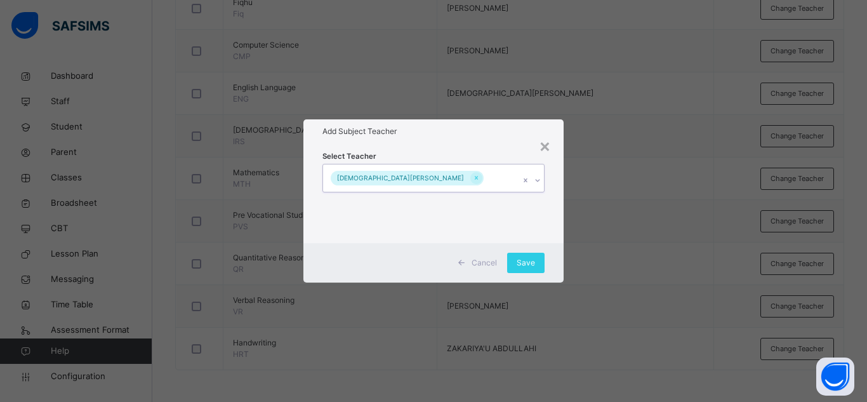
click at [450, 171] on div "[DEMOGRAPHIC_DATA][PERSON_NAME]" at bounding box center [421, 177] width 197 height 27
click at [522, 264] on span "Save" at bounding box center [526, 262] width 18 height 11
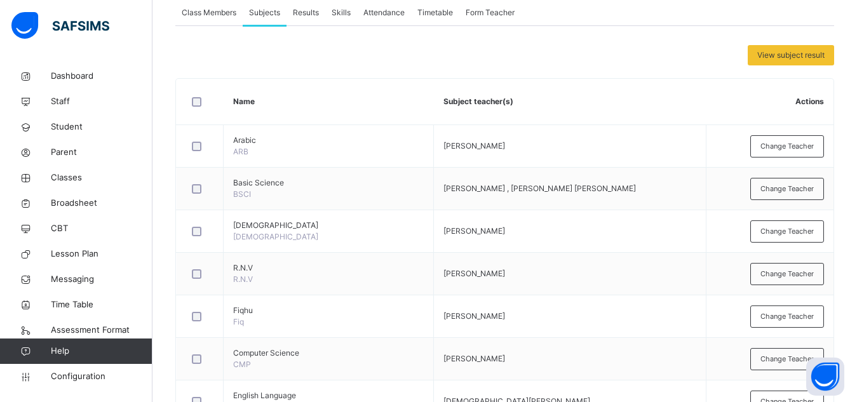
scroll to position [0, 0]
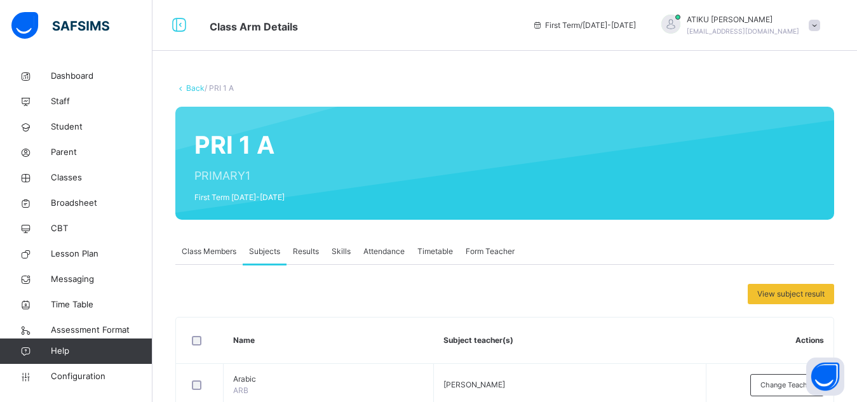
click at [197, 86] on link "Back" at bounding box center [195, 88] width 18 height 10
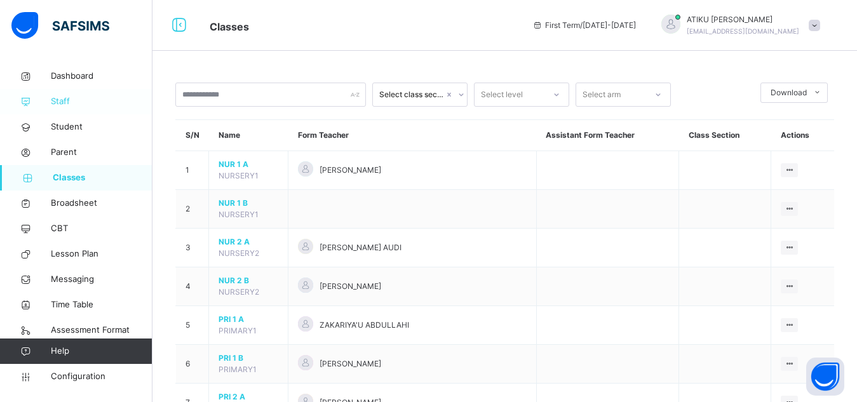
click at [60, 104] on span "Staff" at bounding box center [102, 101] width 102 height 13
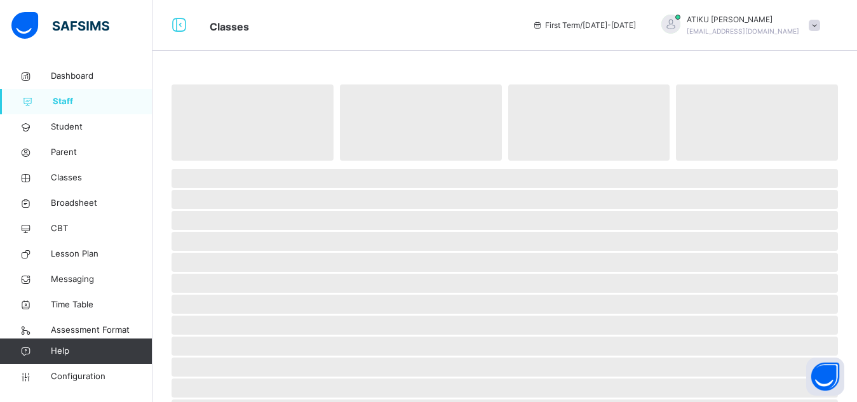
click at [60, 104] on span "Staff" at bounding box center [103, 101] width 100 height 13
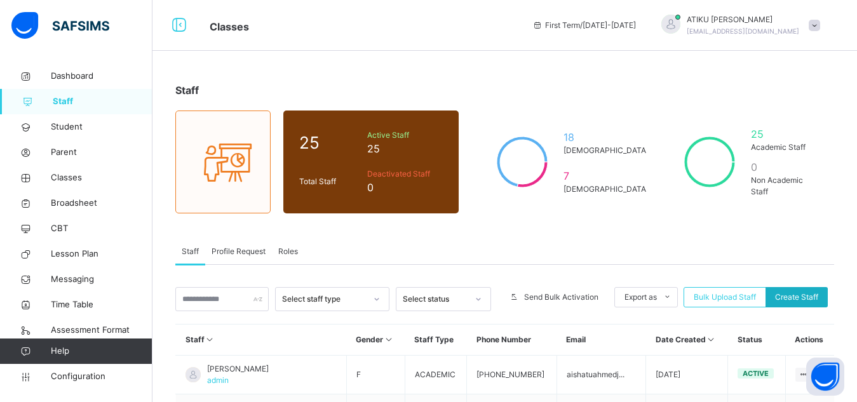
click at [810, 297] on span "Create Staff" at bounding box center [796, 296] width 43 height 11
click at [796, 299] on span "Create Staff" at bounding box center [796, 296] width 43 height 11
select select "**"
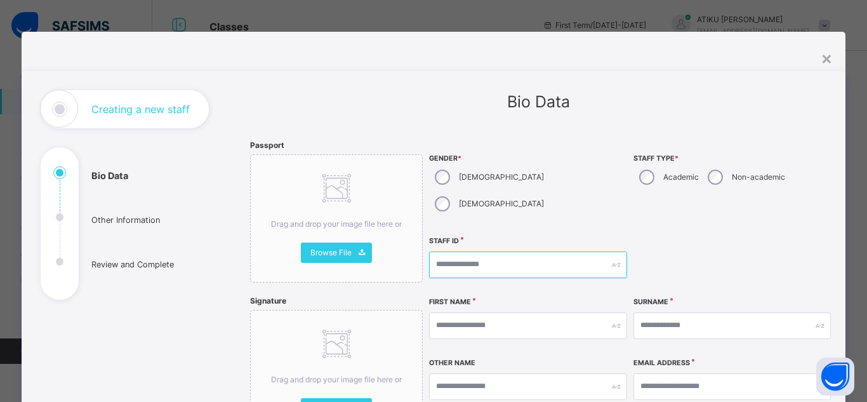
click at [505, 251] on input "text" at bounding box center [527, 264] width 197 height 27
type input "*****"
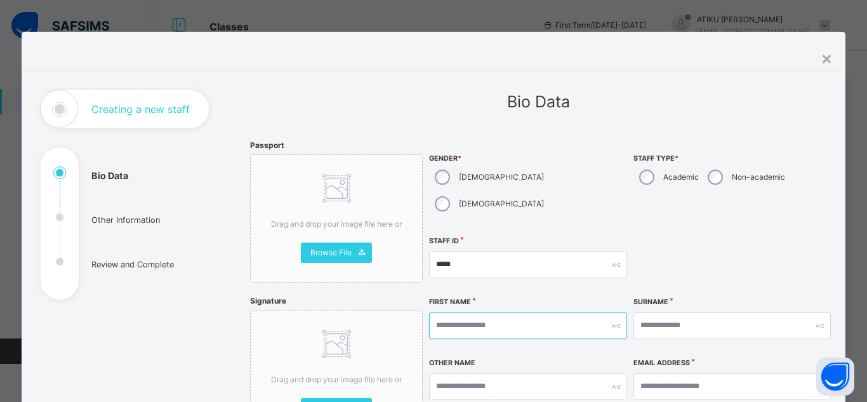
click at [450, 312] on input "text" at bounding box center [527, 325] width 197 height 27
click at [453, 312] on input "text" at bounding box center [527, 325] width 197 height 27
type input "********"
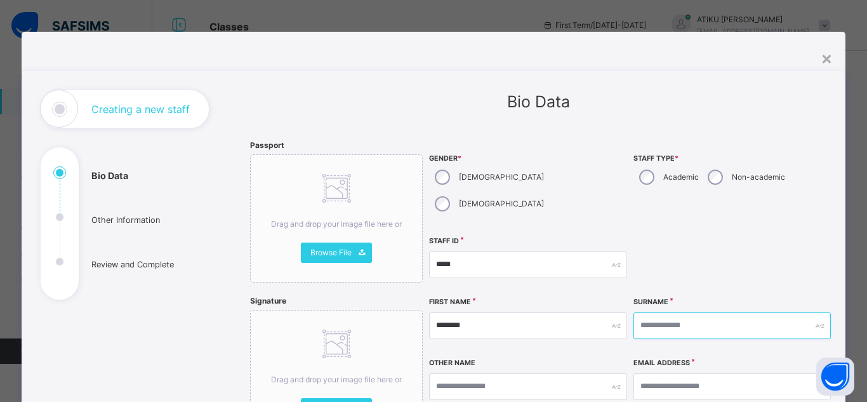
click at [669, 312] on input "text" at bounding box center [732, 325] width 197 height 27
type input "******"
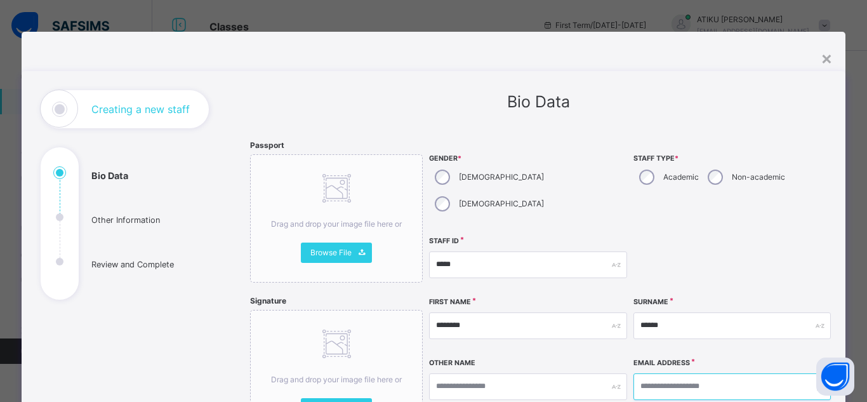
click at [677, 373] on input "email" at bounding box center [732, 386] width 197 height 27
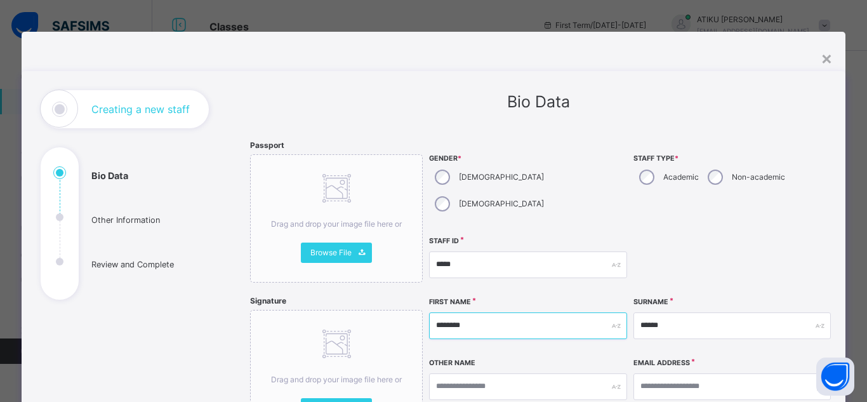
click at [490, 312] on input "********" at bounding box center [527, 325] width 197 height 27
type input "*"
type input "********"
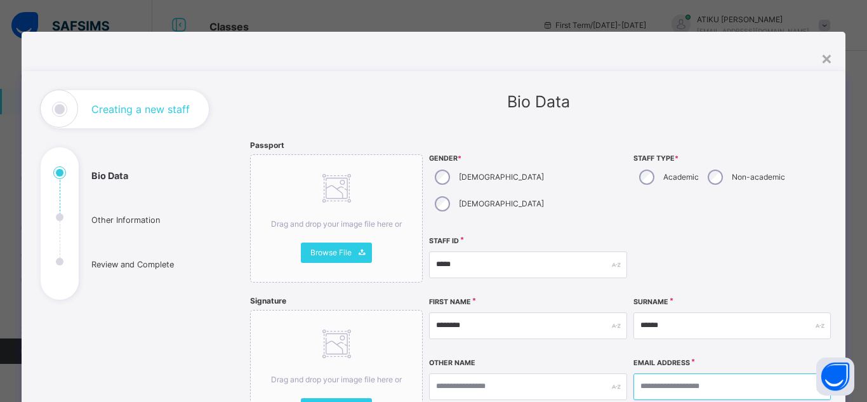
click at [671, 373] on input "email" at bounding box center [732, 386] width 197 height 27
type input "*"
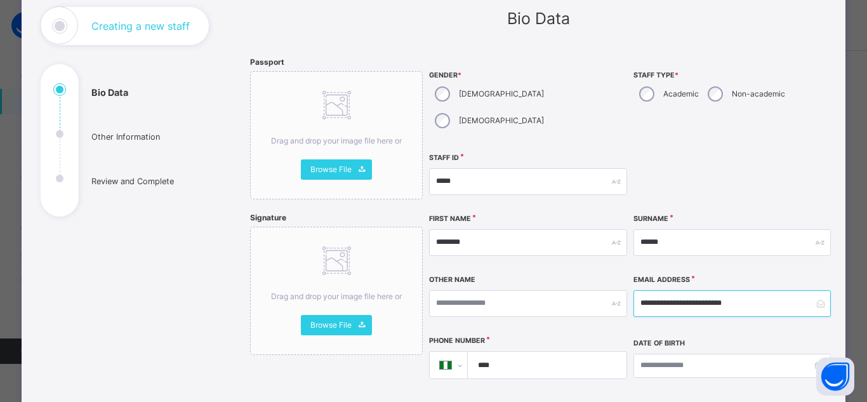
scroll to position [83, 0]
type input "**********"
click at [523, 352] on input "****" at bounding box center [544, 365] width 149 height 27
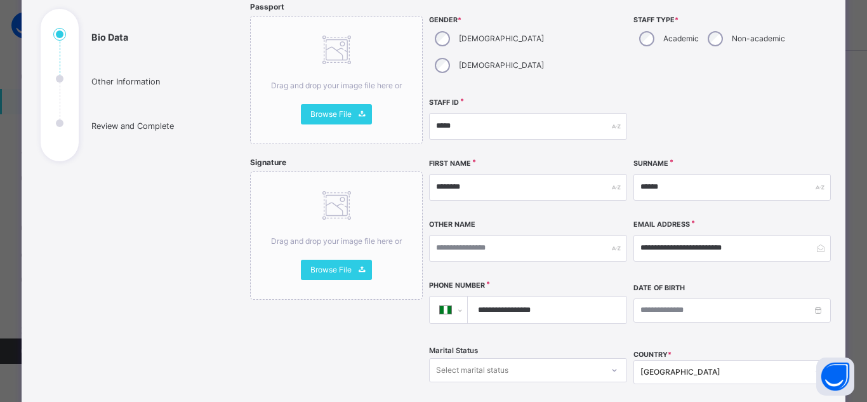
scroll to position [139, 0]
type input "**********"
click at [544, 359] on div "Select marital status" at bounding box center [516, 369] width 172 height 20
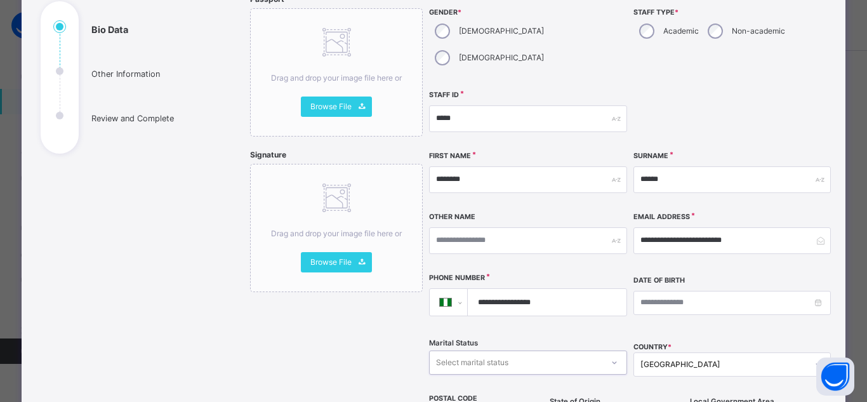
click at [544, 352] on div "Select marital status" at bounding box center [516, 362] width 172 height 20
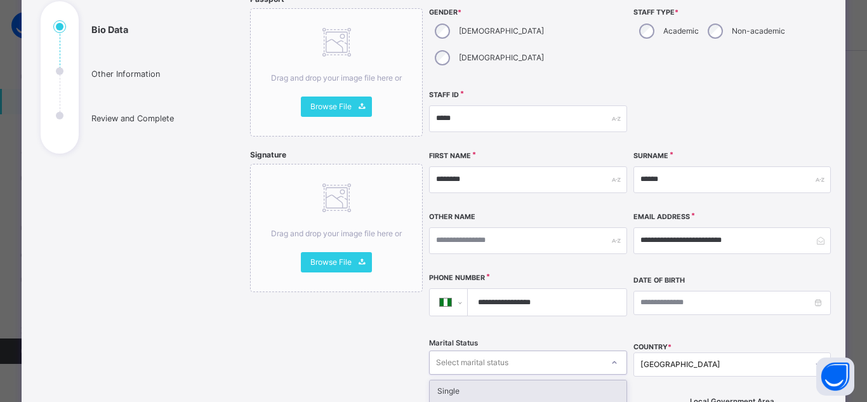
click at [604, 352] on div at bounding box center [615, 362] width 22 height 20
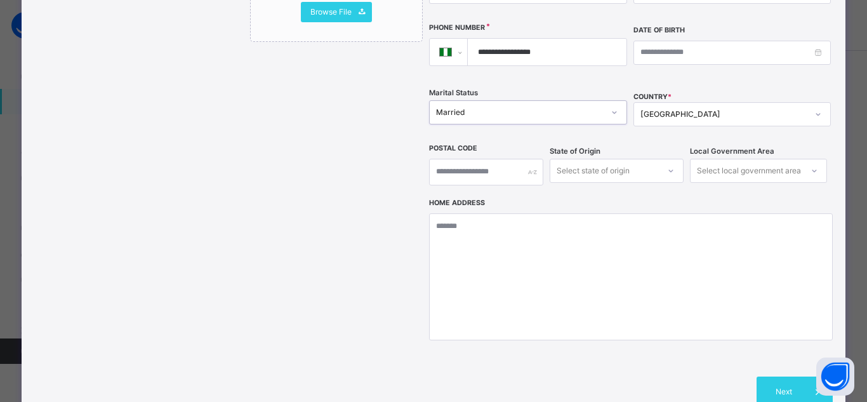
scroll to position [463, 0]
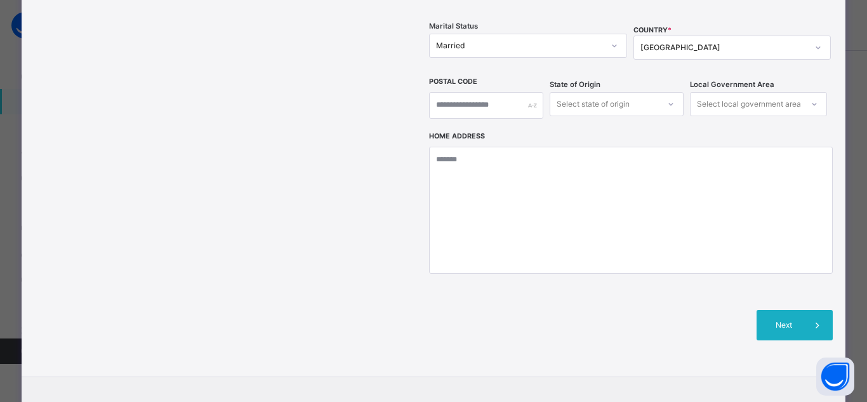
click at [798, 319] on span "Next" at bounding box center [784, 324] width 36 height 11
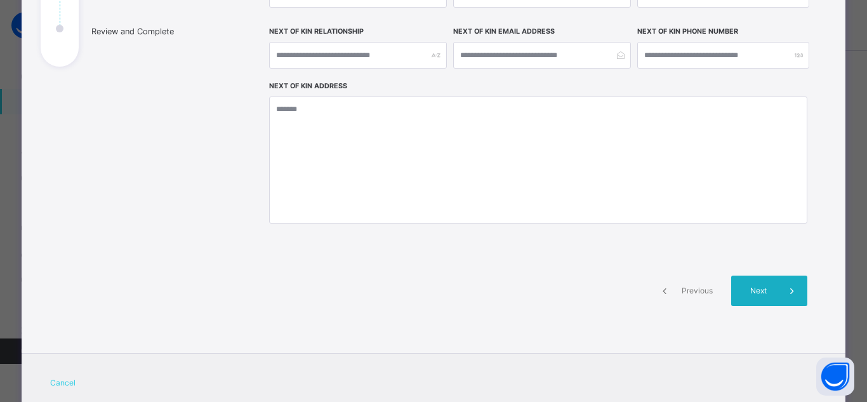
scroll to position [275, 0]
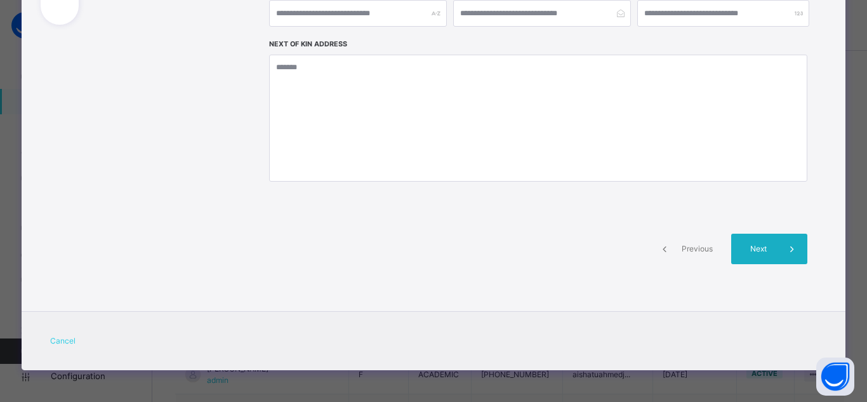
click at [777, 244] on span at bounding box center [792, 249] width 30 height 30
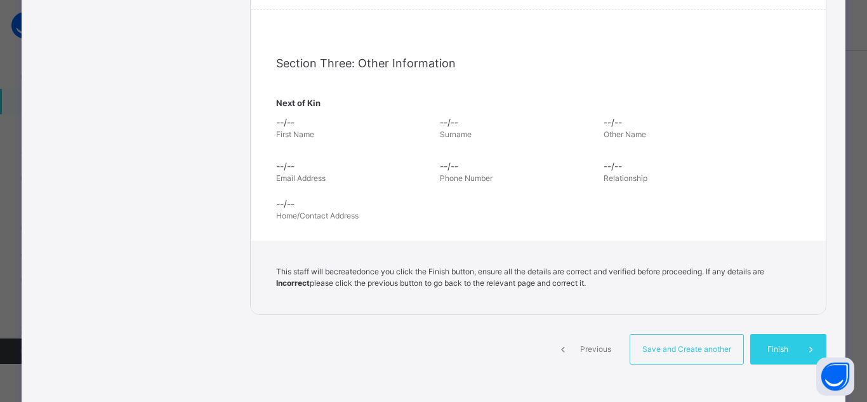
scroll to position [463, 0]
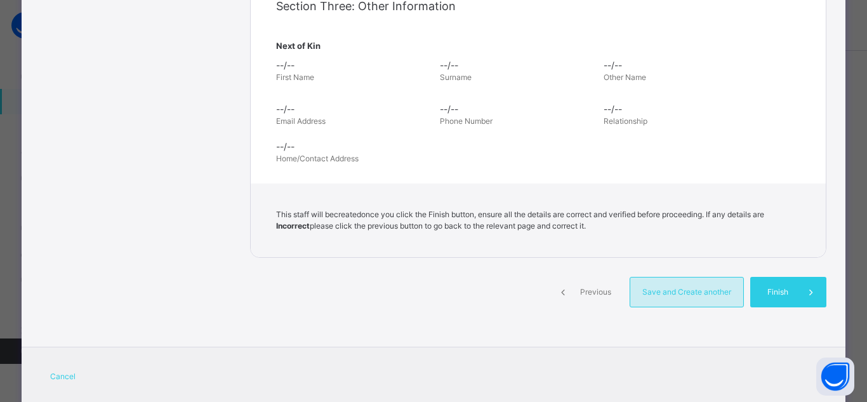
click at [702, 293] on span "Save and Create another" at bounding box center [687, 291] width 94 height 11
select select "**"
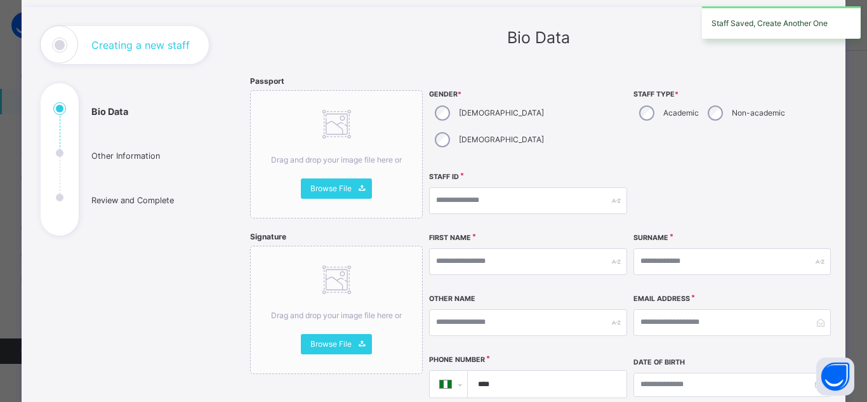
scroll to position [44, 0]
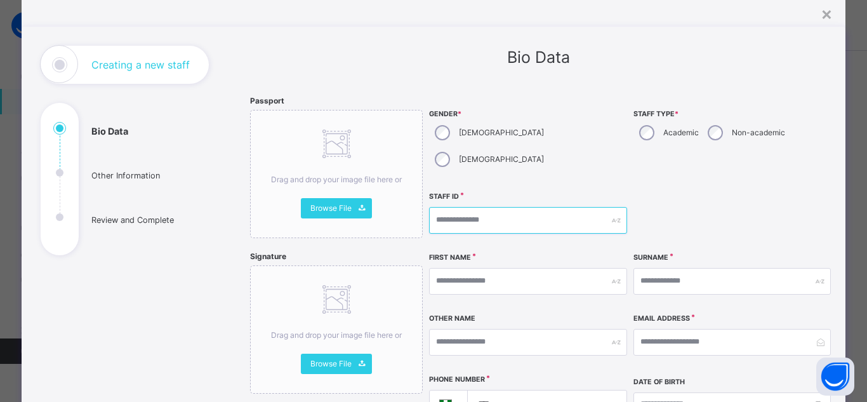
click at [509, 207] on input "text" at bounding box center [527, 220] width 197 height 27
type input "*****"
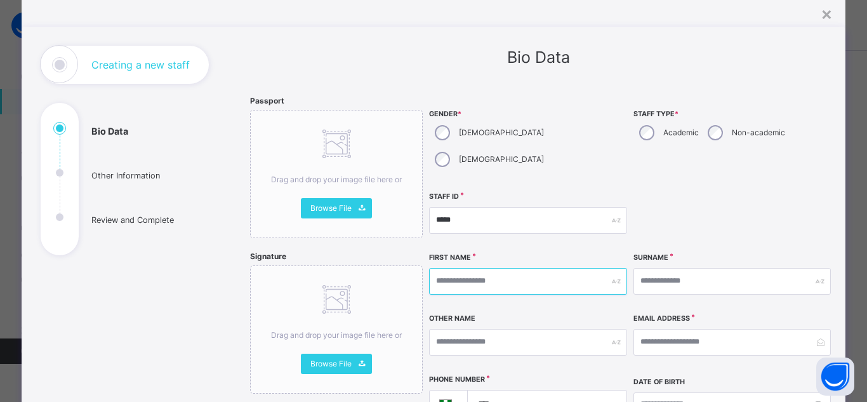
click at [477, 268] on input "text" at bounding box center [527, 281] width 197 height 27
type input "******"
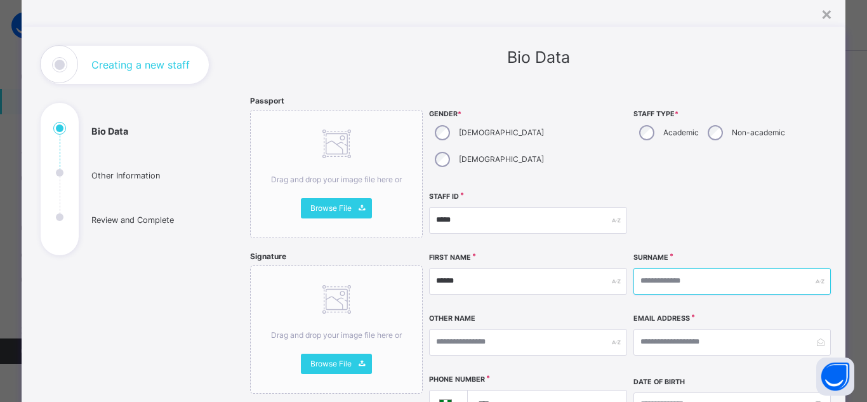
click at [664, 268] on input "text" at bounding box center [732, 281] width 197 height 27
click at [646, 268] on input "****" at bounding box center [732, 281] width 197 height 27
click at [678, 268] on input "*****" at bounding box center [732, 281] width 197 height 27
type input "*****"
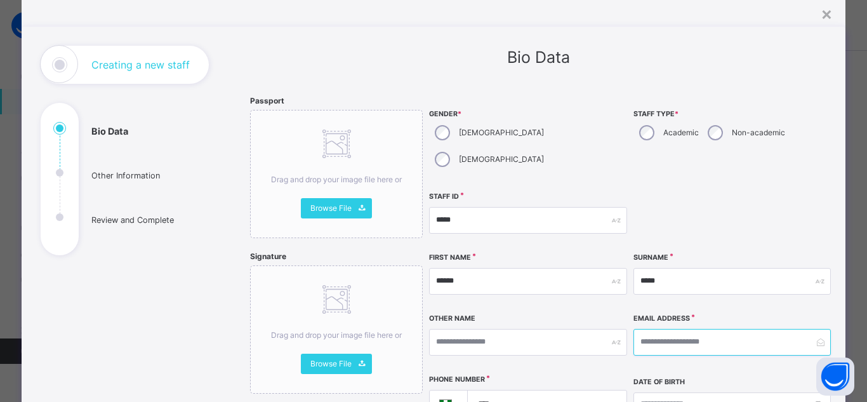
click at [658, 329] on input "email" at bounding box center [732, 342] width 197 height 27
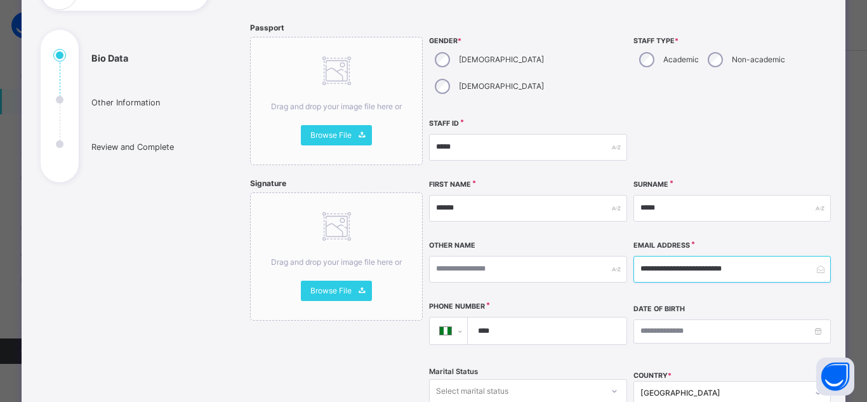
scroll to position [119, 0]
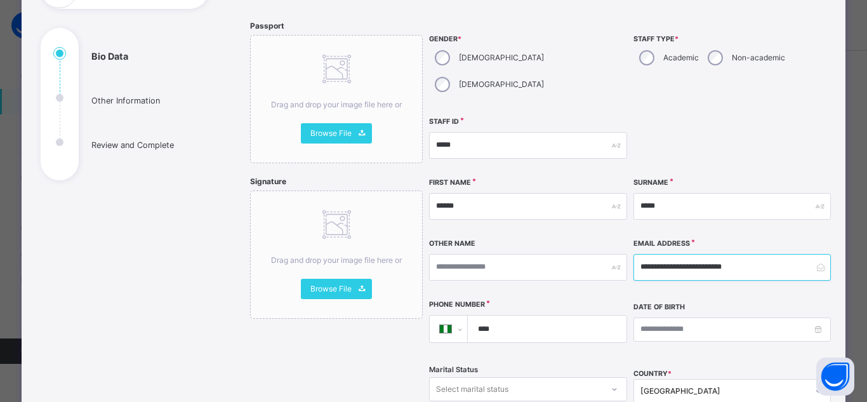
type input "**********"
click at [512, 316] on input "****" at bounding box center [544, 329] width 149 height 27
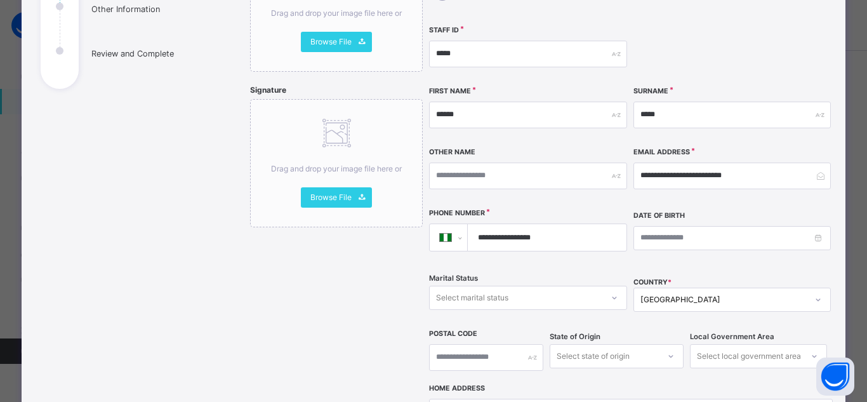
scroll to position [212, 0]
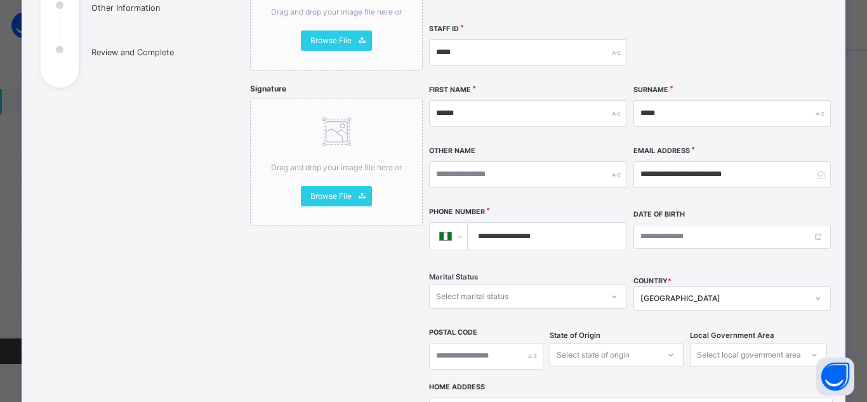
type input "**********"
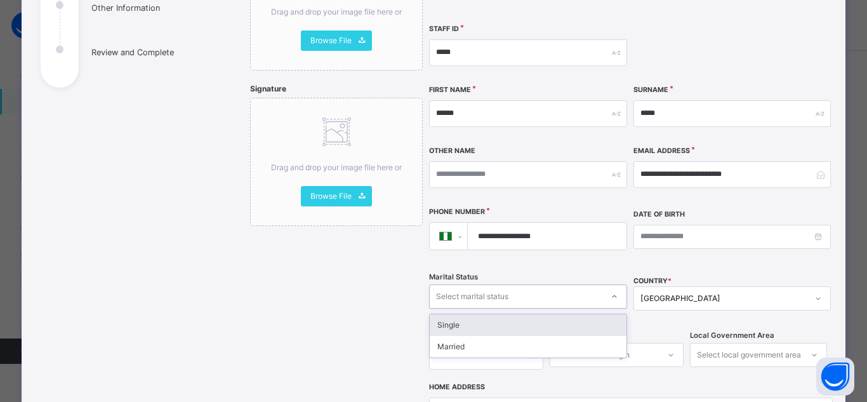
click at [516, 286] on div "Select marital status" at bounding box center [516, 296] width 172 height 20
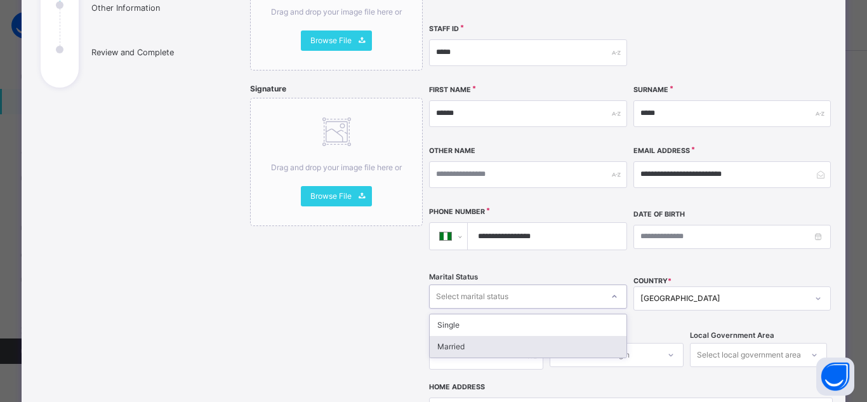
click at [464, 336] on div "Married" at bounding box center [528, 347] width 196 height 22
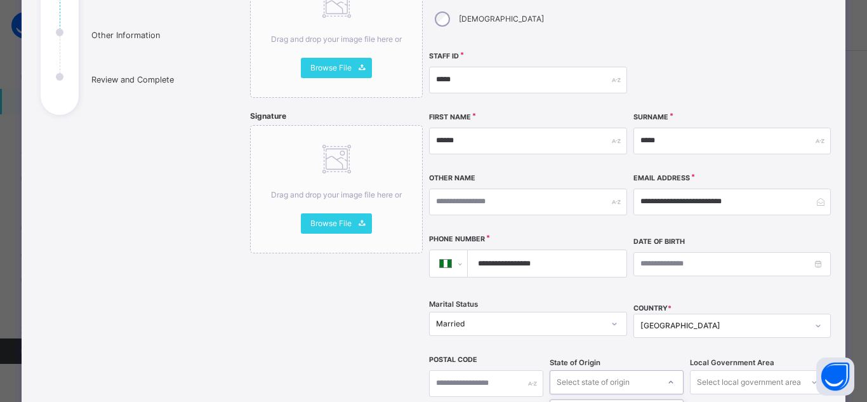
scroll to position [352, 0]
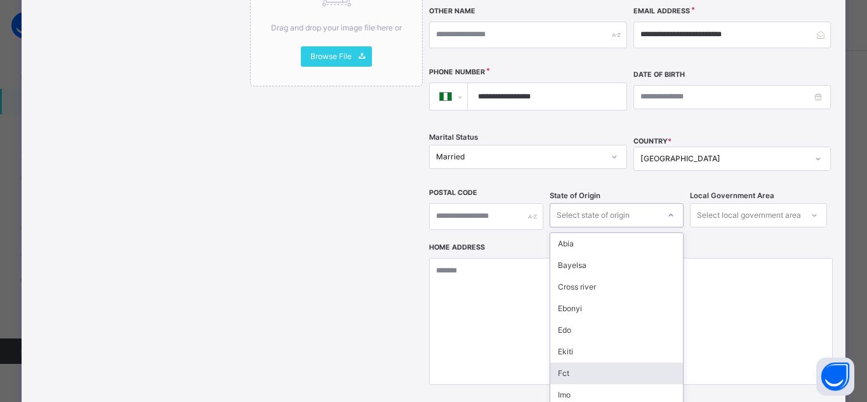
click at [588, 227] on div "option Fct focused, 7 of 37. 37 results available. Use Up and Down to choose op…" at bounding box center [617, 215] width 134 height 24
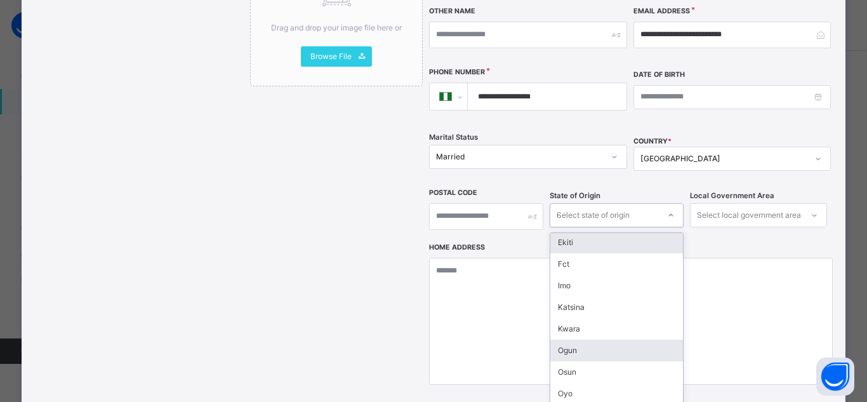
scroll to position [0, 0]
type input "**"
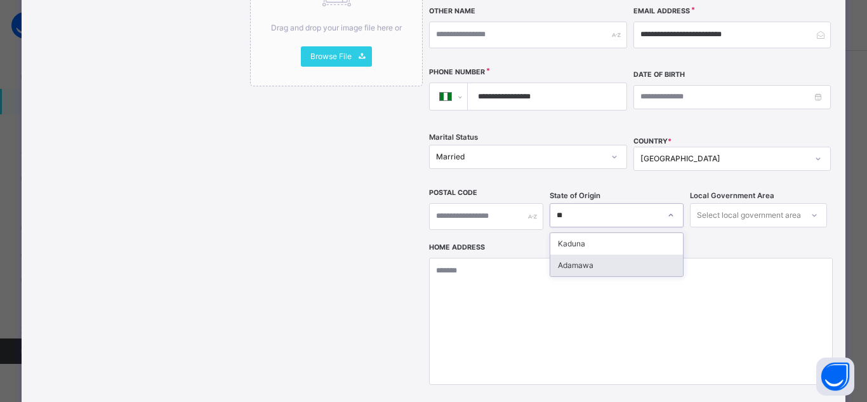
click at [571, 255] on div "Adamawa" at bounding box center [617, 266] width 133 height 22
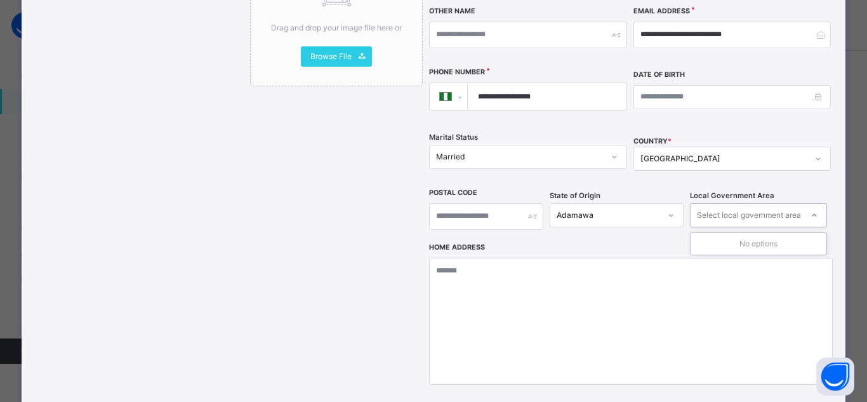
click at [729, 203] on div "Select local government area" at bounding box center [749, 215] width 104 height 24
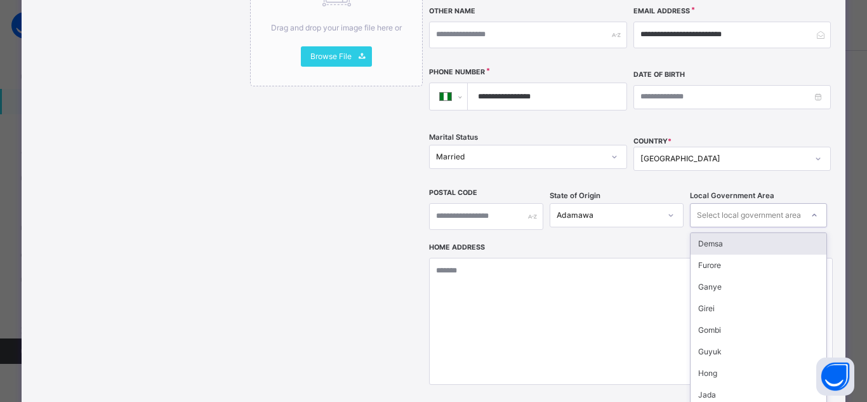
type input "*"
click at [748, 233] on div "Furore" at bounding box center [759, 244] width 137 height 22
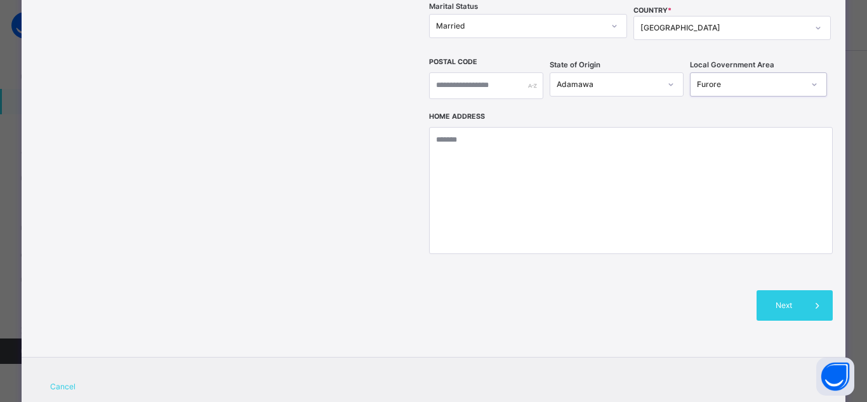
scroll to position [484, 0]
click at [790, 298] on span "Next" at bounding box center [784, 303] width 36 height 11
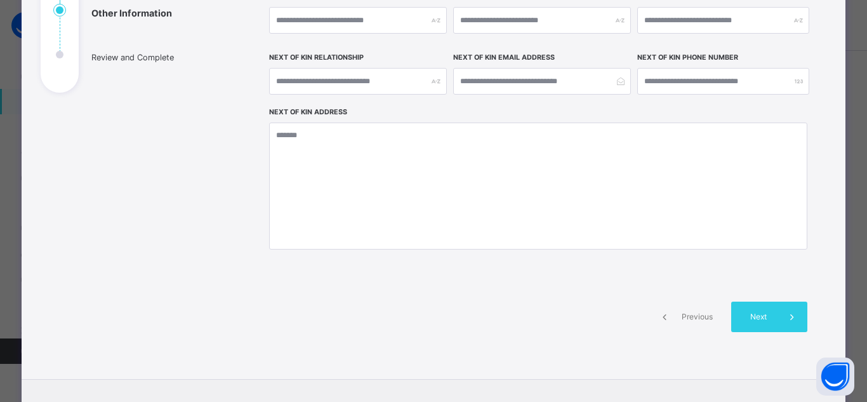
scroll to position [275, 0]
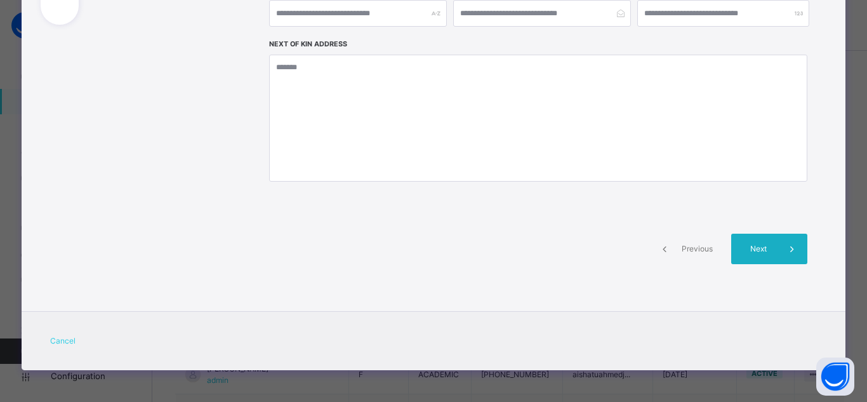
click at [785, 250] on icon at bounding box center [792, 248] width 14 height 15
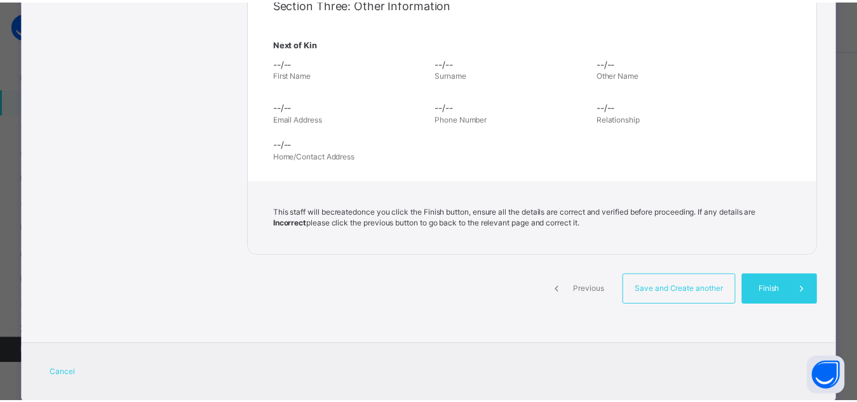
scroll to position [466, 0]
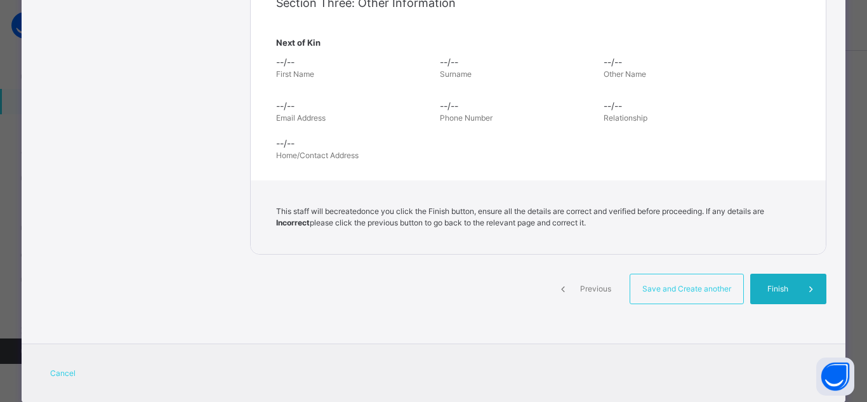
click at [782, 291] on span "Finish" at bounding box center [778, 288] width 36 height 11
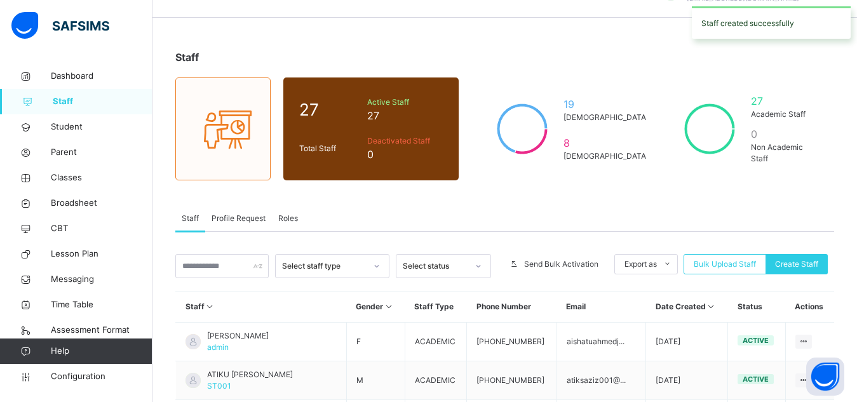
scroll to position [0, 0]
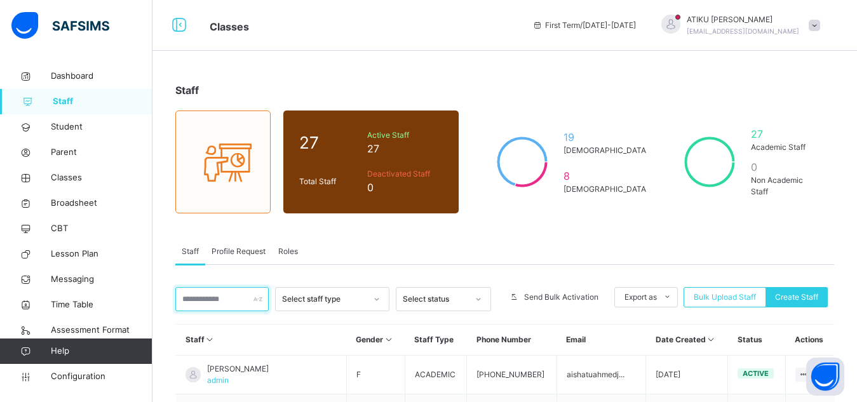
click at [217, 302] on input "text" at bounding box center [221, 299] width 93 height 24
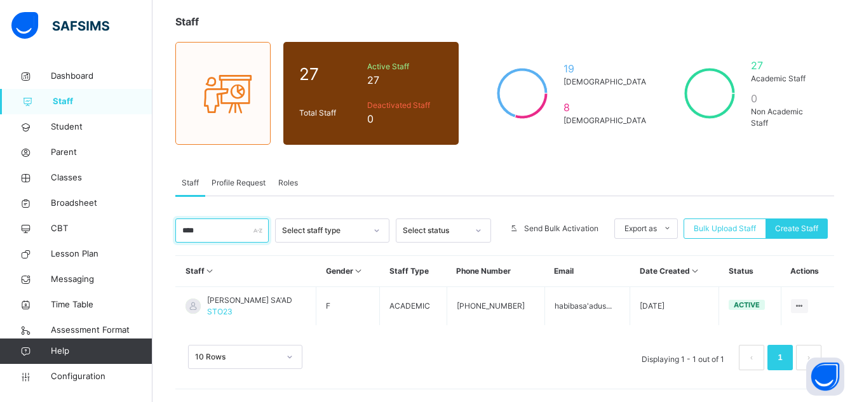
scroll to position [69, 0]
click at [217, 234] on input "****" at bounding box center [221, 230] width 93 height 24
type input "*"
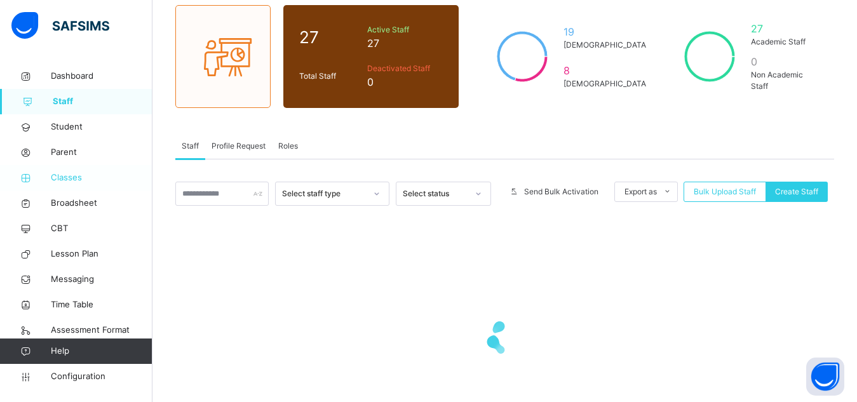
click at [67, 182] on span "Classes" at bounding box center [102, 177] width 102 height 13
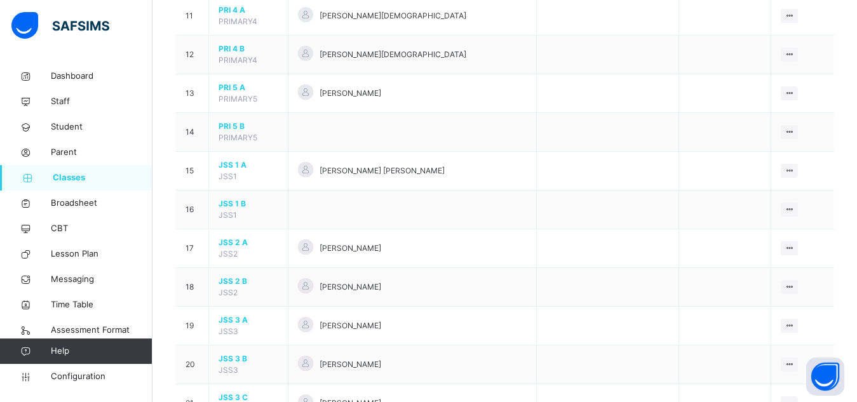
scroll to position [542, 0]
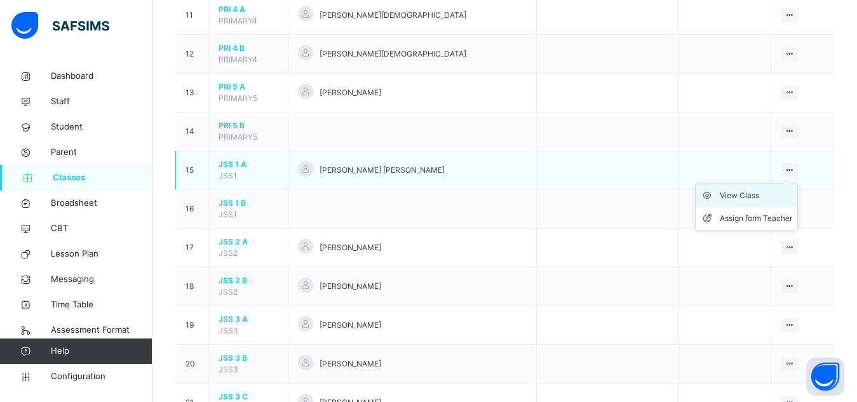
click at [752, 200] on div "View Class" at bounding box center [755, 195] width 72 height 13
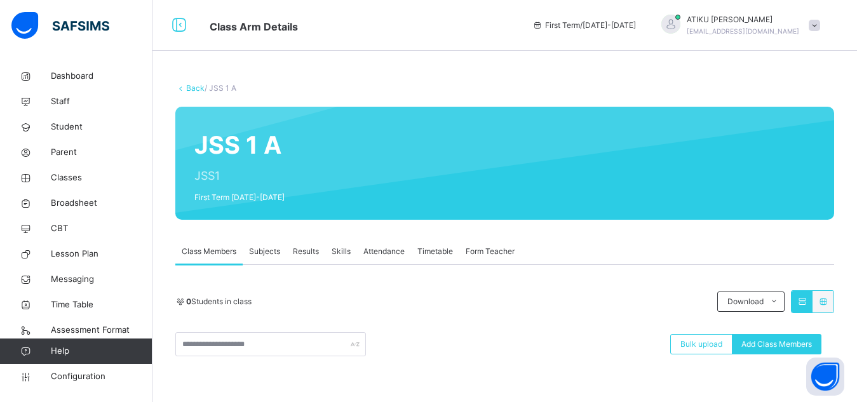
click at [731, 234] on div "Back / JSS 1 A JSS 1 A JSS1 First Term [DATE]-[DATE] Class Members Subjects Res…" at bounding box center [504, 347] width 704 height 568
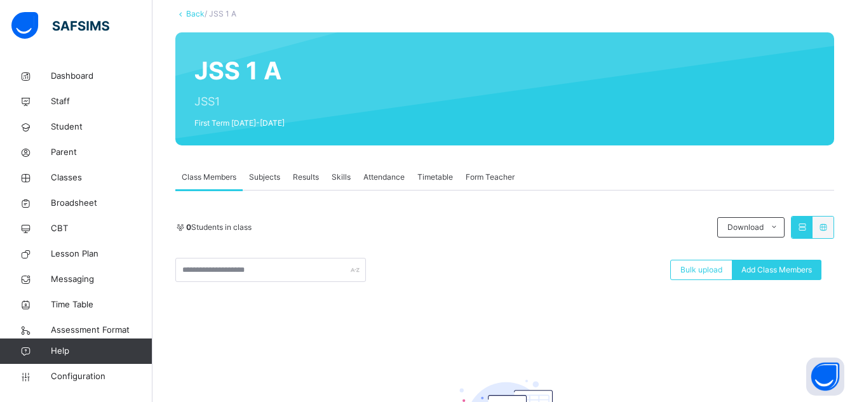
scroll to position [74, 0]
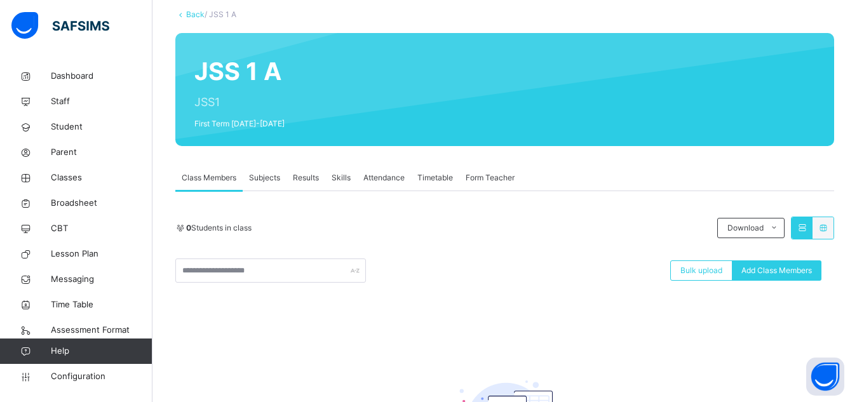
click at [496, 180] on span "Form Teacher" at bounding box center [489, 177] width 49 height 11
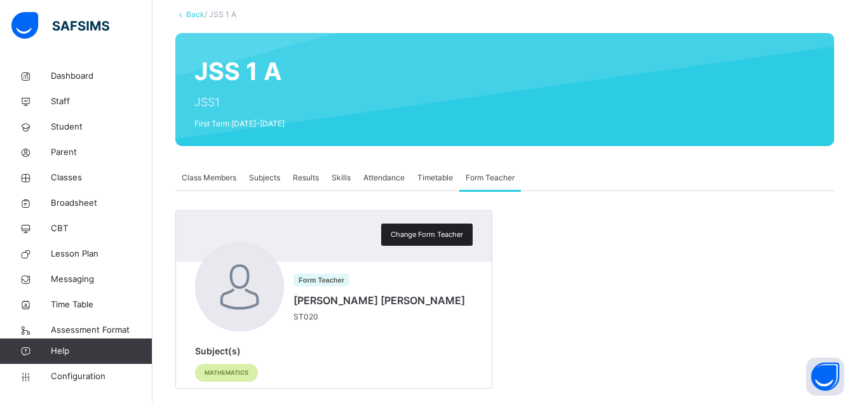
click at [432, 243] on div "Change Form Teacher" at bounding box center [426, 235] width 91 height 22
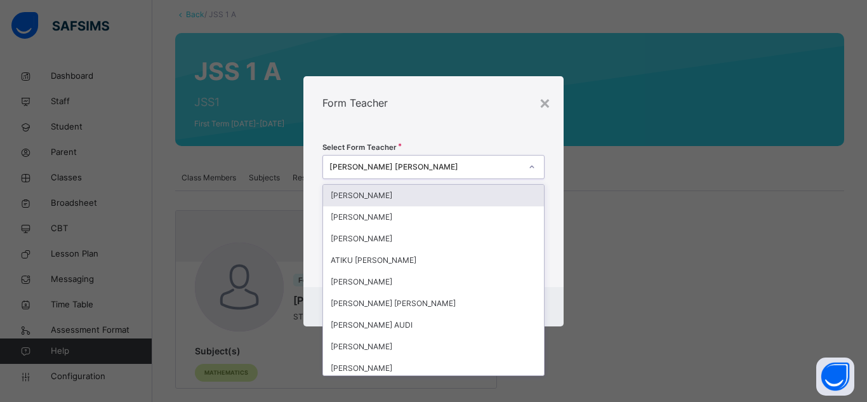
click at [458, 172] on div "[PERSON_NAME] [PERSON_NAME]" at bounding box center [426, 166] width 192 height 11
drag, startPoint x: 458, startPoint y: 172, endPoint x: 438, endPoint y: 168, distance: 20.0
click at [438, 168] on div "[PERSON_NAME] [PERSON_NAME]" at bounding box center [426, 166] width 192 height 11
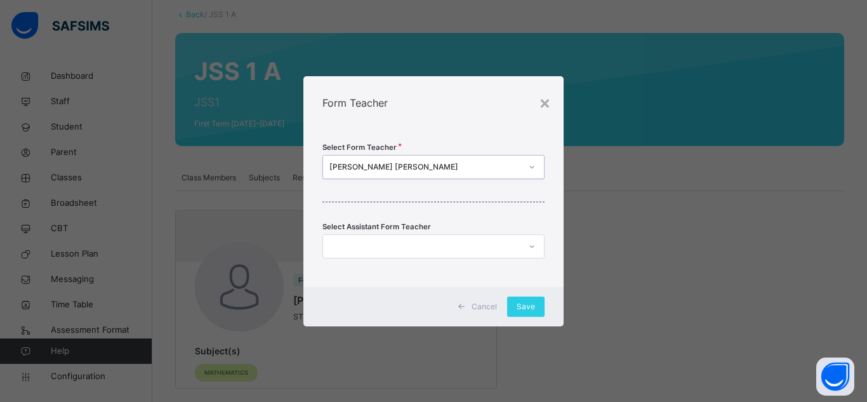
click at [446, 167] on div "[PERSON_NAME] [PERSON_NAME]" at bounding box center [426, 166] width 192 height 11
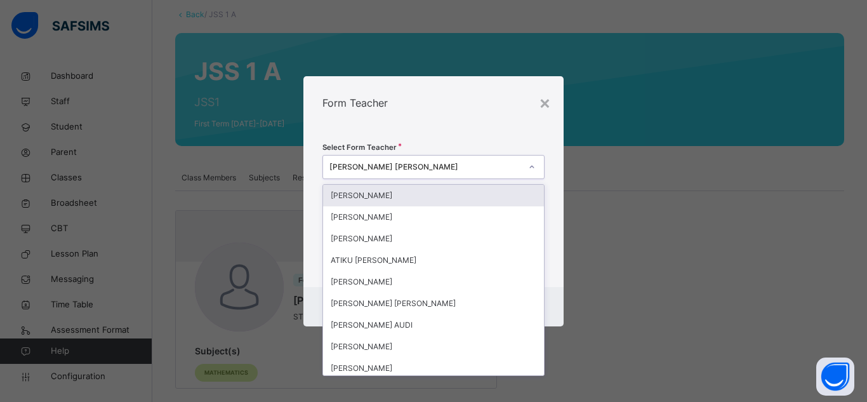
click at [458, 168] on div "[PERSON_NAME] [PERSON_NAME]" at bounding box center [426, 166] width 192 height 11
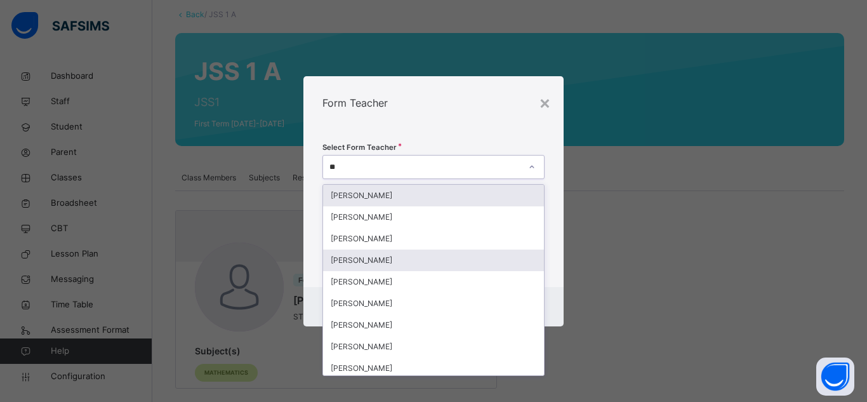
type input "***"
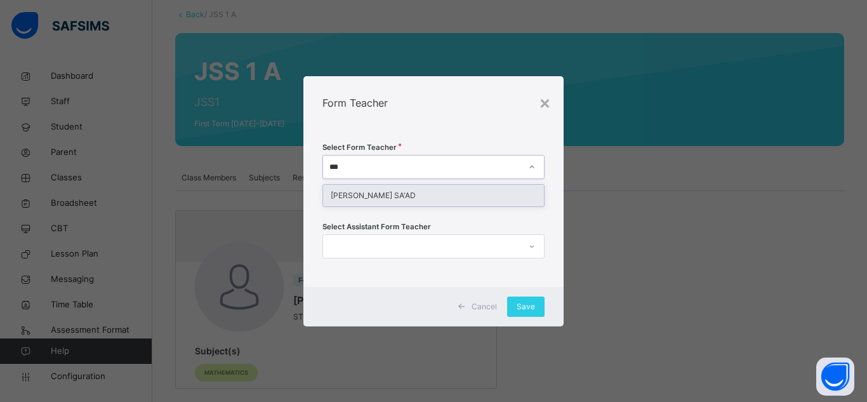
click at [391, 191] on div "[PERSON_NAME] SA'AD" at bounding box center [433, 196] width 221 height 22
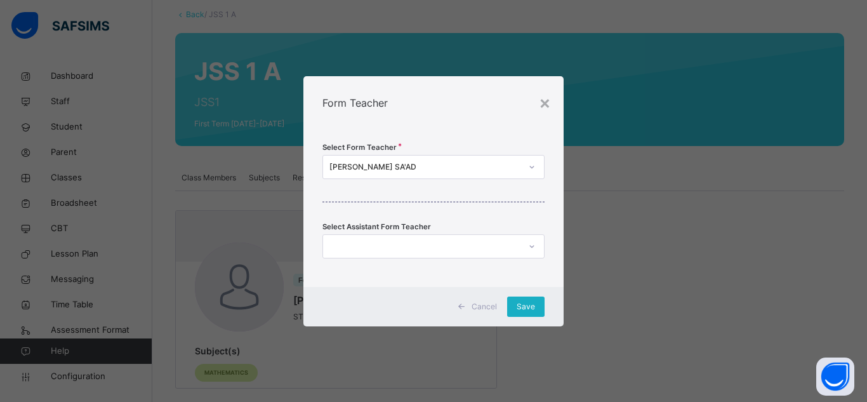
click at [528, 308] on span "Save" at bounding box center [526, 306] width 18 height 11
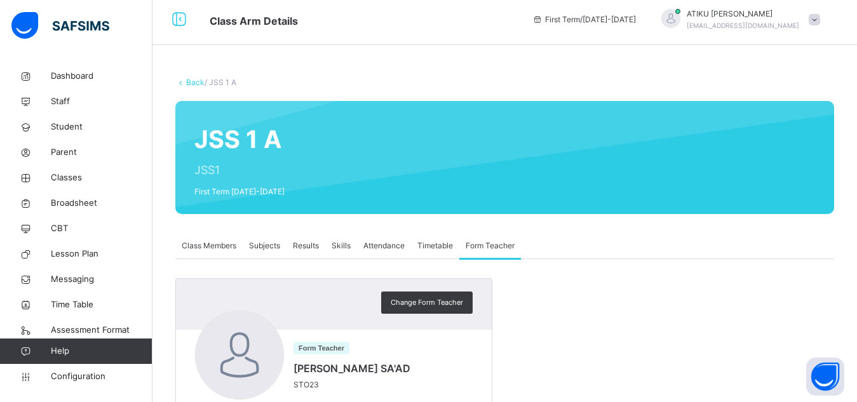
scroll to position [0, 0]
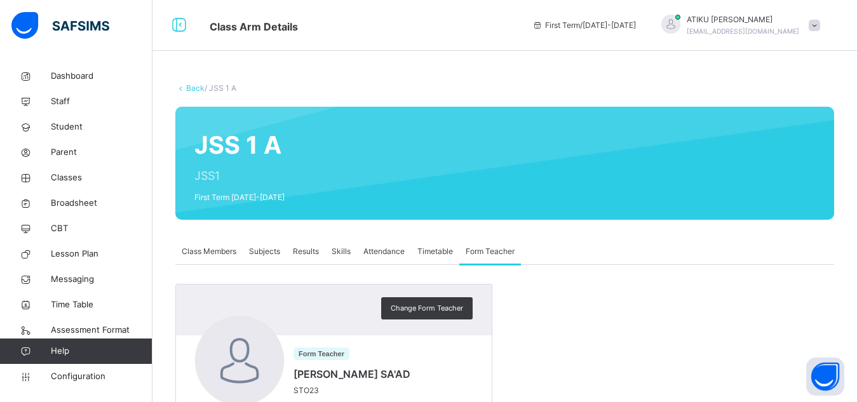
click at [177, 85] on icon at bounding box center [180, 88] width 11 height 10
click at [190, 88] on link "Back" at bounding box center [195, 88] width 18 height 10
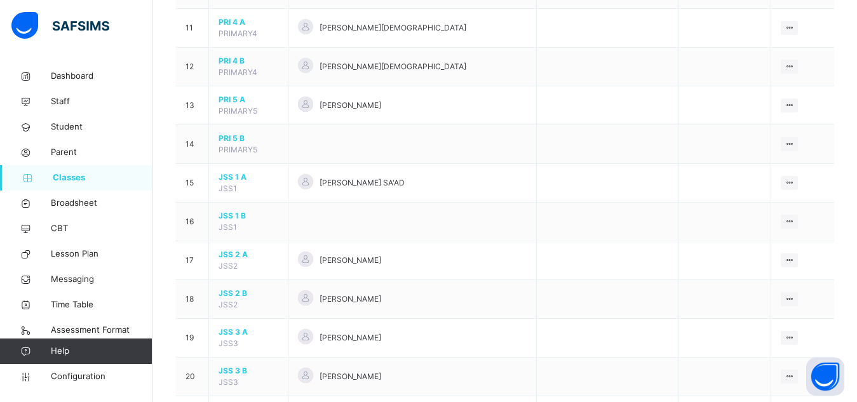
scroll to position [530, 0]
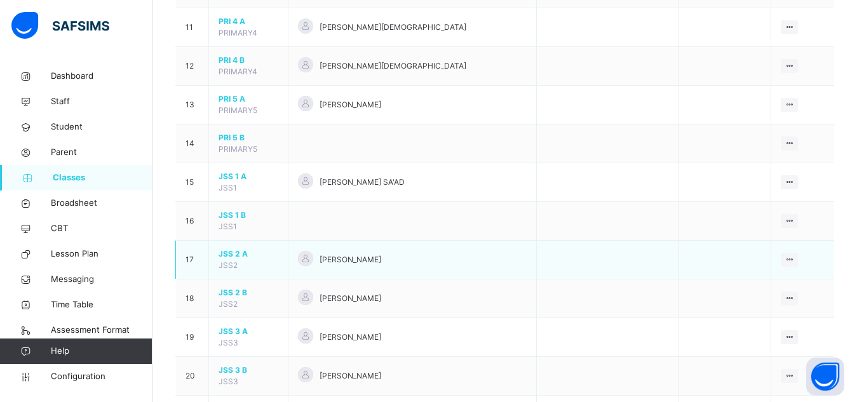
click at [225, 254] on span "JSS 2 A" at bounding box center [248, 253] width 60 height 11
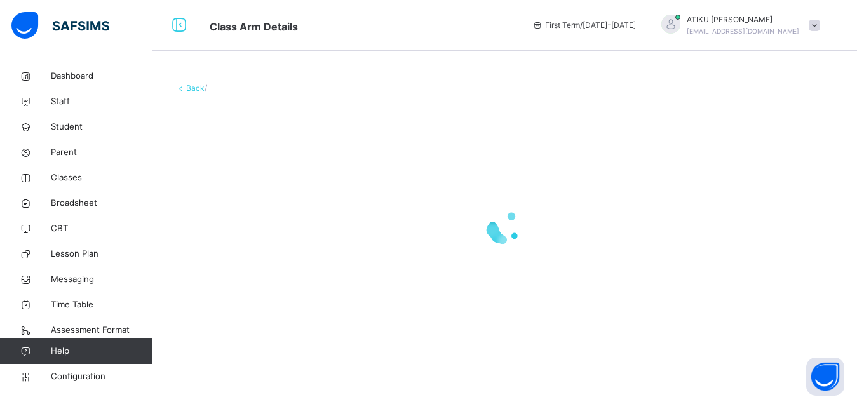
click at [225, 254] on div at bounding box center [504, 227] width 658 height 241
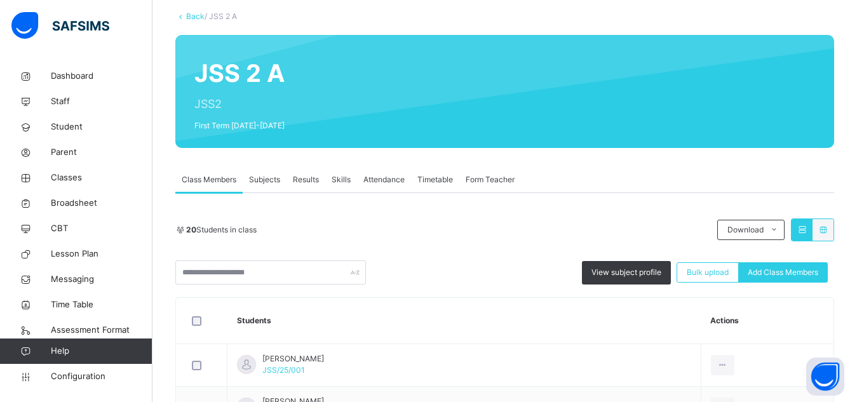
scroll to position [72, 0]
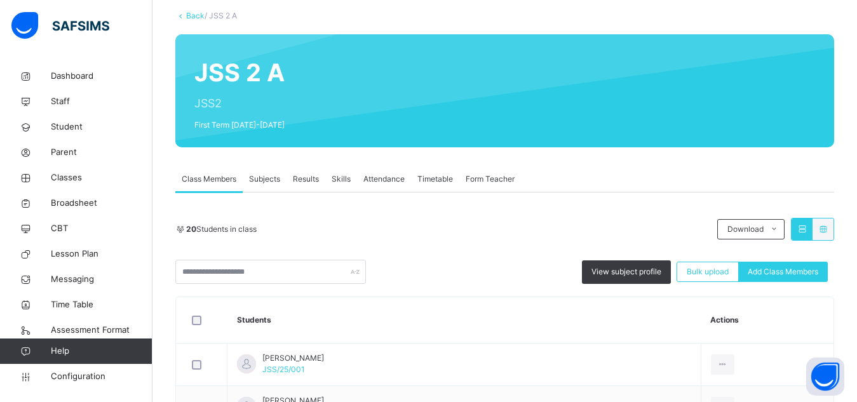
click at [492, 182] on span "Form Teacher" at bounding box center [489, 178] width 49 height 11
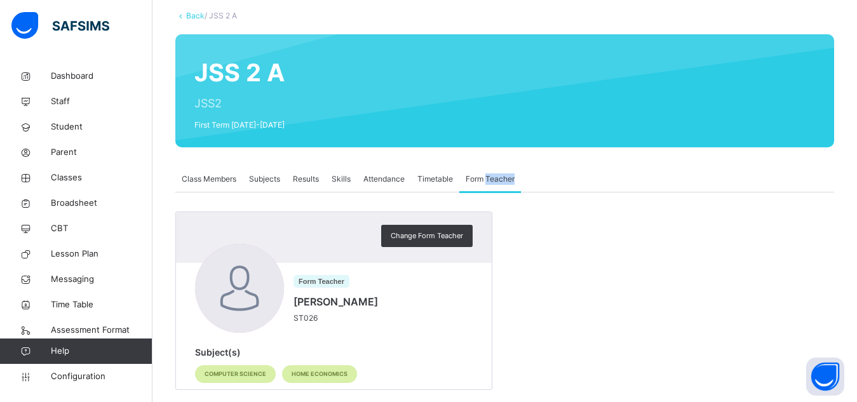
click at [492, 182] on span "Form Teacher" at bounding box center [489, 178] width 49 height 11
click at [439, 237] on span "Change Form Teacher" at bounding box center [426, 235] width 72 height 11
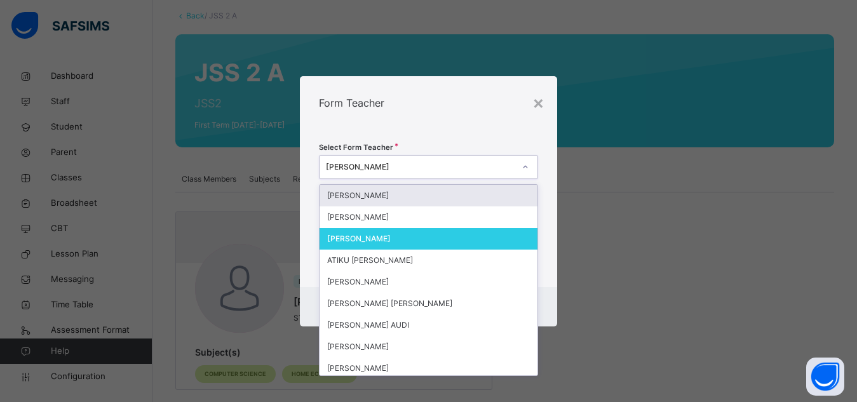
click at [427, 167] on div "[PERSON_NAME]" at bounding box center [420, 166] width 189 height 11
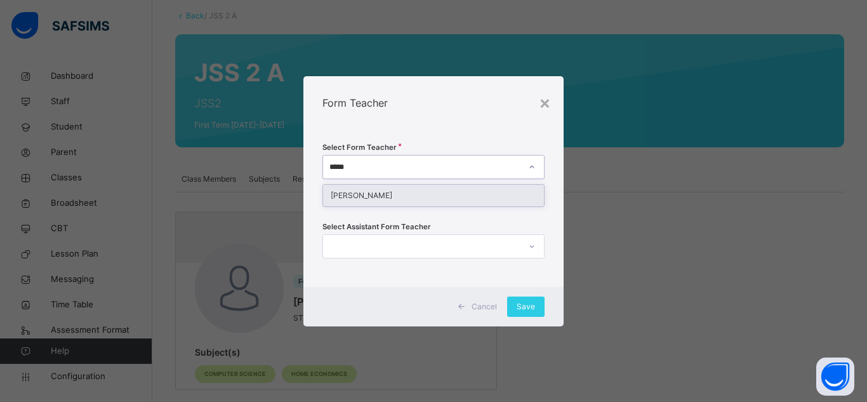
type input "******"
click at [408, 196] on div "[PERSON_NAME]" at bounding box center [433, 196] width 221 height 22
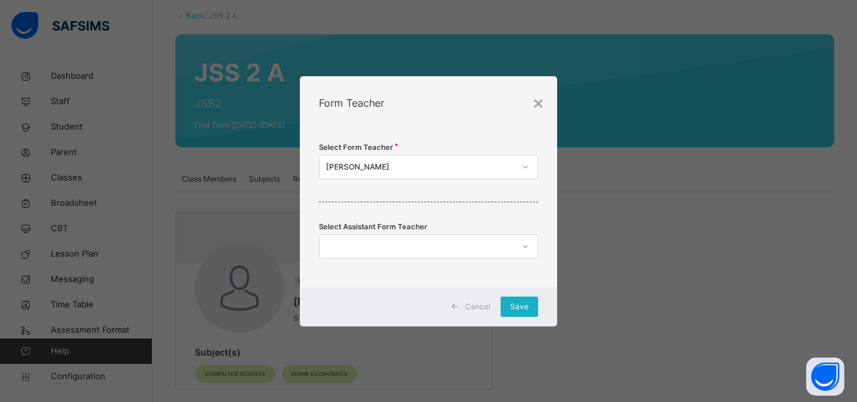
click at [523, 310] on span "Save" at bounding box center [519, 306] width 18 height 11
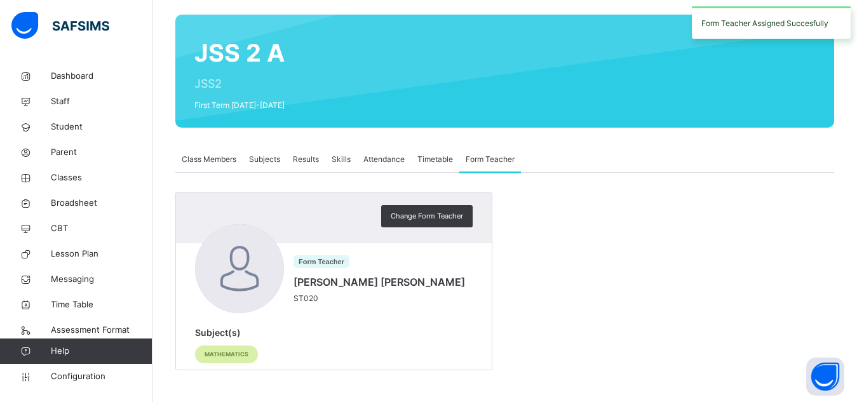
scroll to position [32, 0]
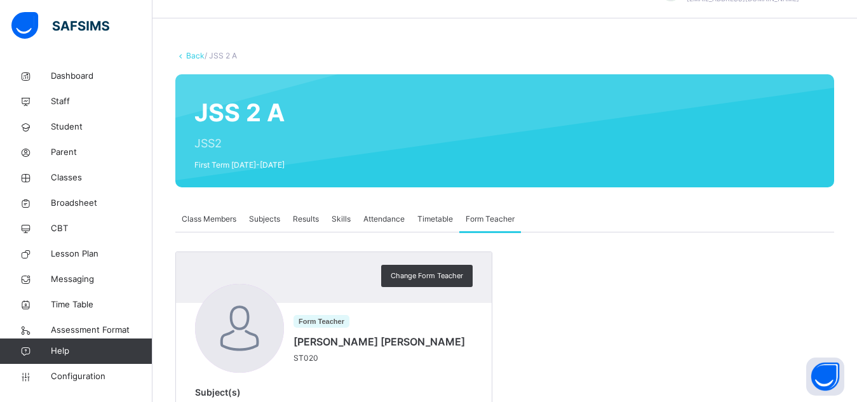
click at [187, 55] on link "Back" at bounding box center [195, 56] width 18 height 10
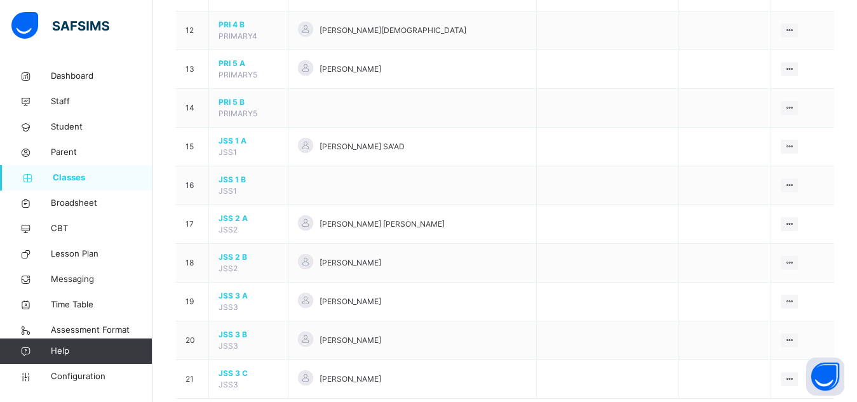
scroll to position [594, 0]
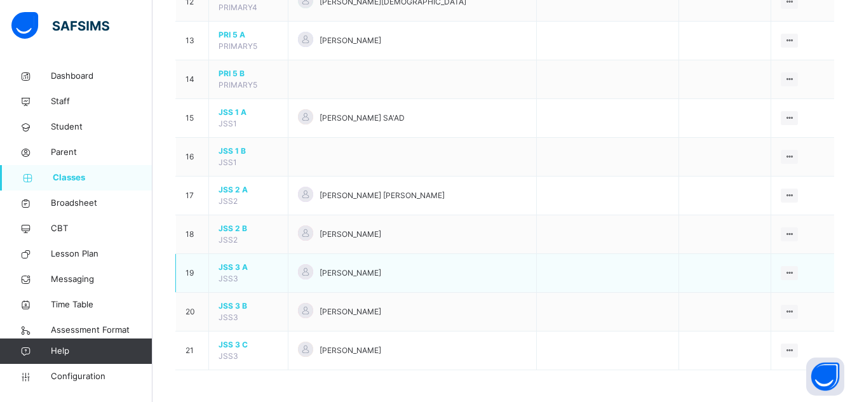
click at [230, 267] on span "JSS 3 A" at bounding box center [248, 267] width 60 height 11
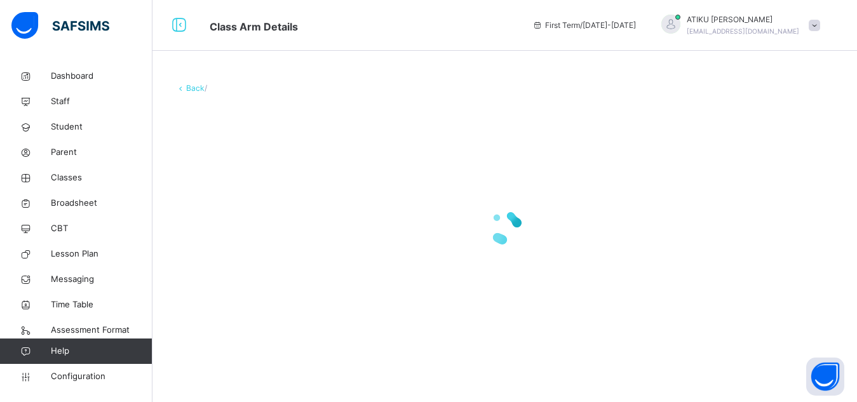
click at [230, 267] on div at bounding box center [504, 227] width 658 height 241
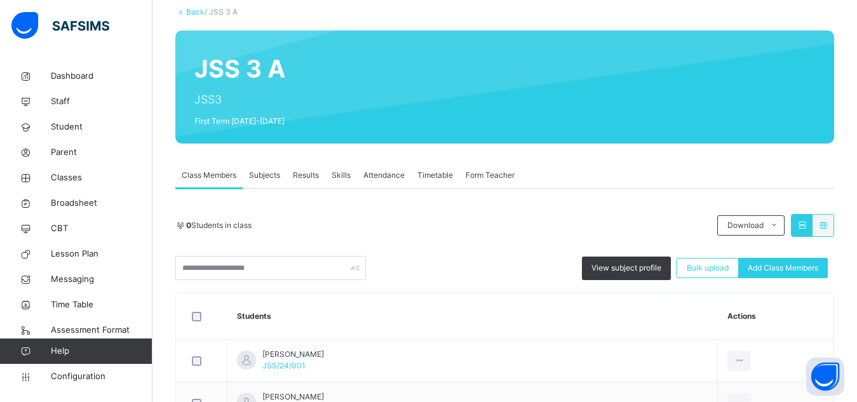
scroll to position [4, 0]
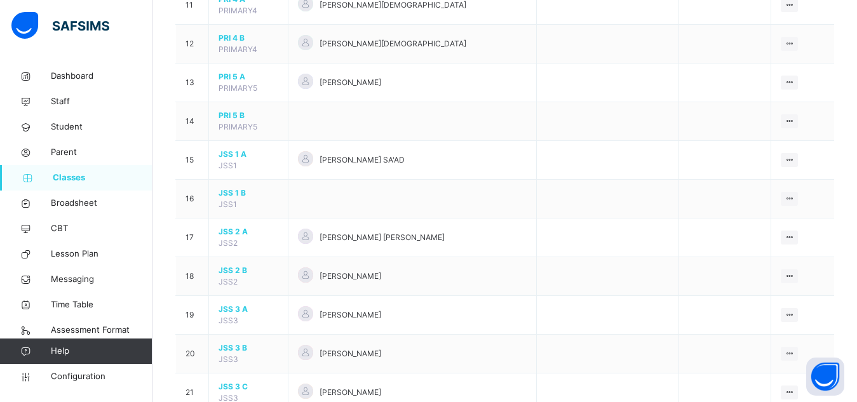
scroll to position [594, 0]
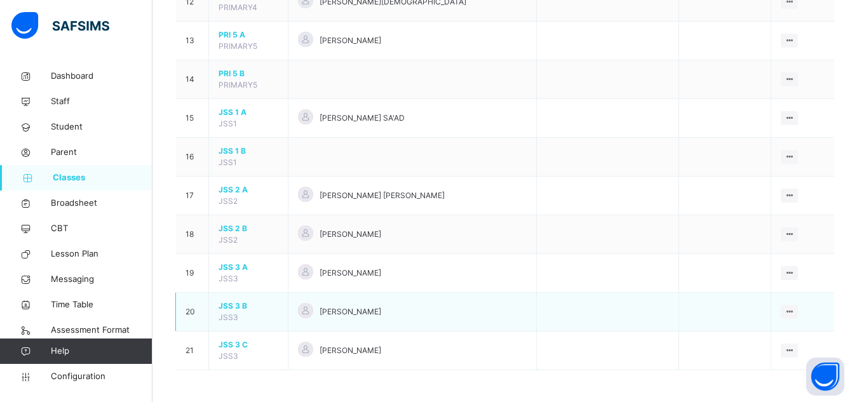
click at [228, 309] on span "JSS 3 B" at bounding box center [248, 305] width 60 height 11
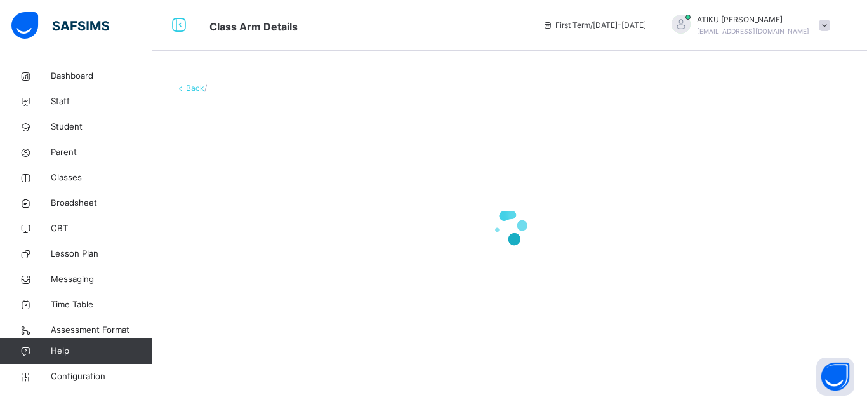
click at [228, 309] on div at bounding box center [509, 227] width 669 height 241
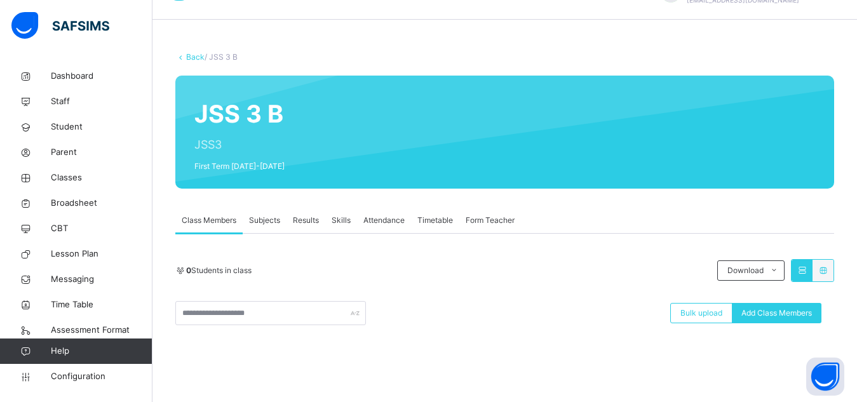
scroll to position [6, 0]
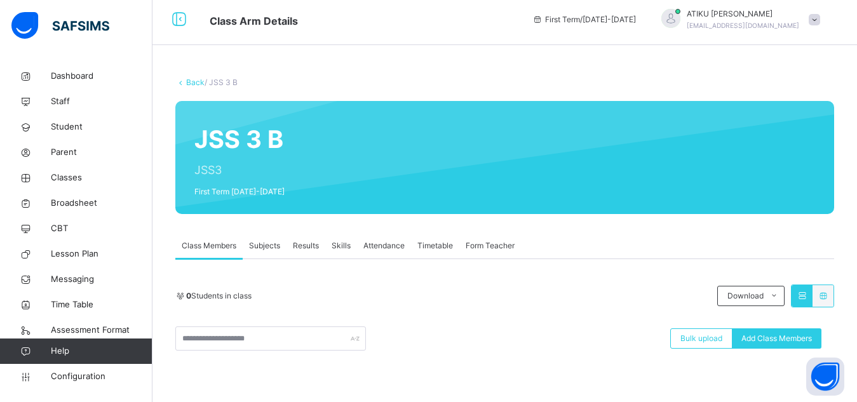
click at [479, 246] on span "Form Teacher" at bounding box center [489, 245] width 49 height 11
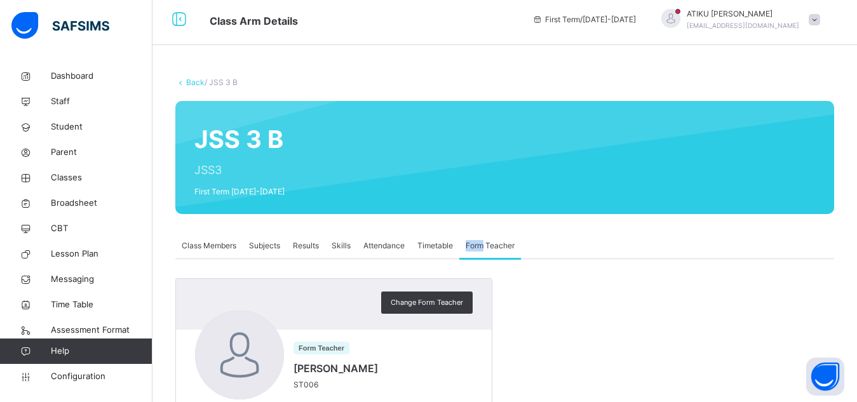
click at [479, 246] on span "Form Teacher" at bounding box center [489, 245] width 49 height 11
click at [191, 84] on link "Back" at bounding box center [195, 82] width 18 height 10
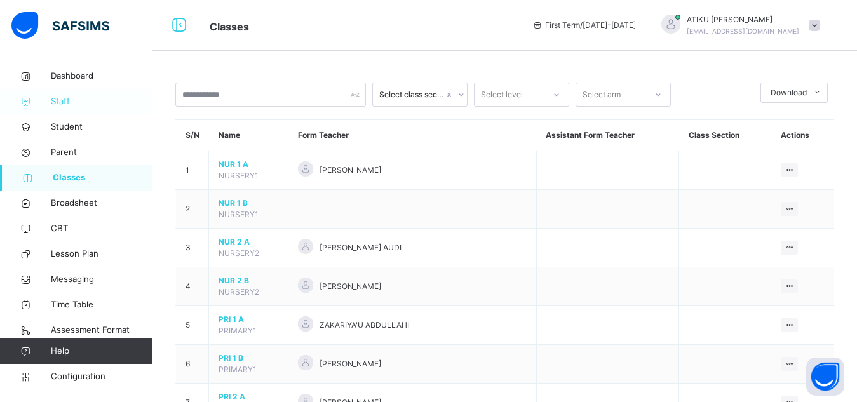
click at [63, 99] on span "Staff" at bounding box center [102, 101] width 102 height 13
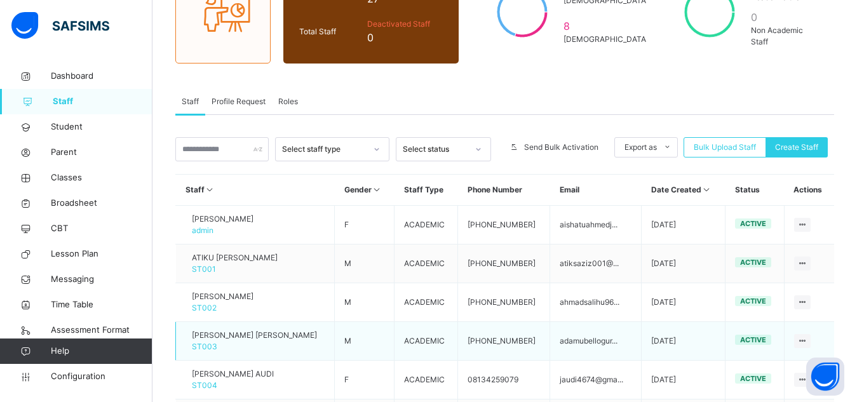
scroll to position [149, 0]
click at [287, 100] on span "Roles" at bounding box center [288, 102] width 20 height 11
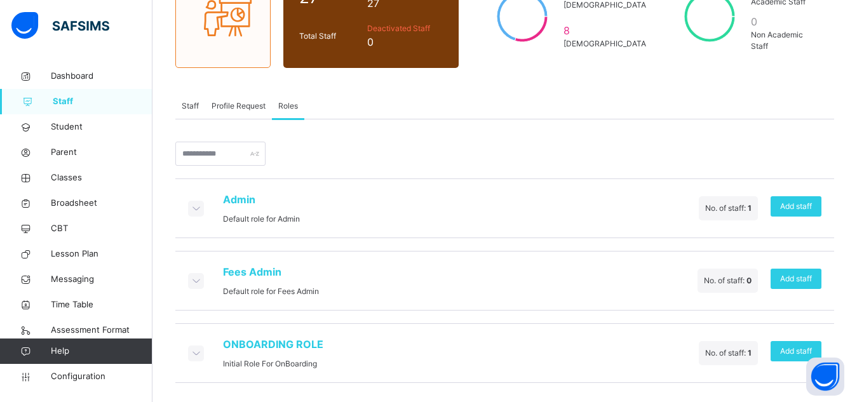
scroll to position [145, 0]
click at [287, 100] on div "Roles" at bounding box center [288, 105] width 32 height 25
click at [246, 112] on div "Profile Request" at bounding box center [238, 105] width 67 height 25
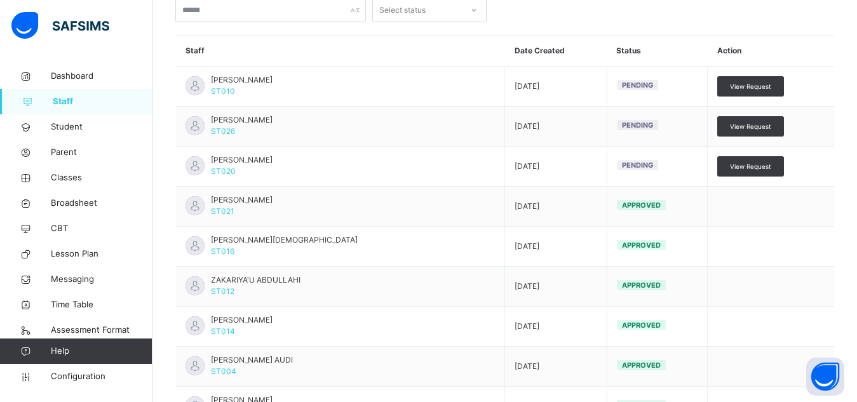
scroll to position [361, 0]
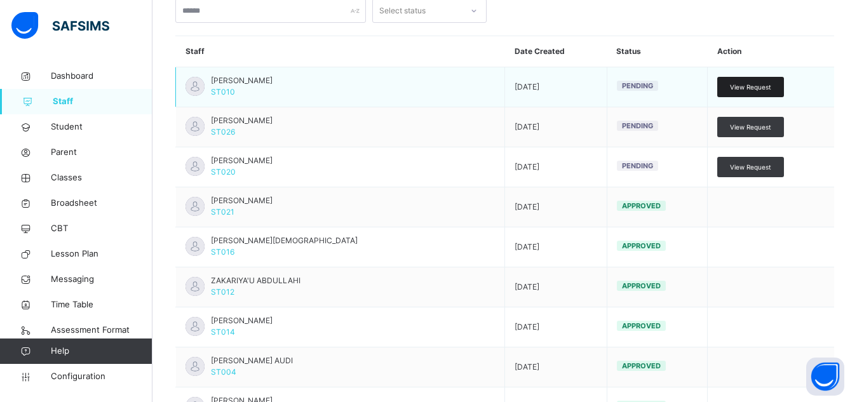
click at [761, 86] on span "View Request" at bounding box center [750, 88] width 41 height 10
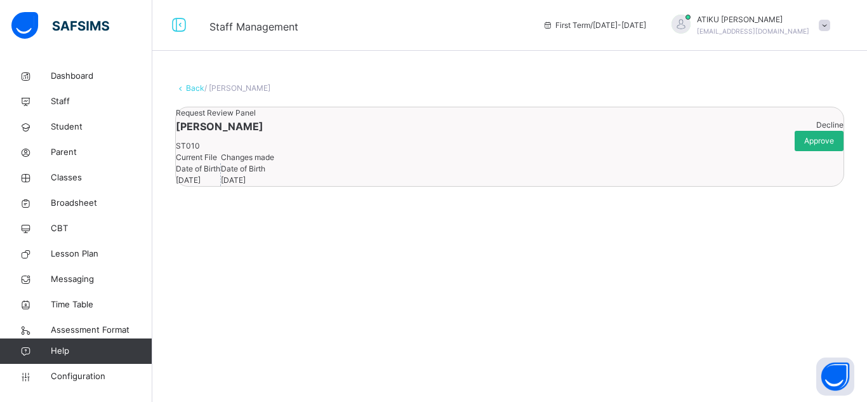
click at [804, 147] on span "Approve" at bounding box center [819, 140] width 30 height 11
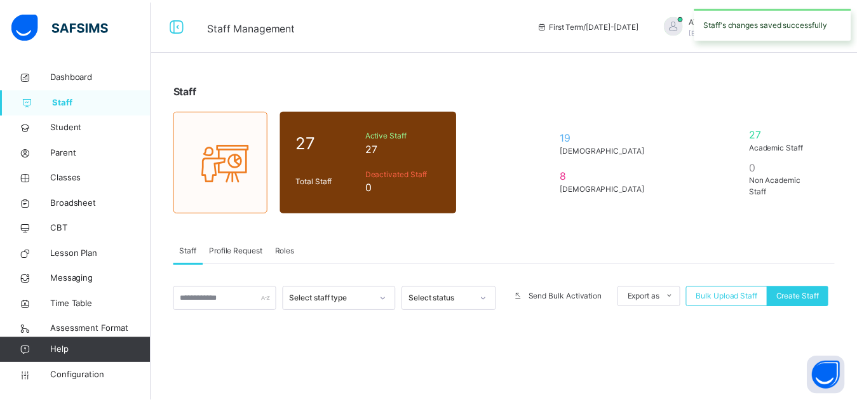
scroll to position [181, 0]
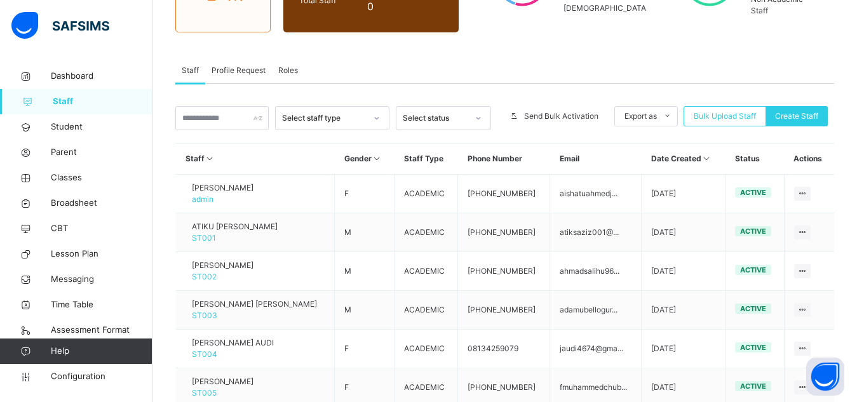
click at [238, 70] on span "Profile Request" at bounding box center [238, 70] width 54 height 11
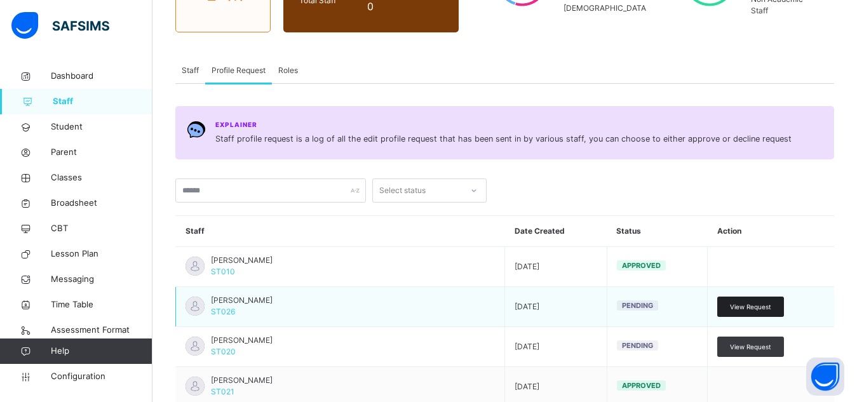
click at [755, 310] on span "View Request" at bounding box center [750, 307] width 41 height 10
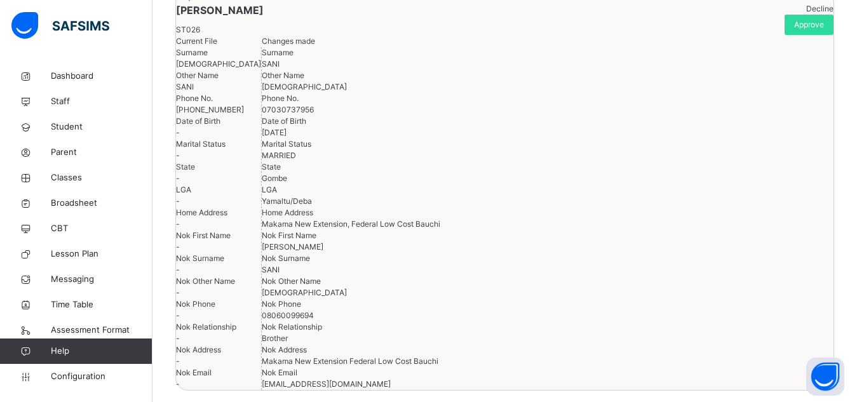
scroll to position [116, 0]
click at [789, 36] on div "Approve" at bounding box center [808, 25] width 49 height 20
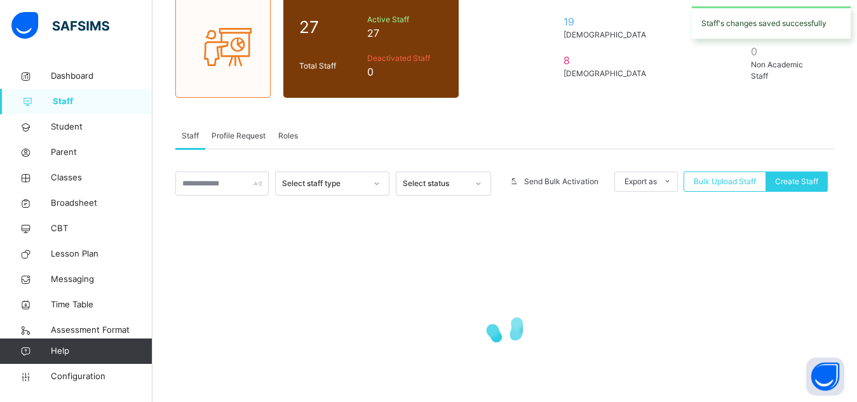
scroll to position [181, 0]
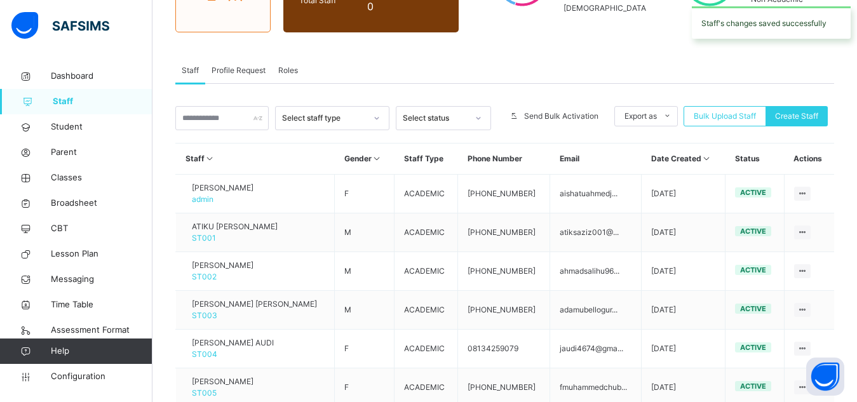
click at [247, 70] on span "Profile Request" at bounding box center [238, 70] width 54 height 11
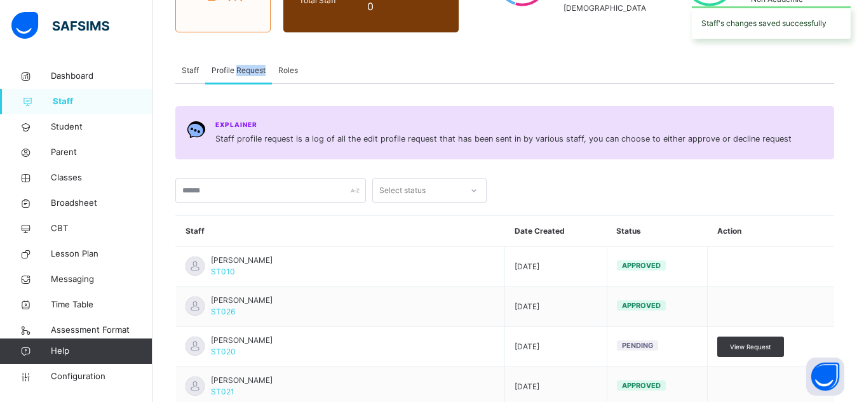
click at [247, 70] on span "Profile Request" at bounding box center [238, 70] width 54 height 11
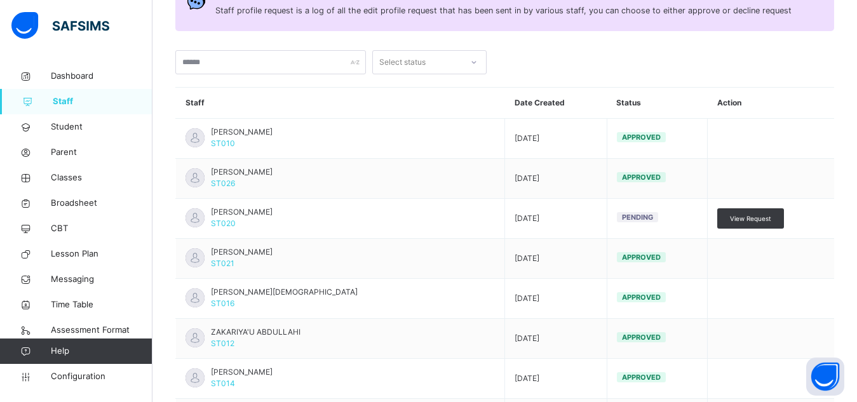
scroll to position [310, 0]
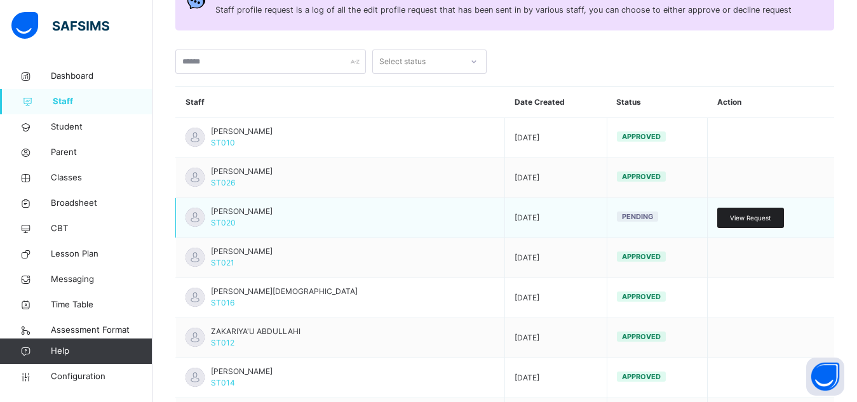
click at [750, 216] on span "View Request" at bounding box center [750, 218] width 41 height 10
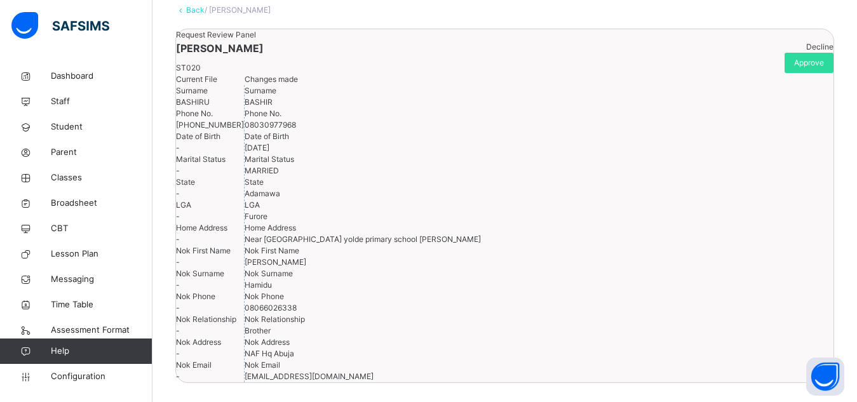
scroll to position [158, 0]
click at [796, 57] on span "Approve" at bounding box center [809, 62] width 30 height 11
click at [794, 57] on span "Approve" at bounding box center [809, 62] width 30 height 11
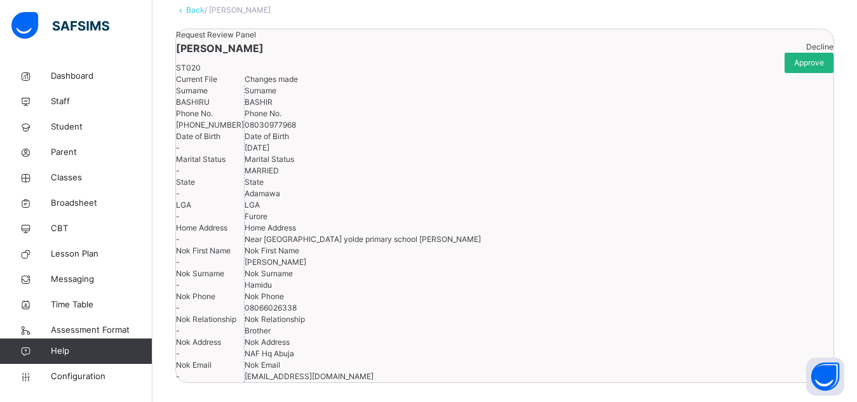
click at [794, 57] on span "Approve" at bounding box center [809, 62] width 30 height 11
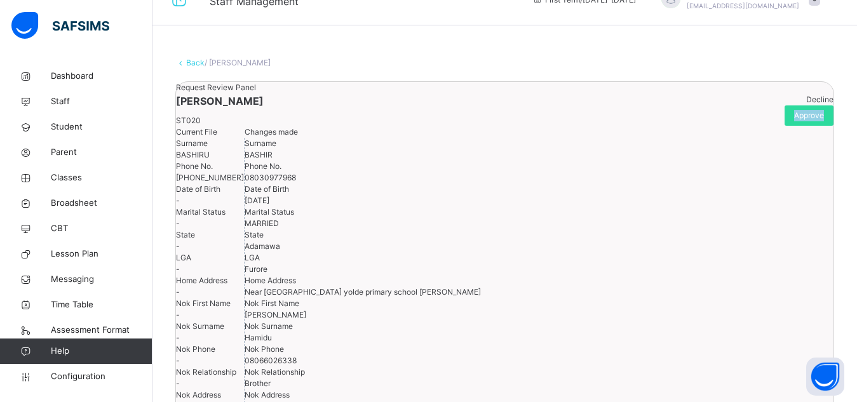
scroll to position [0, 0]
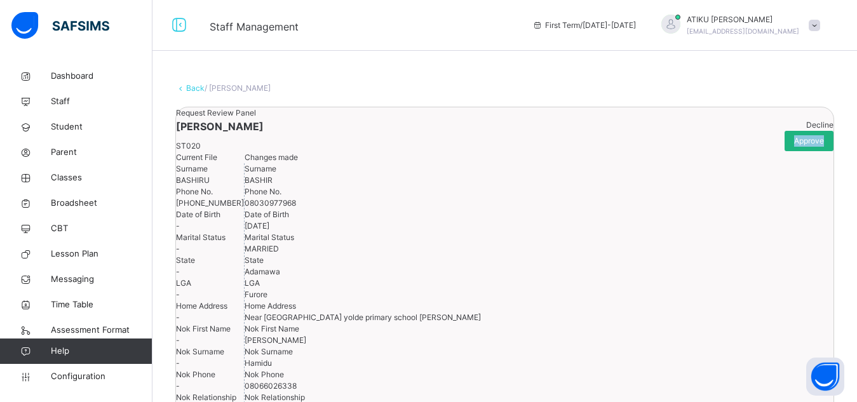
click at [816, 151] on div "Approve" at bounding box center [808, 141] width 49 height 20
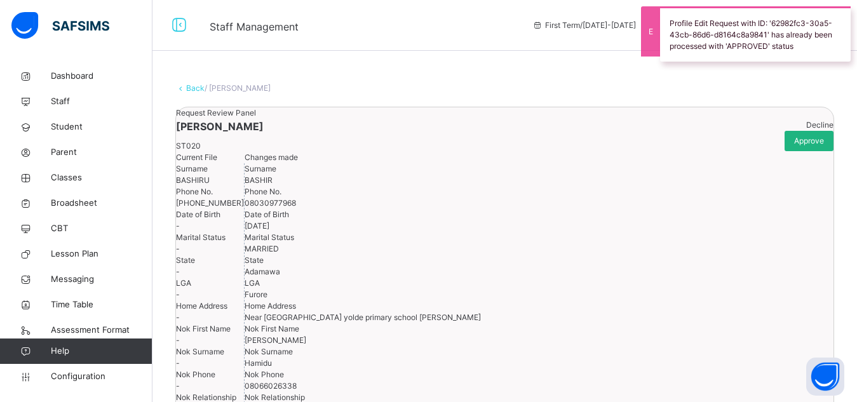
click at [805, 147] on span "Approve" at bounding box center [809, 140] width 30 height 11
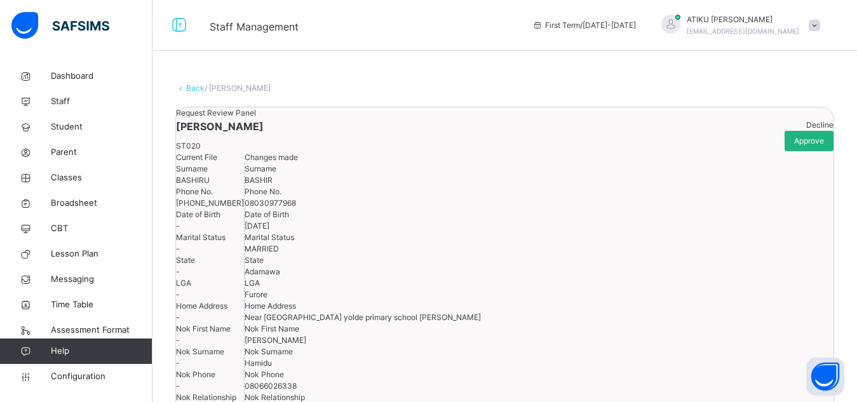
click at [794, 147] on span "Approve" at bounding box center [809, 140] width 30 height 11
click at [784, 151] on div "Approve" at bounding box center [808, 141] width 49 height 20
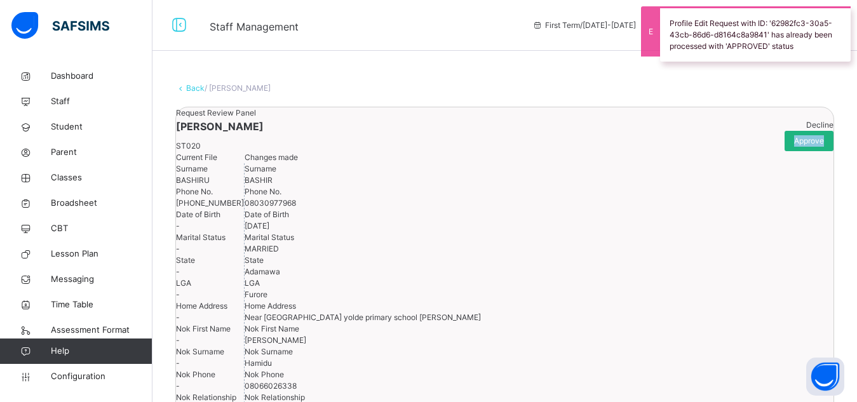
click at [784, 151] on div "Approve" at bounding box center [808, 141] width 49 height 20
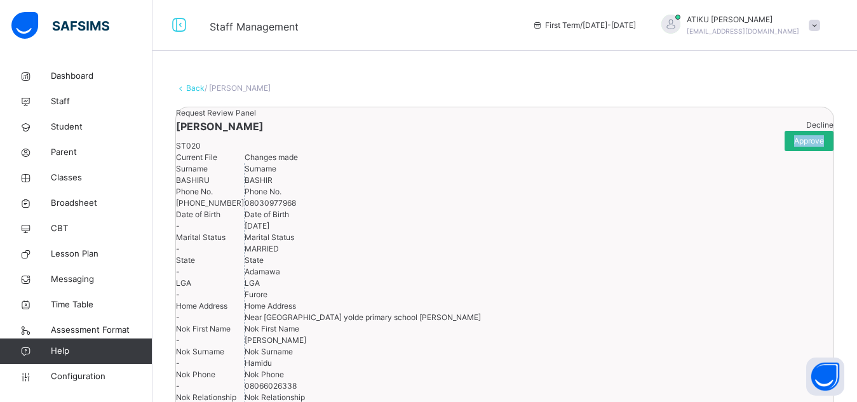
click at [784, 151] on div "Approve" at bounding box center [808, 141] width 49 height 20
click at [794, 147] on span "Approve" at bounding box center [809, 140] width 30 height 11
click at [797, 147] on span "Approve" at bounding box center [809, 140] width 30 height 11
